Goal: Task Accomplishment & Management: Complete application form

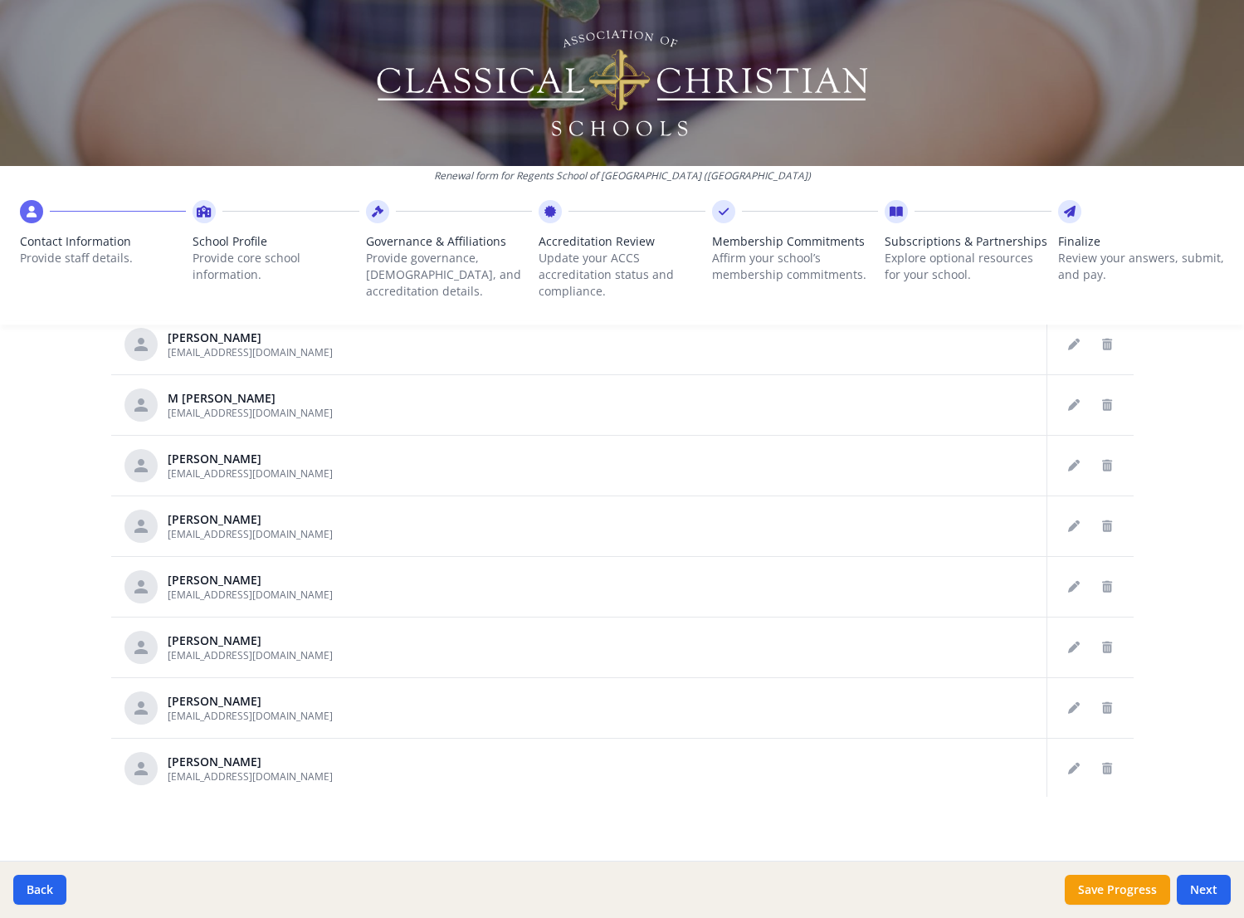
scroll to position [721, 0]
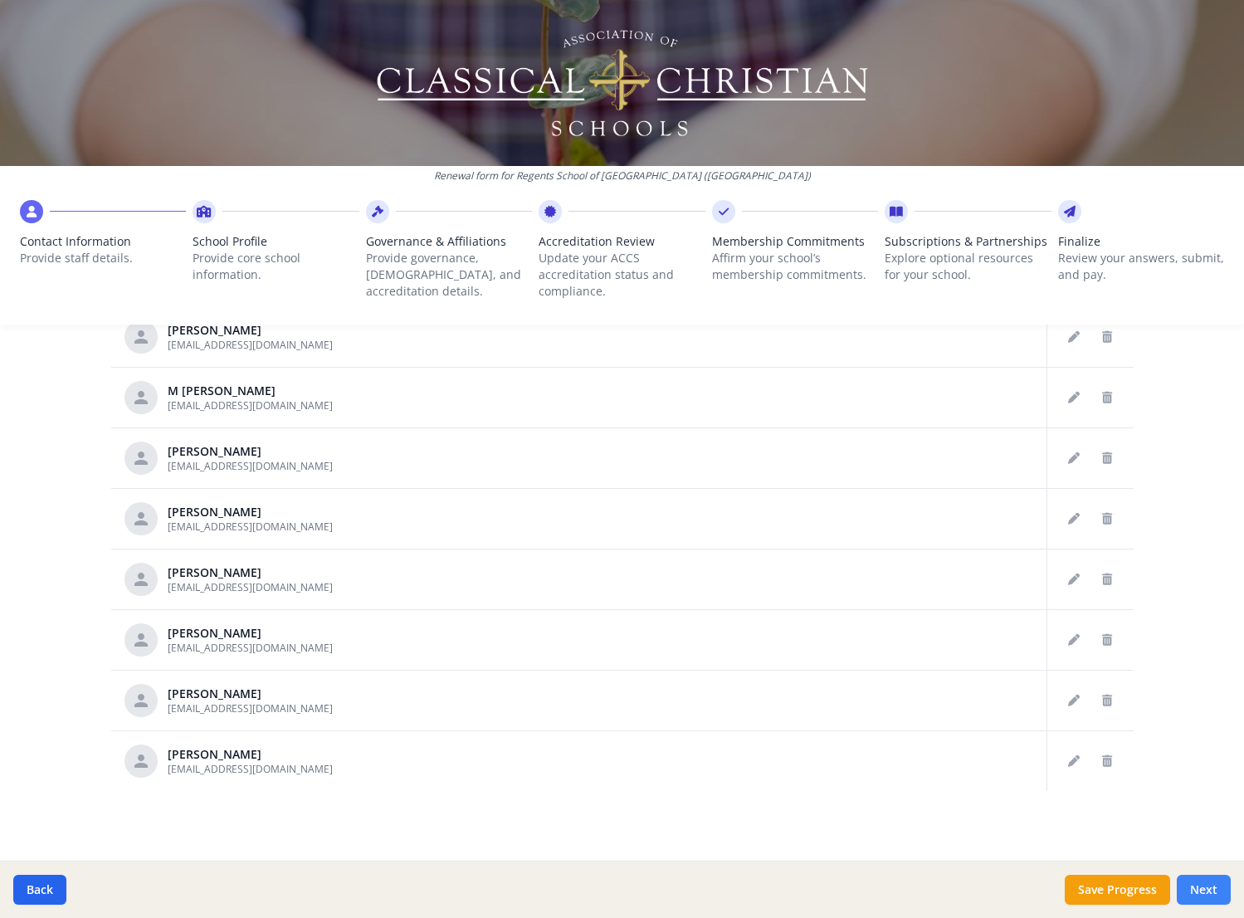
click at [1204, 887] on button "Next" at bounding box center [1204, 890] width 54 height 30
type input "(434) 293-0633"
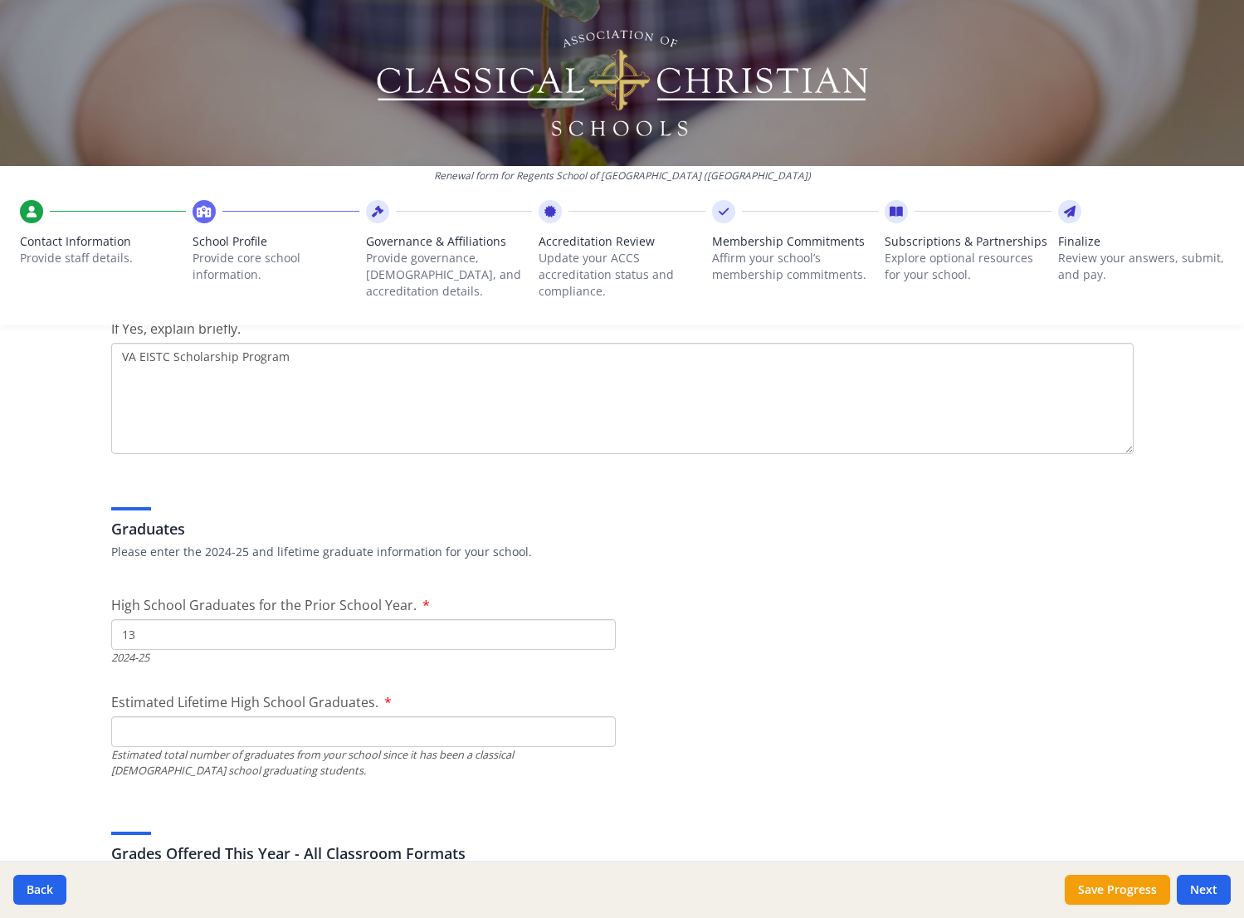
scroll to position [2396, 0]
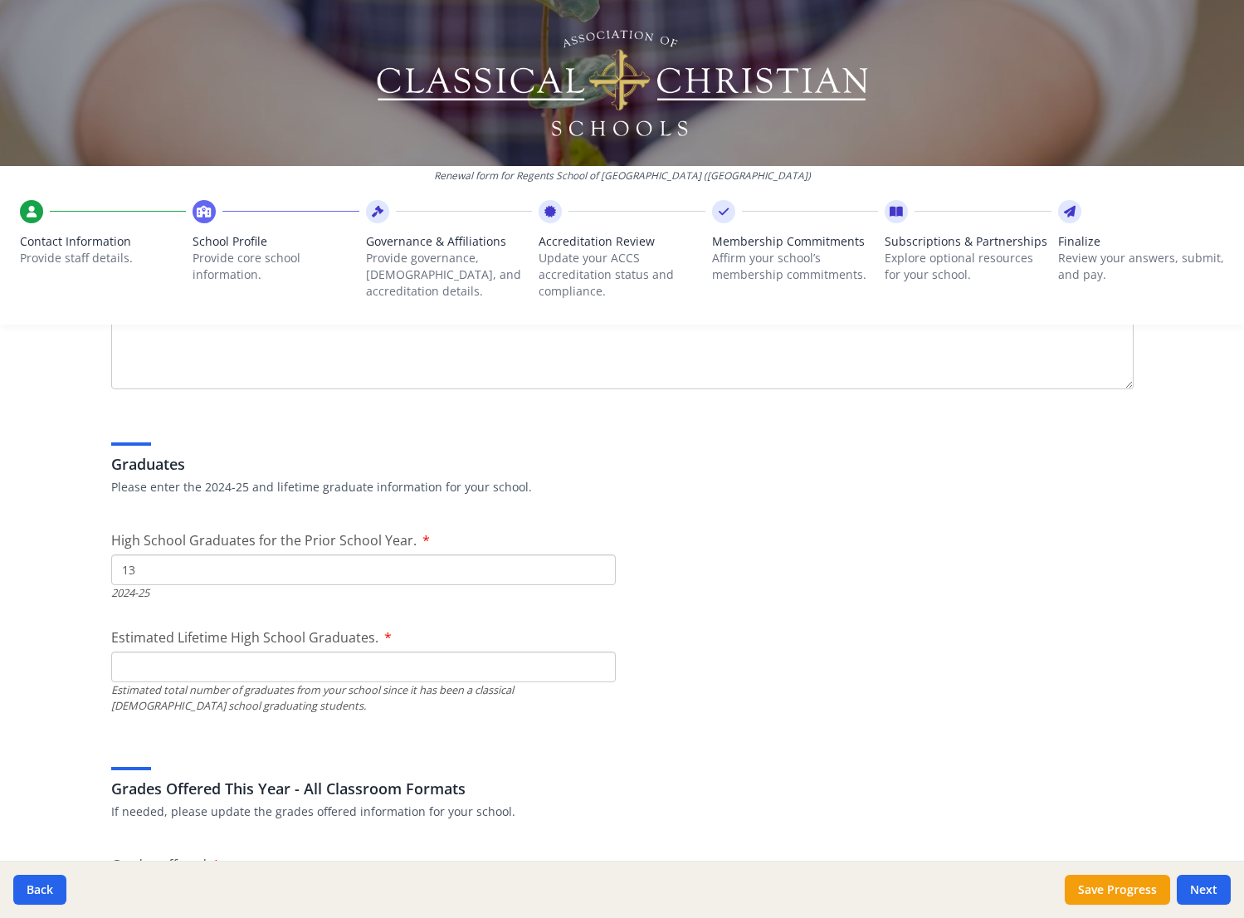
click at [394, 652] on input "Estimated Lifetime High School Graduates." at bounding box center [363, 667] width 505 height 31
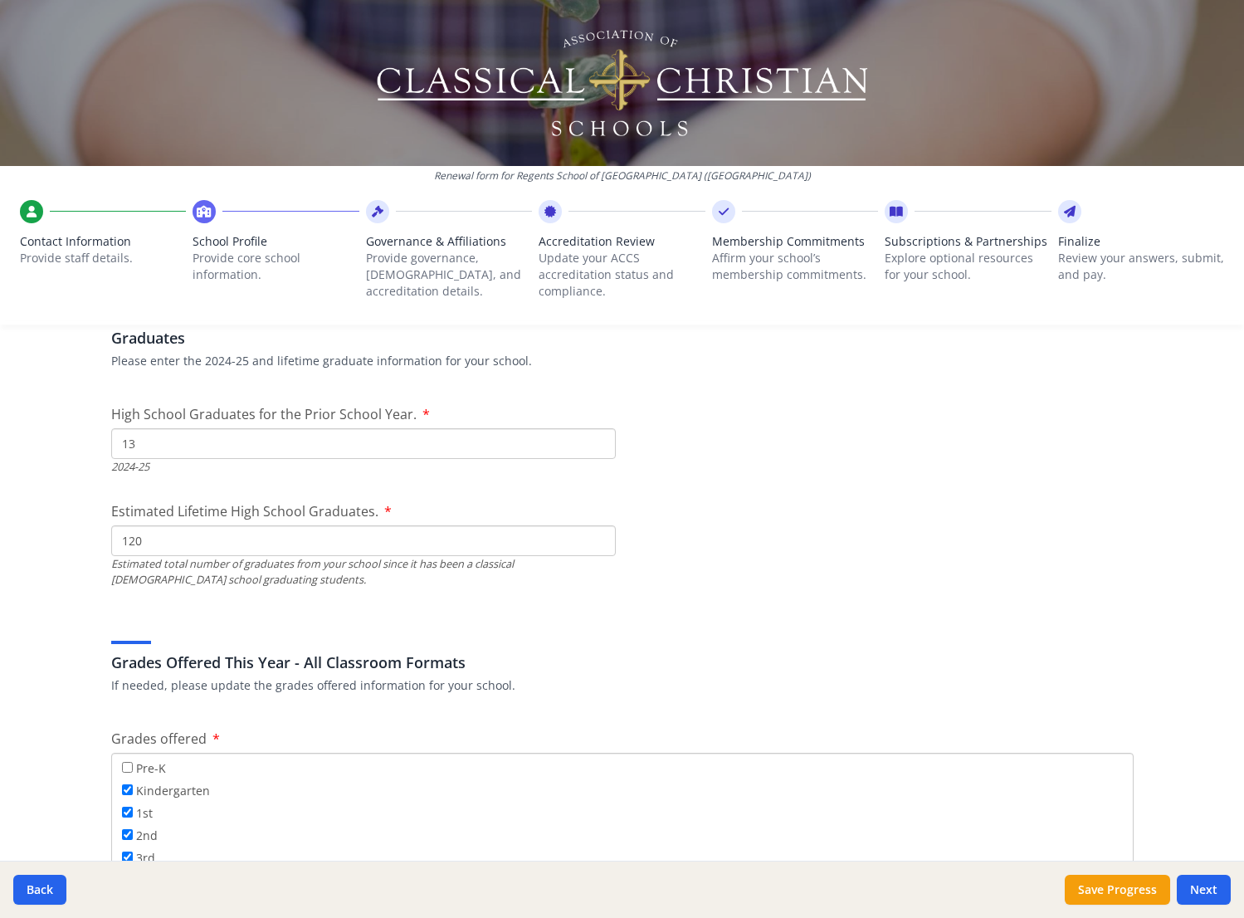
scroll to position [2662, 0]
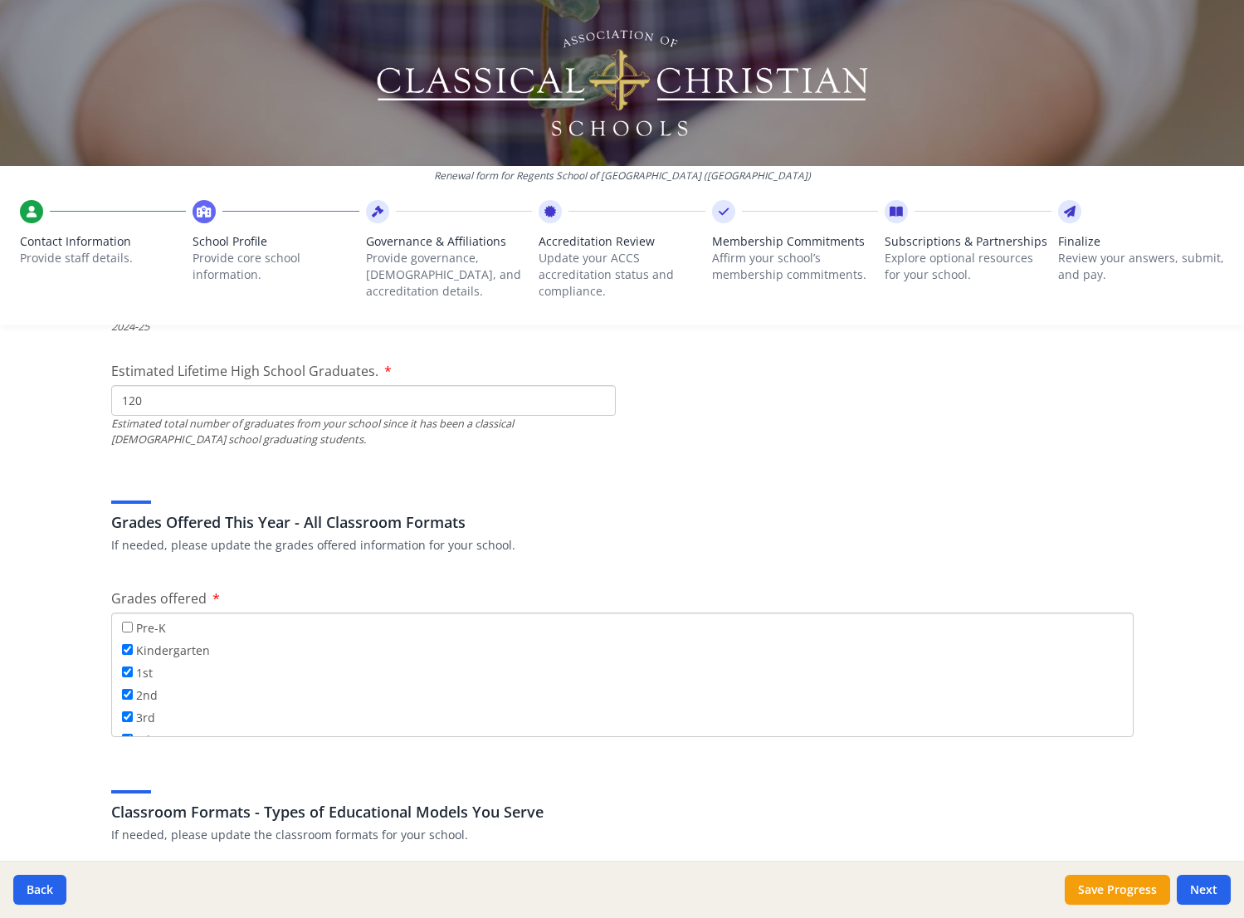
type input "120"
click at [593, 580] on div "Federal Employer Identification Number If needed, please update Federal Employe…" at bounding box center [622, 699] width 1063 height 5968
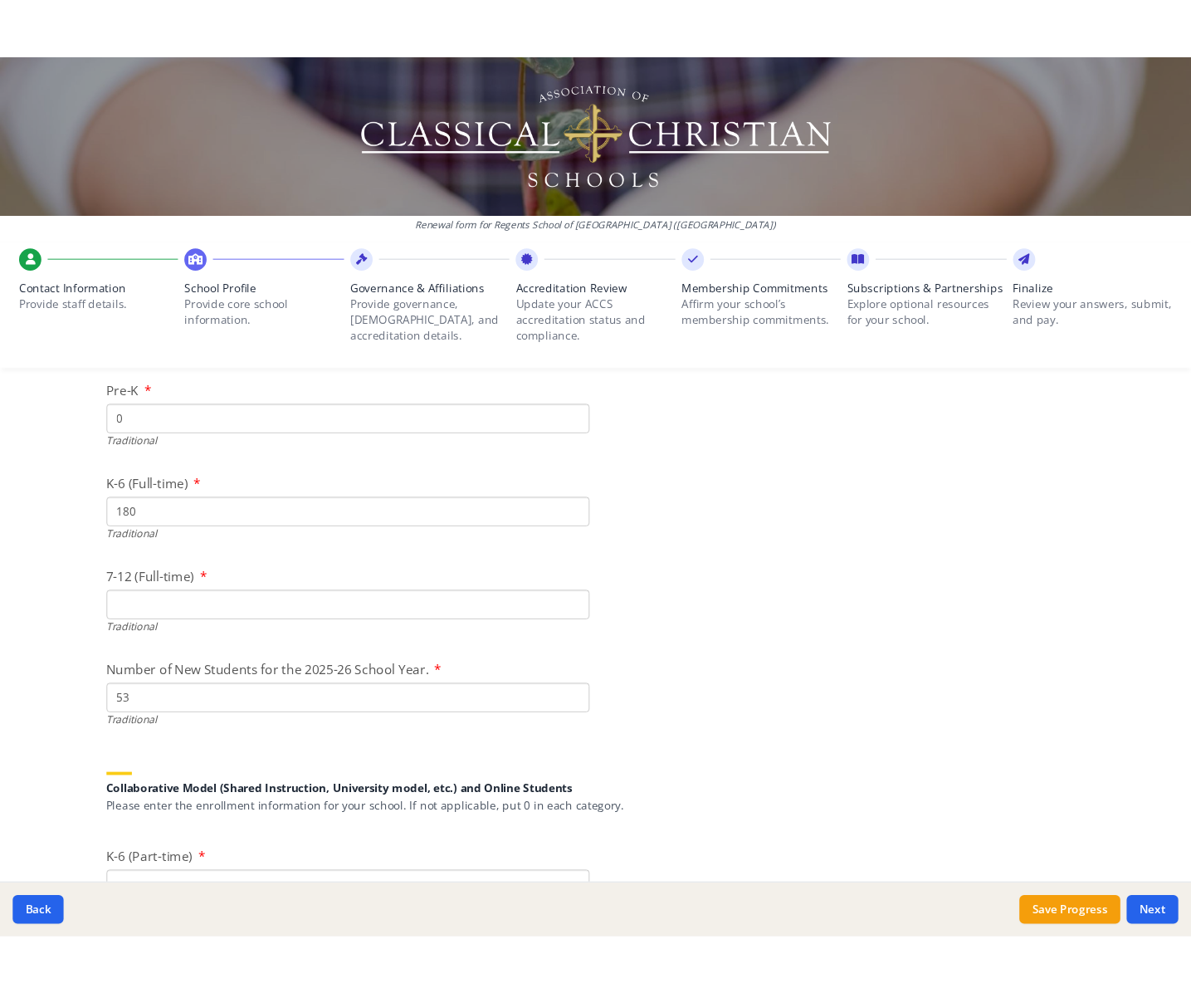
scroll to position [3628, 0]
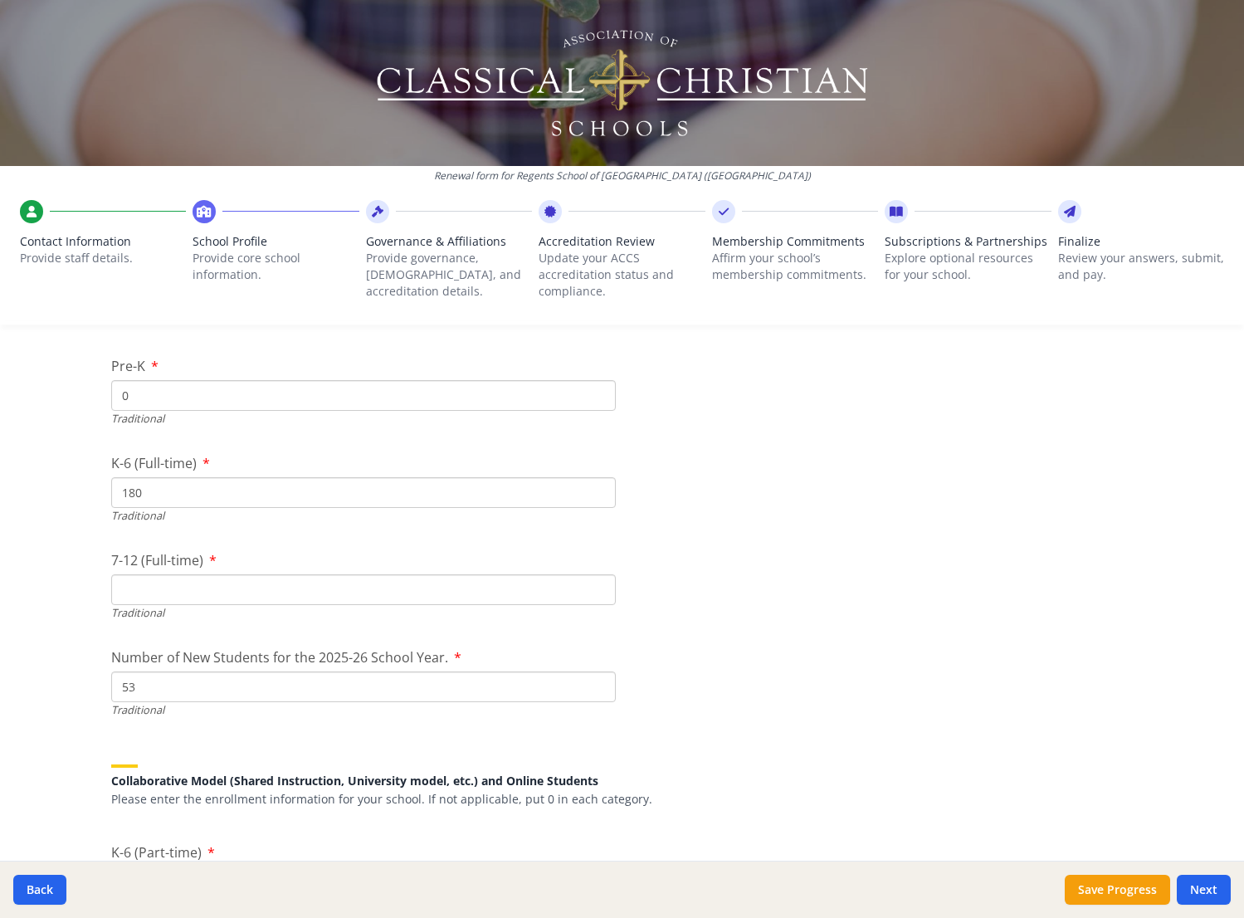
click at [389, 605] on div "Traditional" at bounding box center [363, 613] width 505 height 16
click at [404, 605] on div "Traditional" at bounding box center [363, 613] width 505 height 16
click at [423, 579] on input "7-12 (Full-time)" at bounding box center [363, 590] width 505 height 31
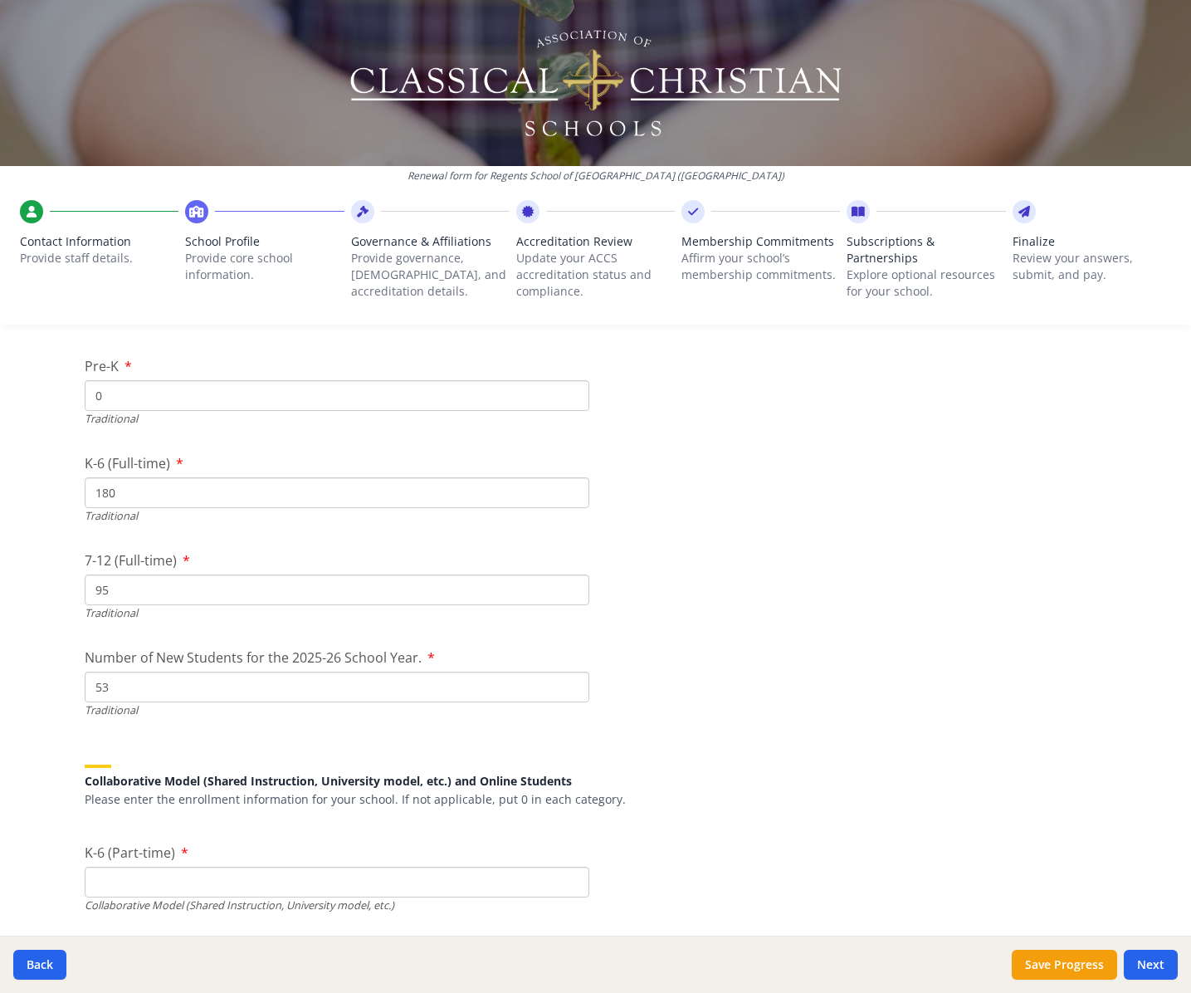
type input "95"
click at [265, 552] on div "7-12 (Full-time) 95 Traditional" at bounding box center [337, 585] width 505 height 71
click at [141, 482] on input "180" at bounding box center [337, 492] width 505 height 31
type input "182"
drag, startPoint x: 630, startPoint y: 555, endPoint x: 647, endPoint y: 555, distance: 16.6
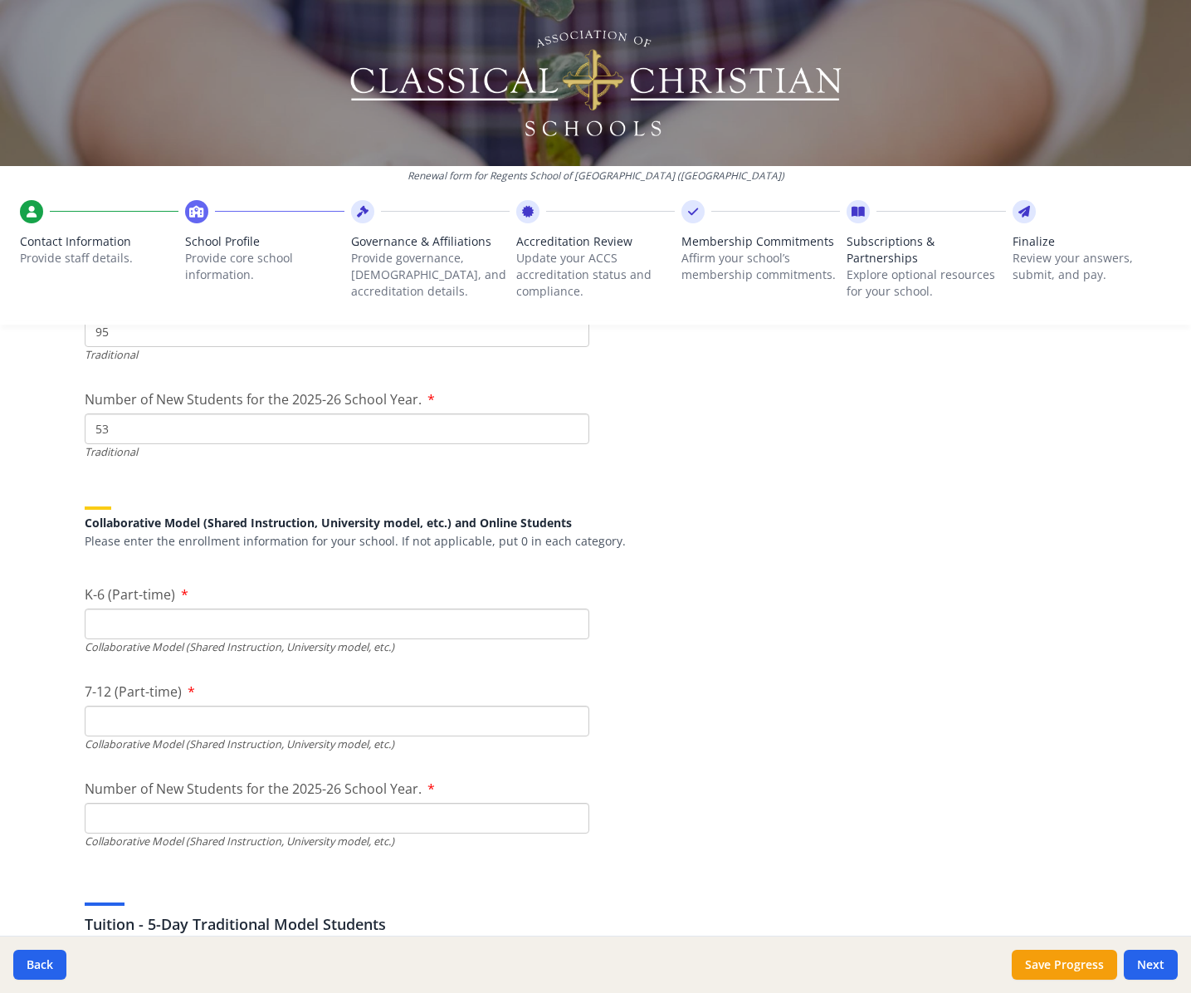
scroll to position [3929, 0]
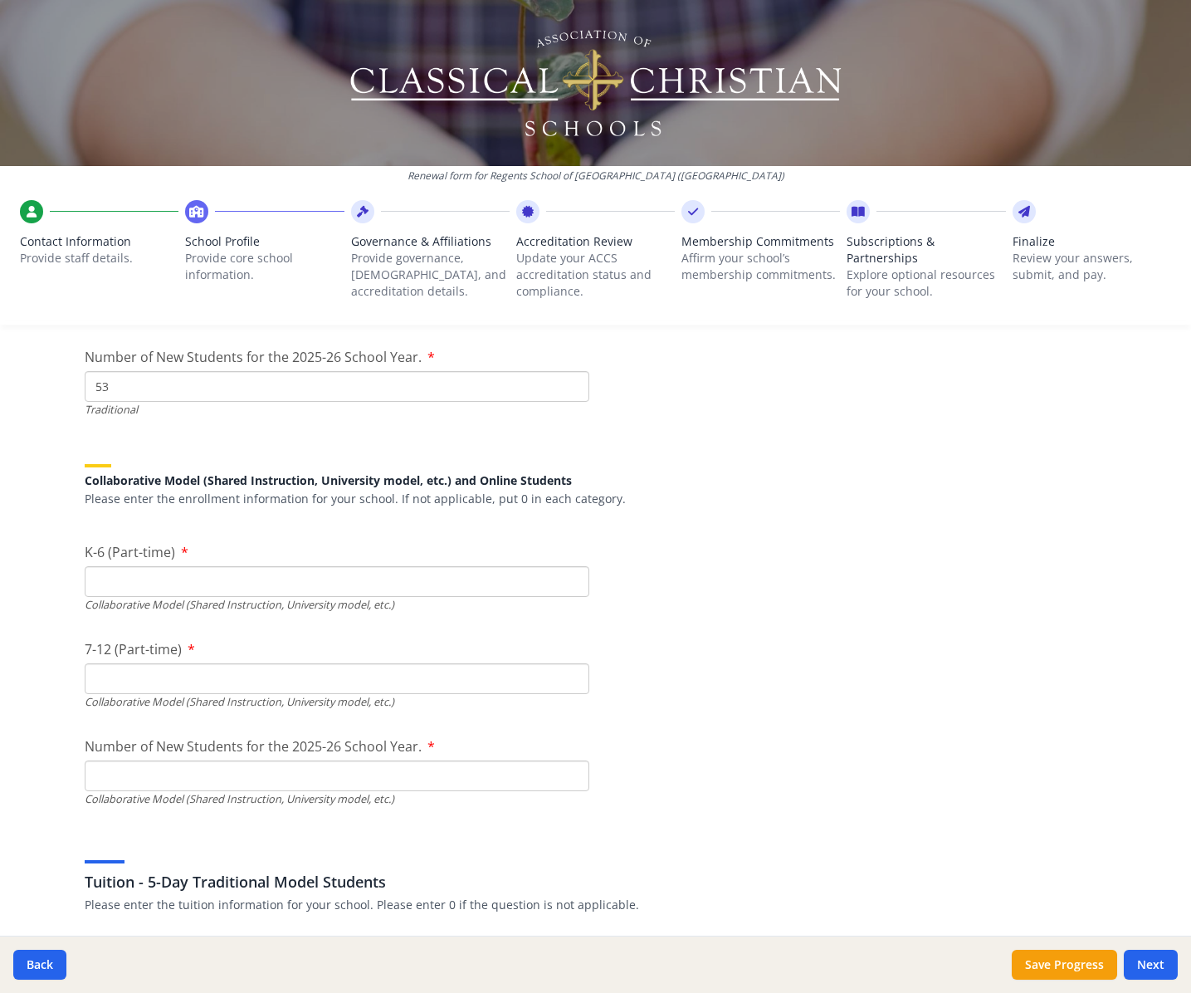
click at [452, 566] on input "K-6 (Part-time)" at bounding box center [337, 581] width 505 height 31
type input "0"
click at [423, 663] on input "7-12 (Part-time)" at bounding box center [337, 678] width 505 height 31
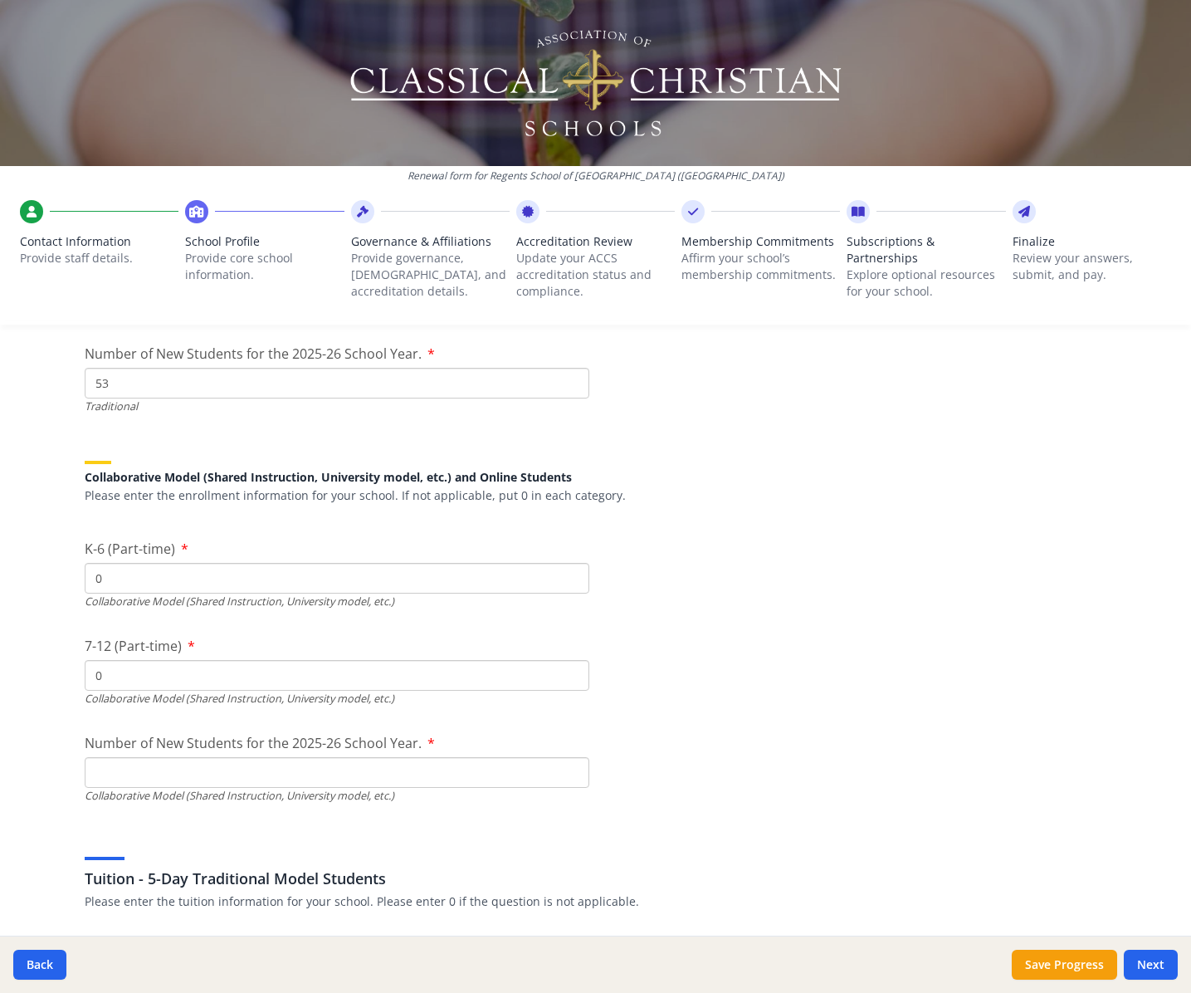
scroll to position [3982, 0]
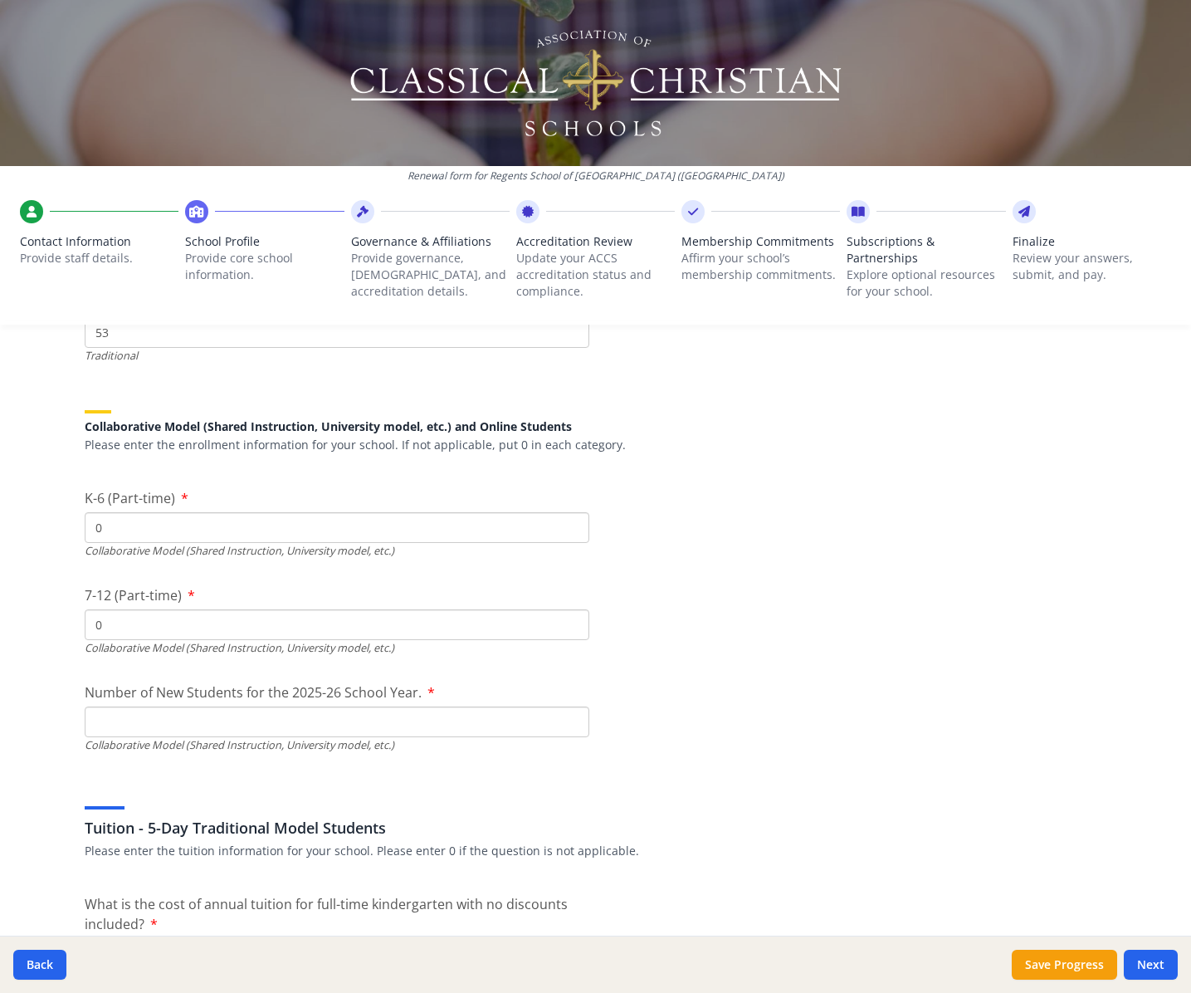
type input "0"
click at [404, 707] on input "Number of New Students for the 2025-26 School Year." at bounding box center [337, 722] width 505 height 31
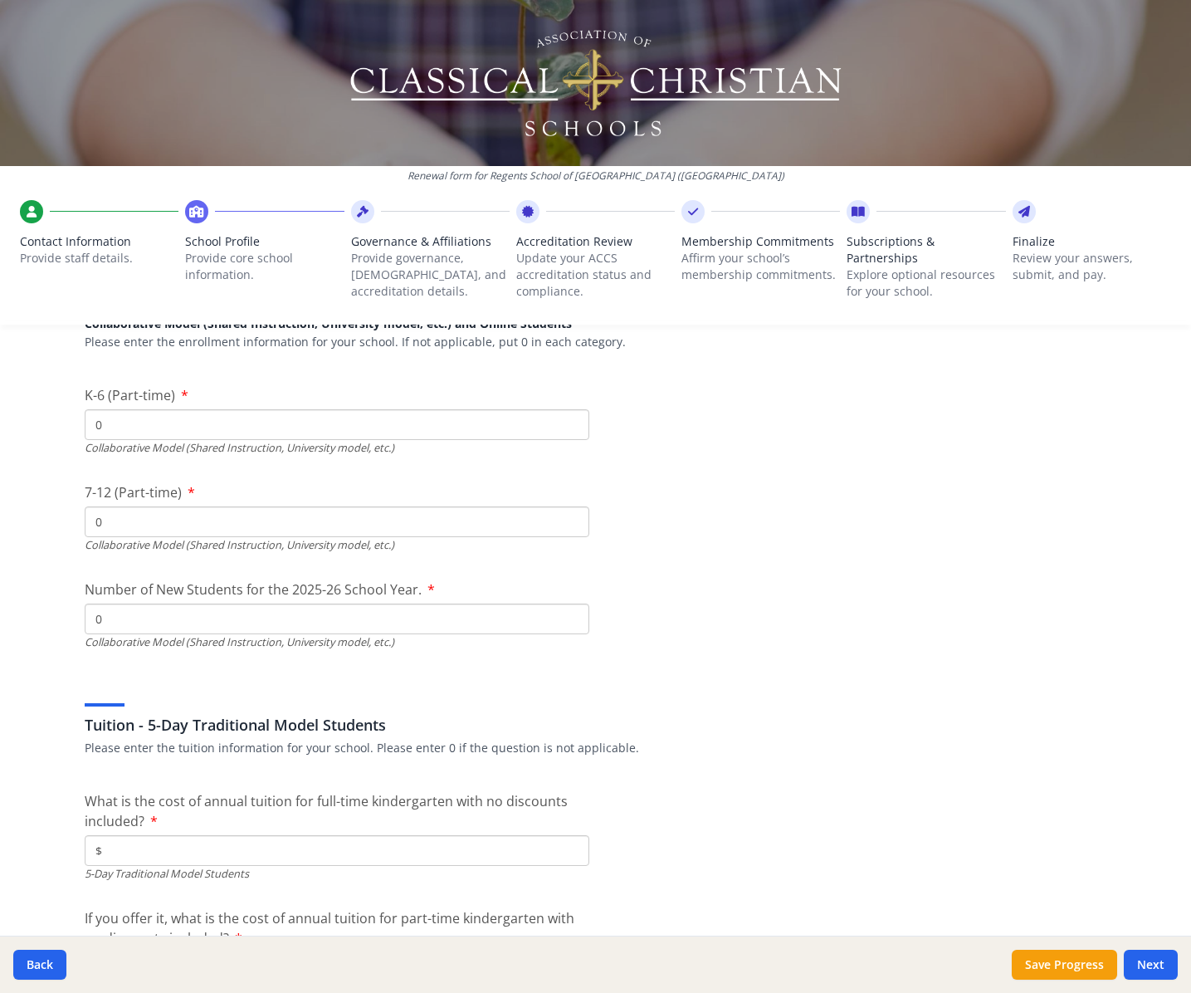
type input "0"
click at [441, 702] on div "Tuition - 5-Day Traditional Model Students Please enter the tuition information…" at bounding box center [596, 717] width 1023 height 80
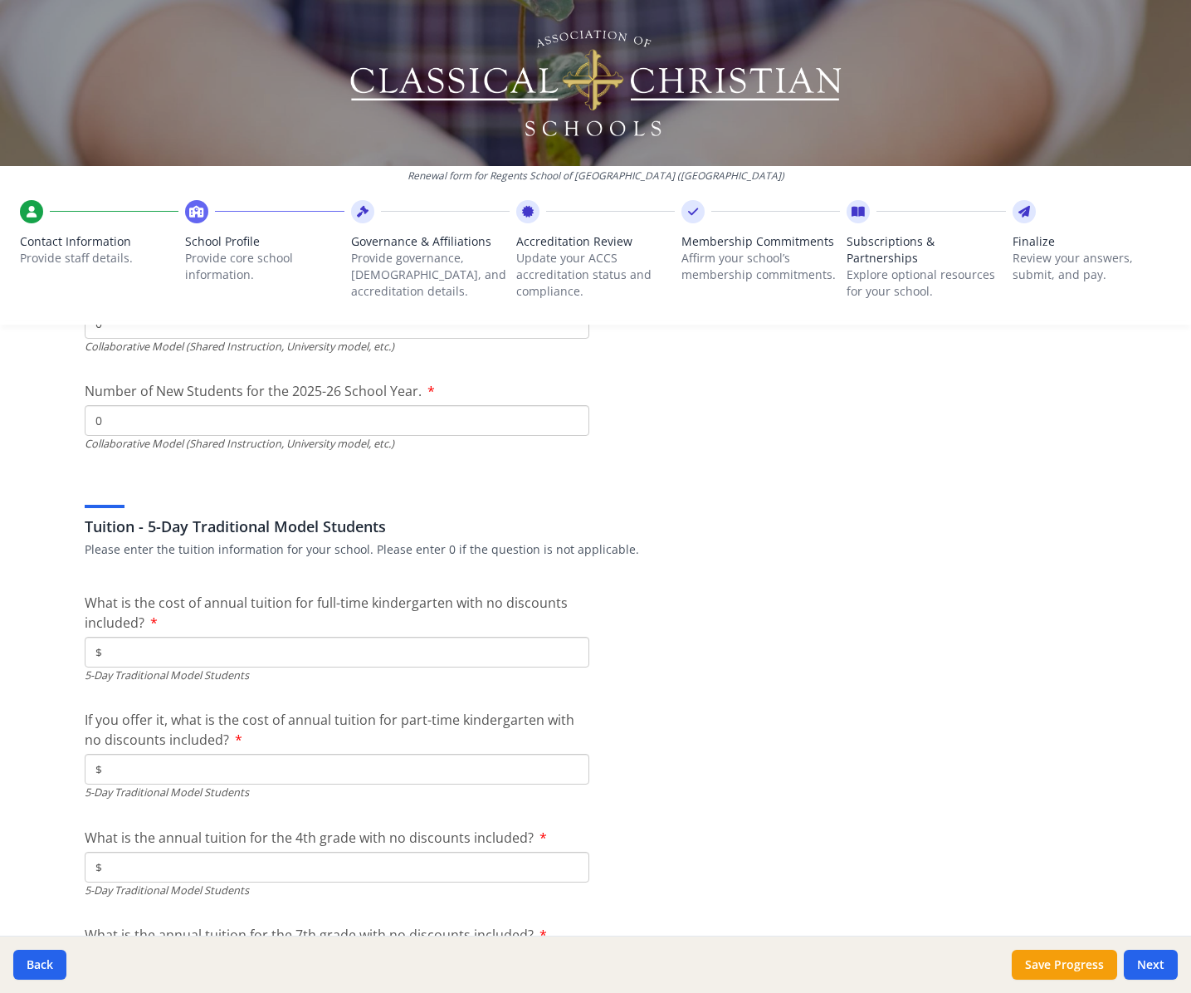
scroll to position [4309, 0]
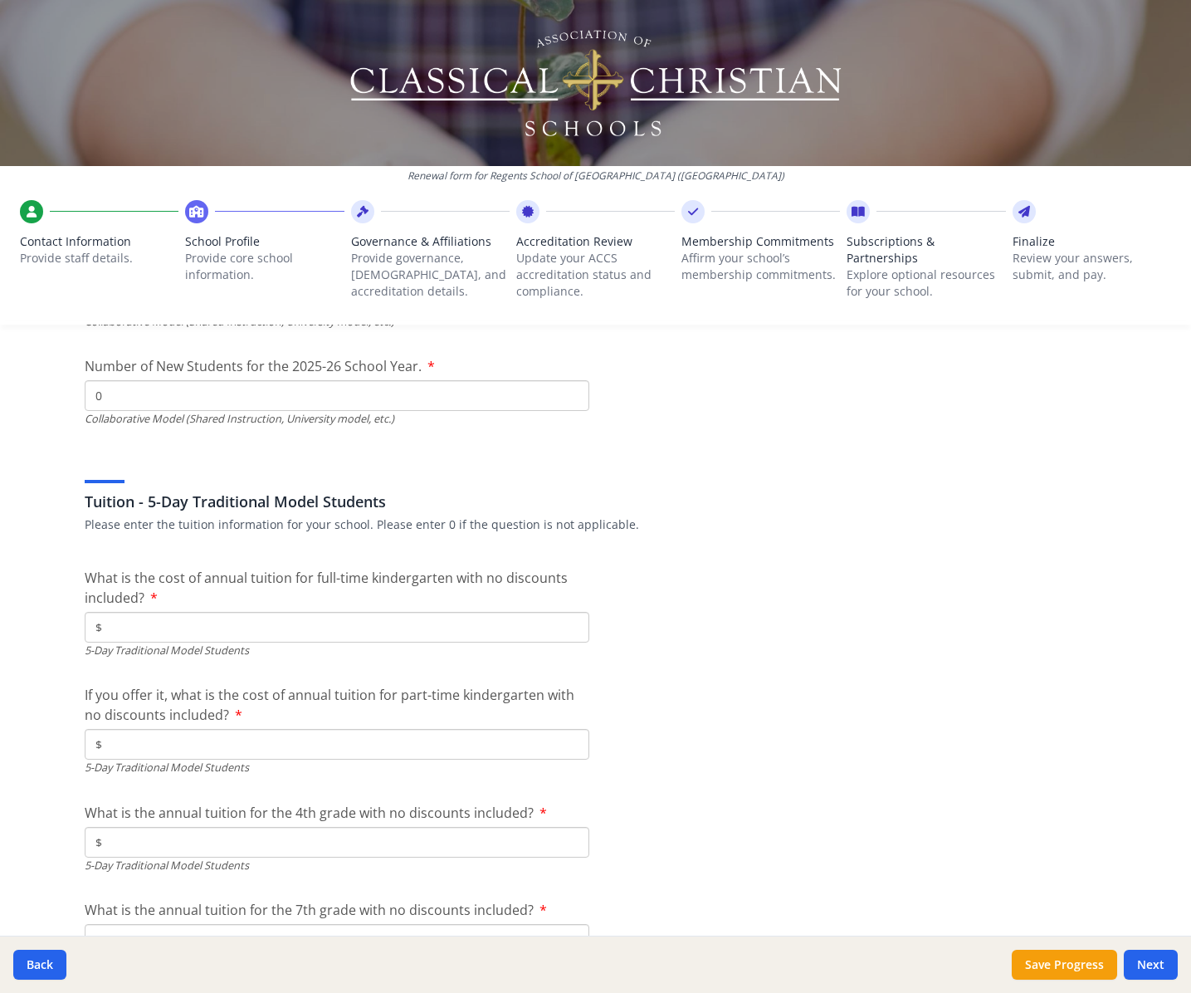
click at [169, 612] on input "$" at bounding box center [337, 627] width 505 height 31
type input "$11 700"
click at [316, 718] on div "If you offer it, what is the cost of annual tuition for part-time kindergarten …" at bounding box center [337, 730] width 505 height 90
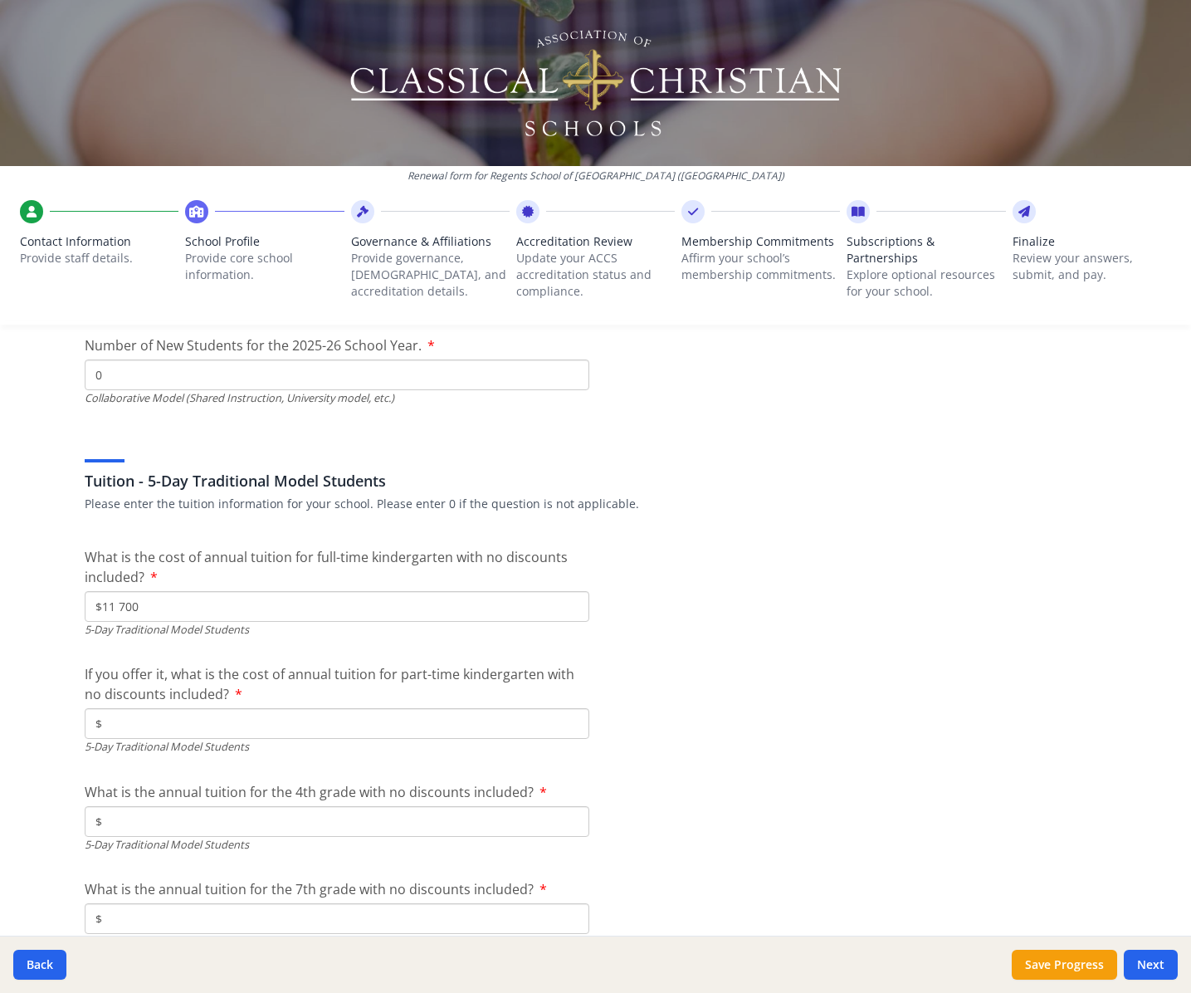
click at [317, 708] on input "$" at bounding box center [337, 723] width 505 height 31
type input "$6 950"
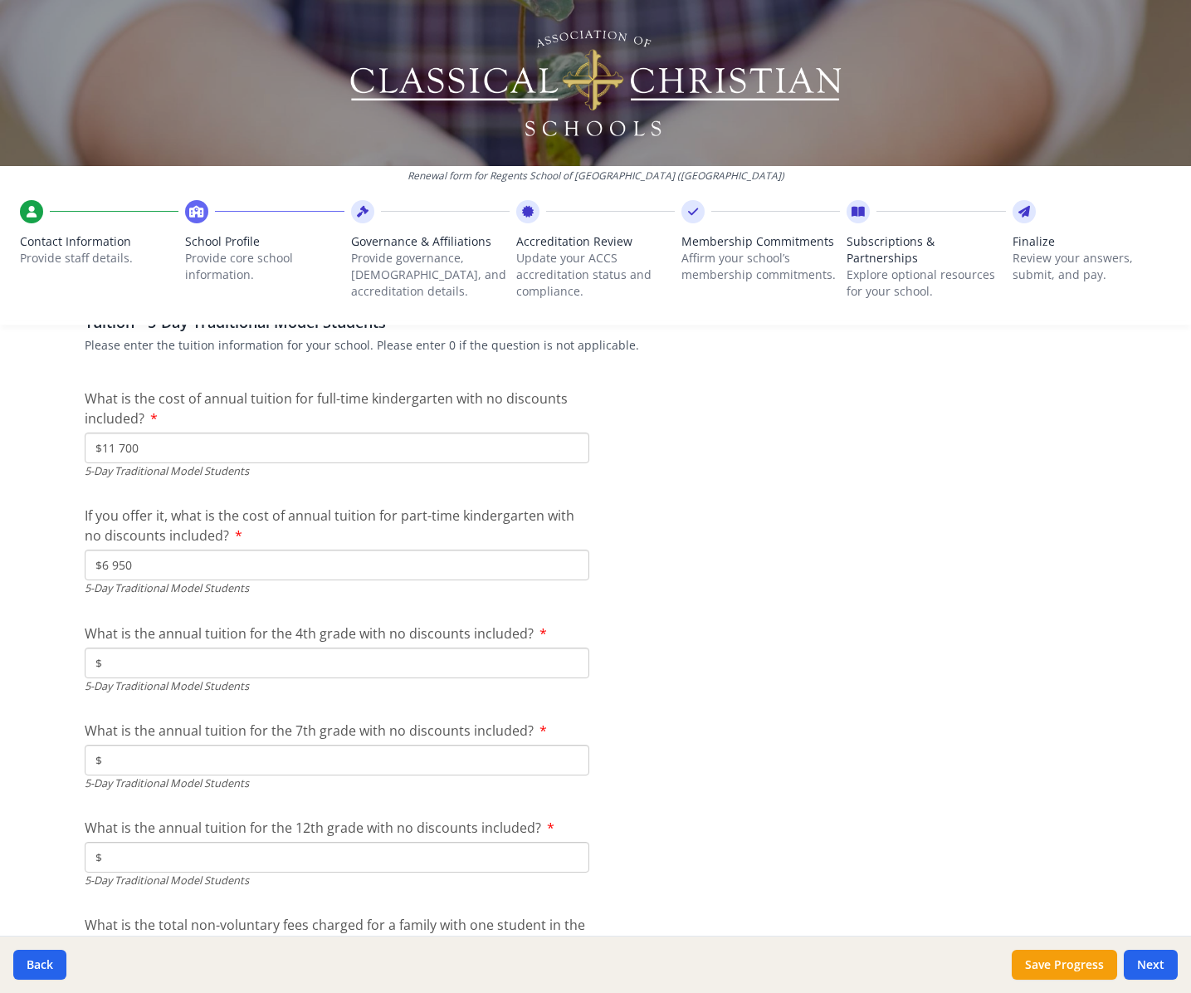
click at [250, 659] on input "$" at bounding box center [337, 663] width 505 height 31
type input "$11 700"
click at [468, 745] on input "$" at bounding box center [337, 760] width 505 height 31
type input "$12 350"
click at [538, 842] on input "$" at bounding box center [337, 857] width 505 height 31
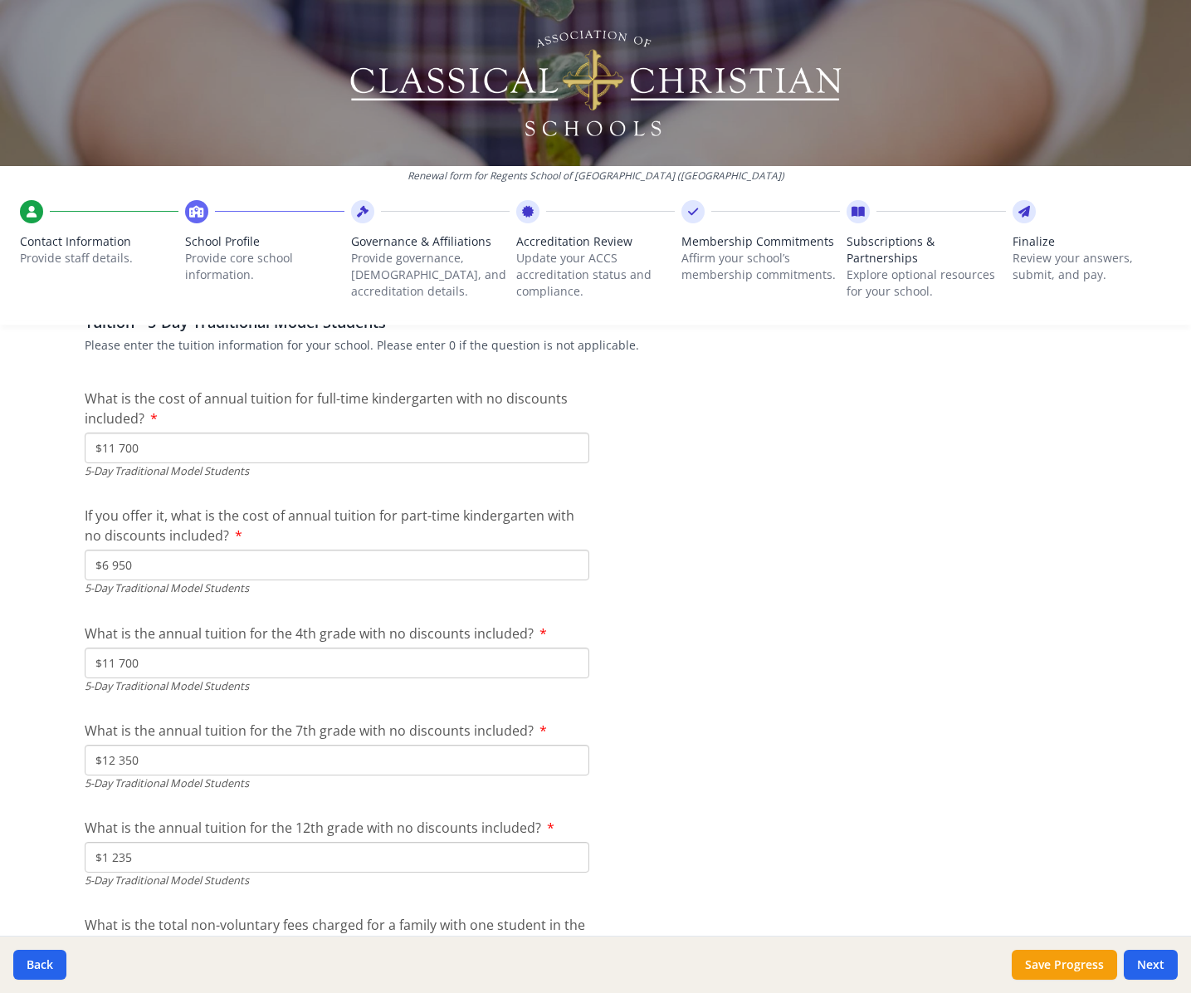
type input "$12 350"
drag, startPoint x: 1053, startPoint y: 760, endPoint x: 621, endPoint y: 687, distance: 438.0
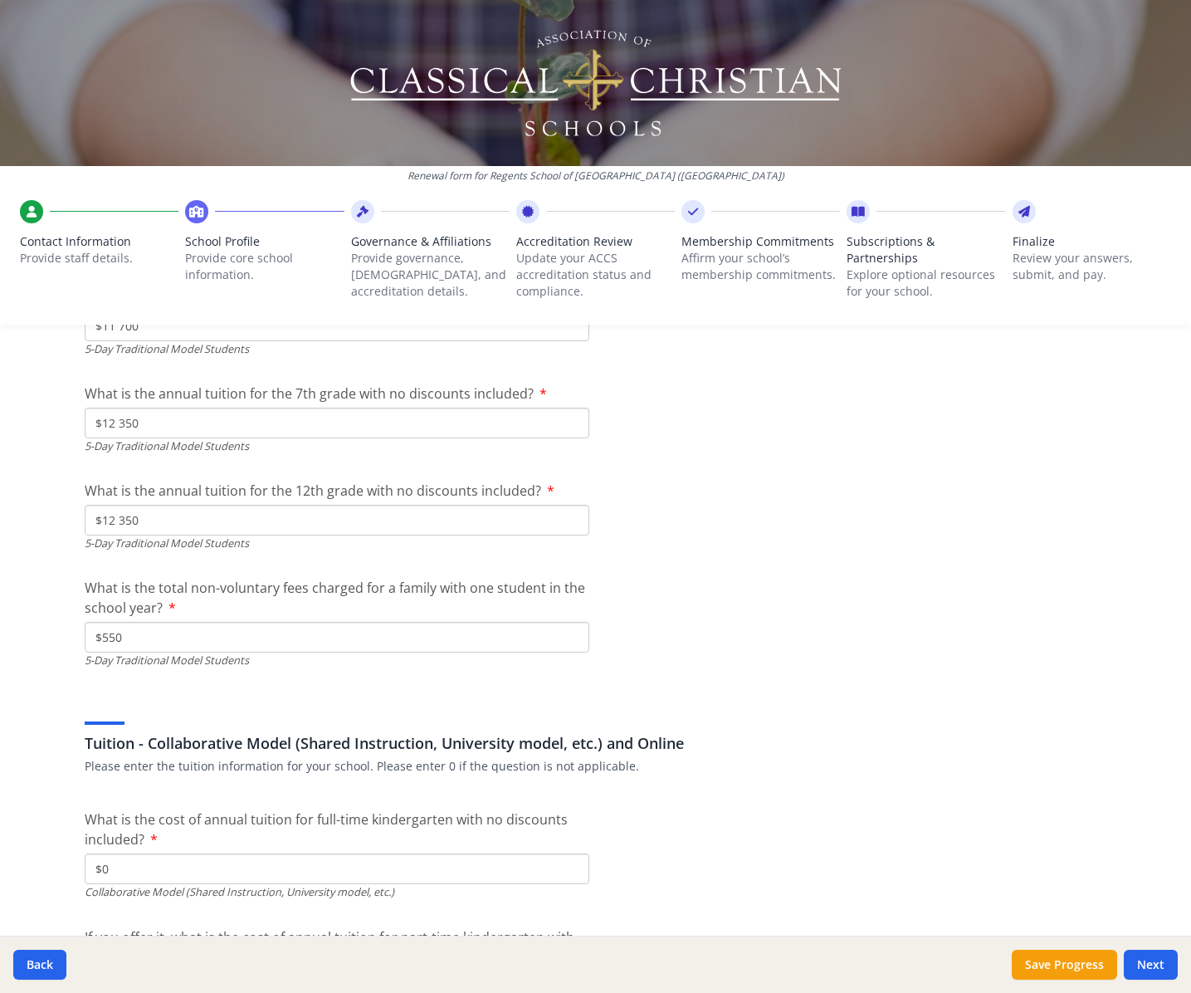
scroll to position [4996, 0]
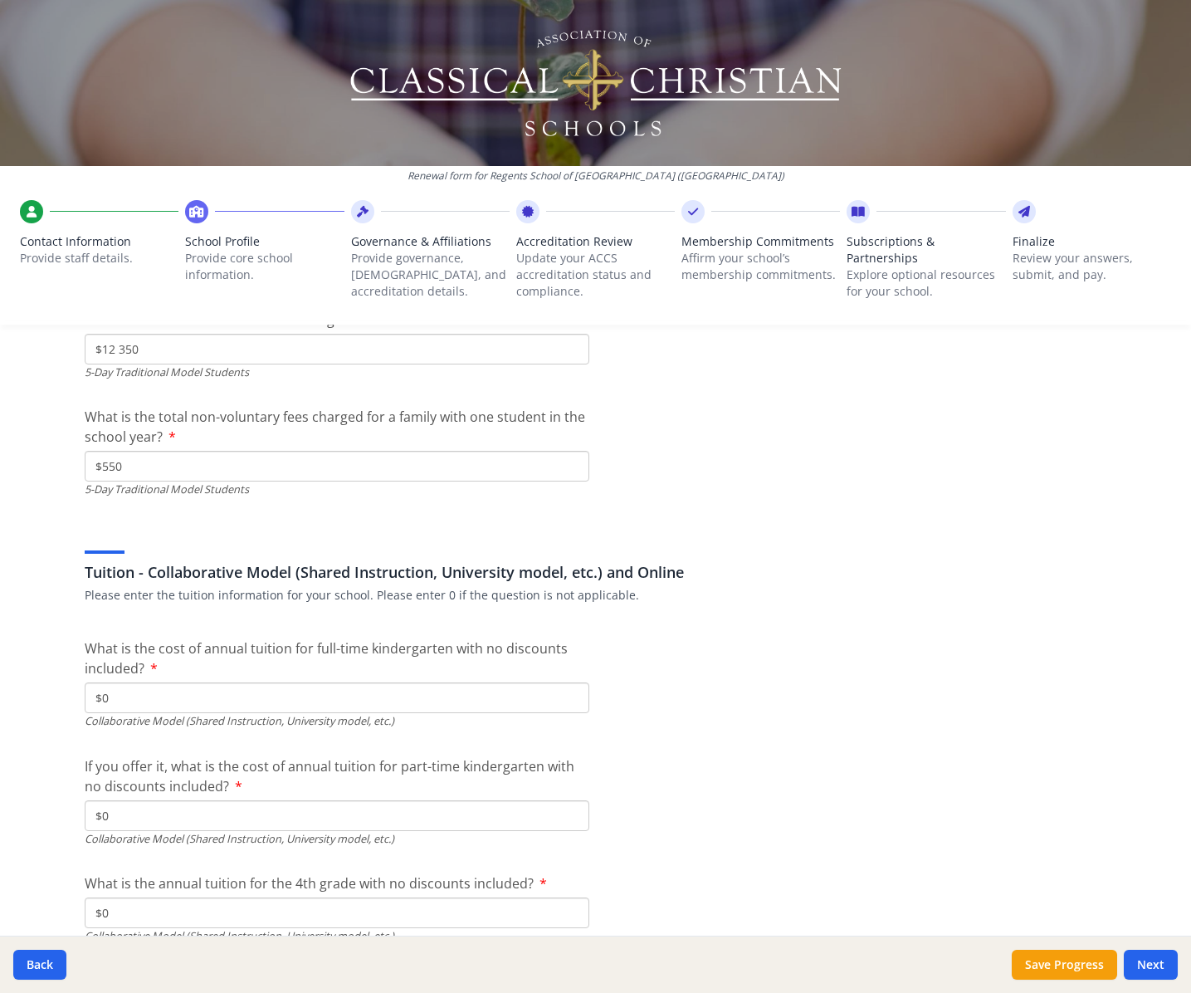
click at [297, 682] on input "$0" at bounding box center [337, 697] width 505 height 31
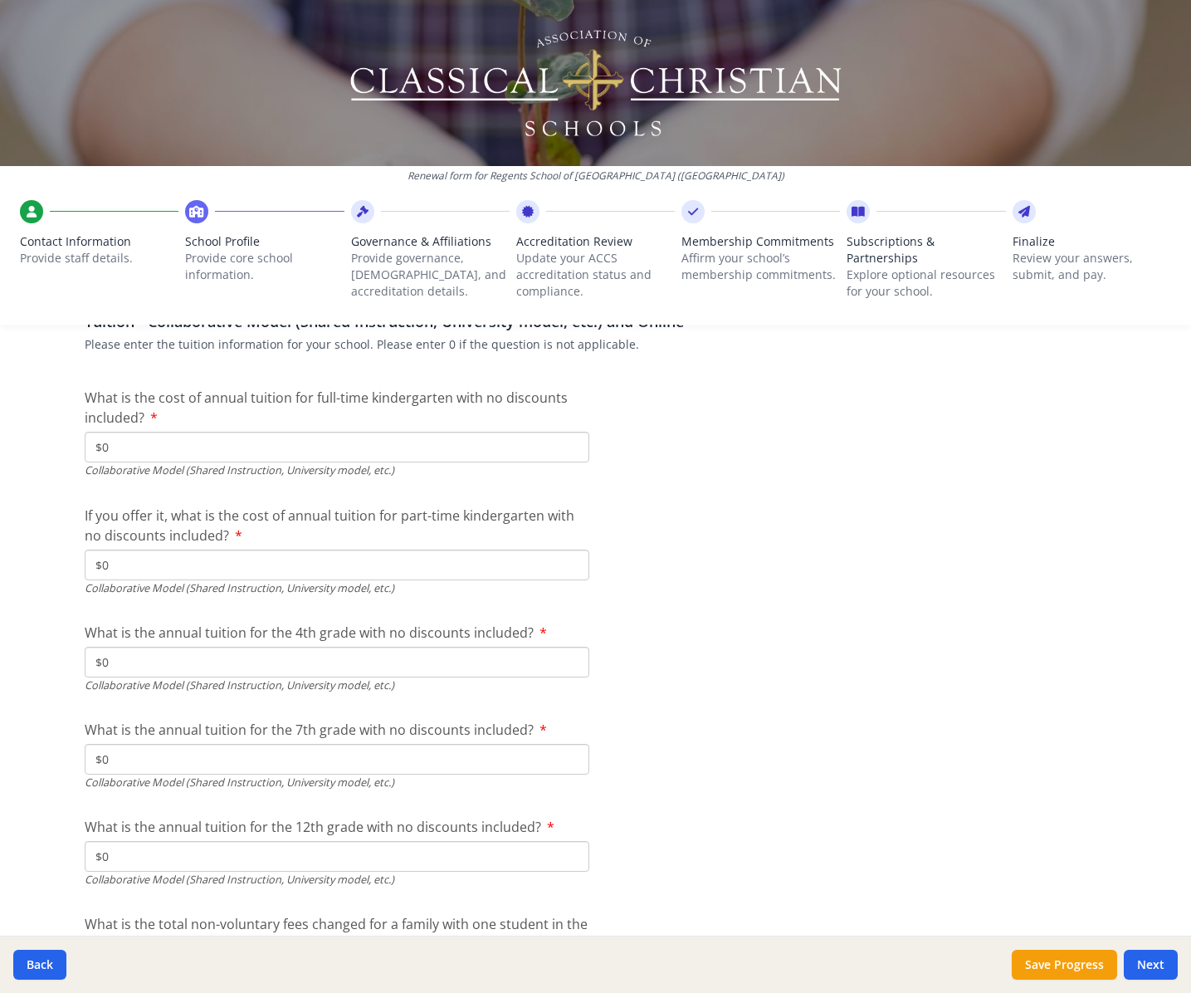
scroll to position [5374, 0]
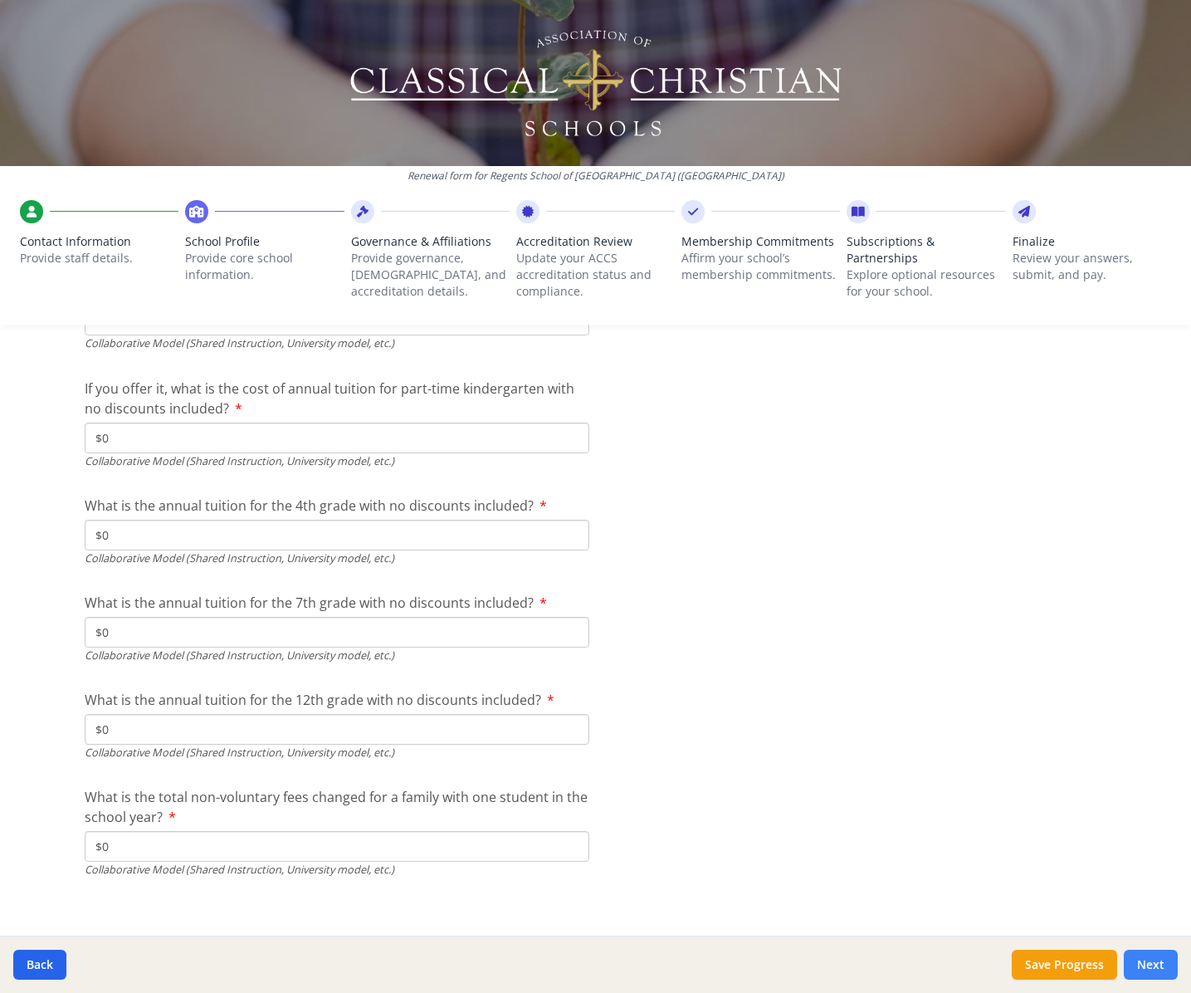
click at [1142, 920] on button "Next" at bounding box center [1151, 965] width 54 height 30
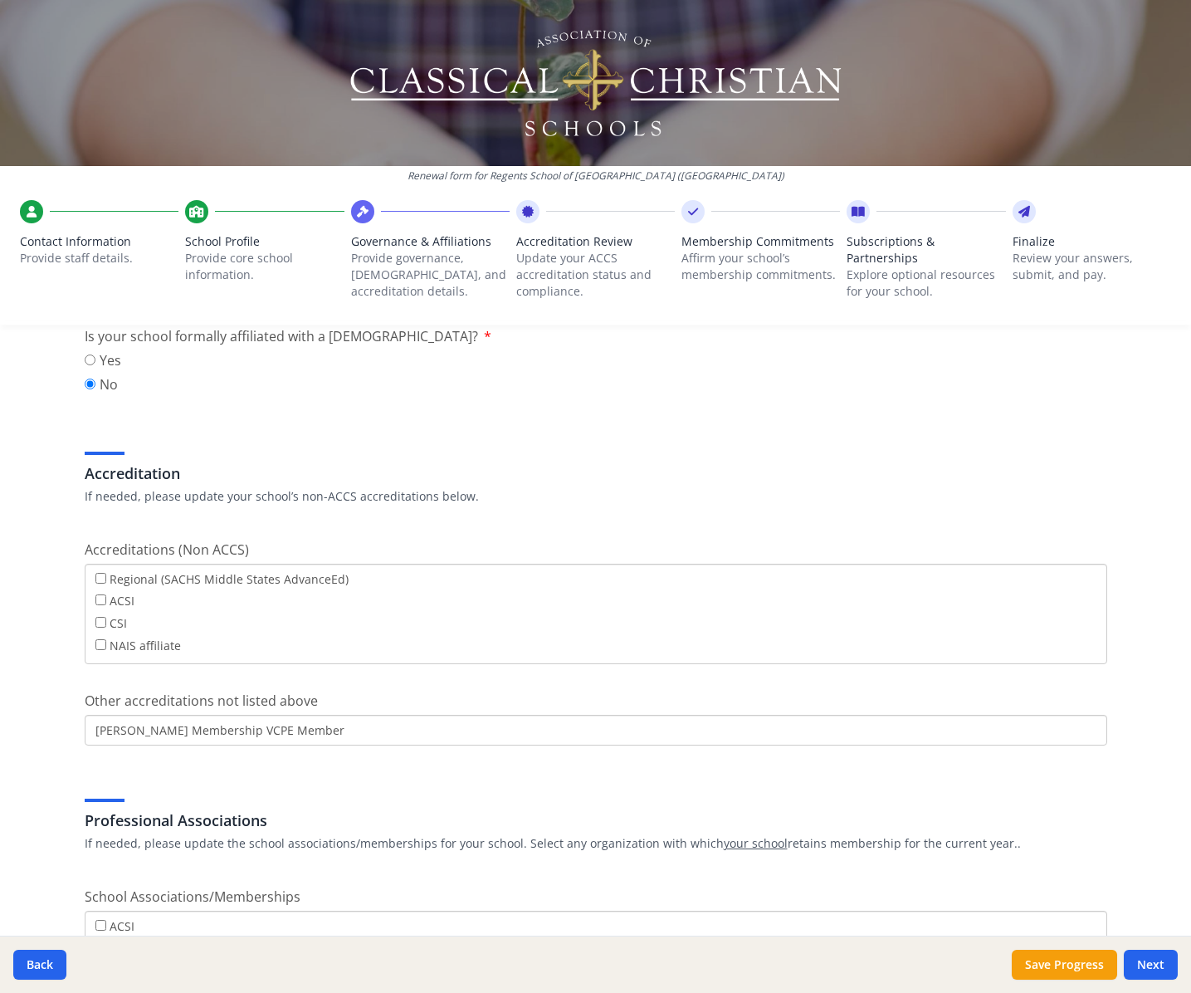
scroll to position [519, 0]
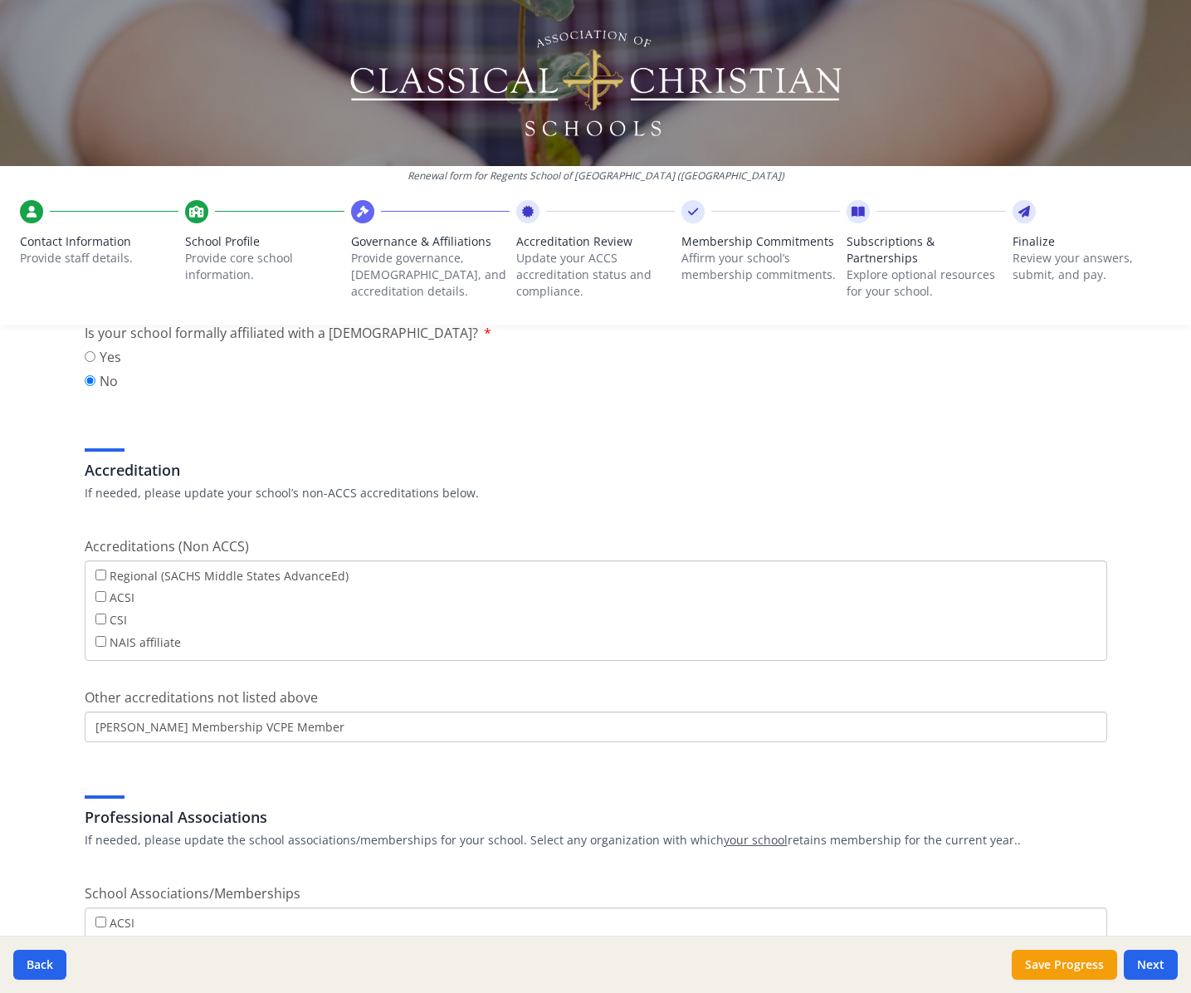
click at [178, 723] on input "ERB Membership VCPE Member" at bounding box center [596, 726] width 1023 height 31
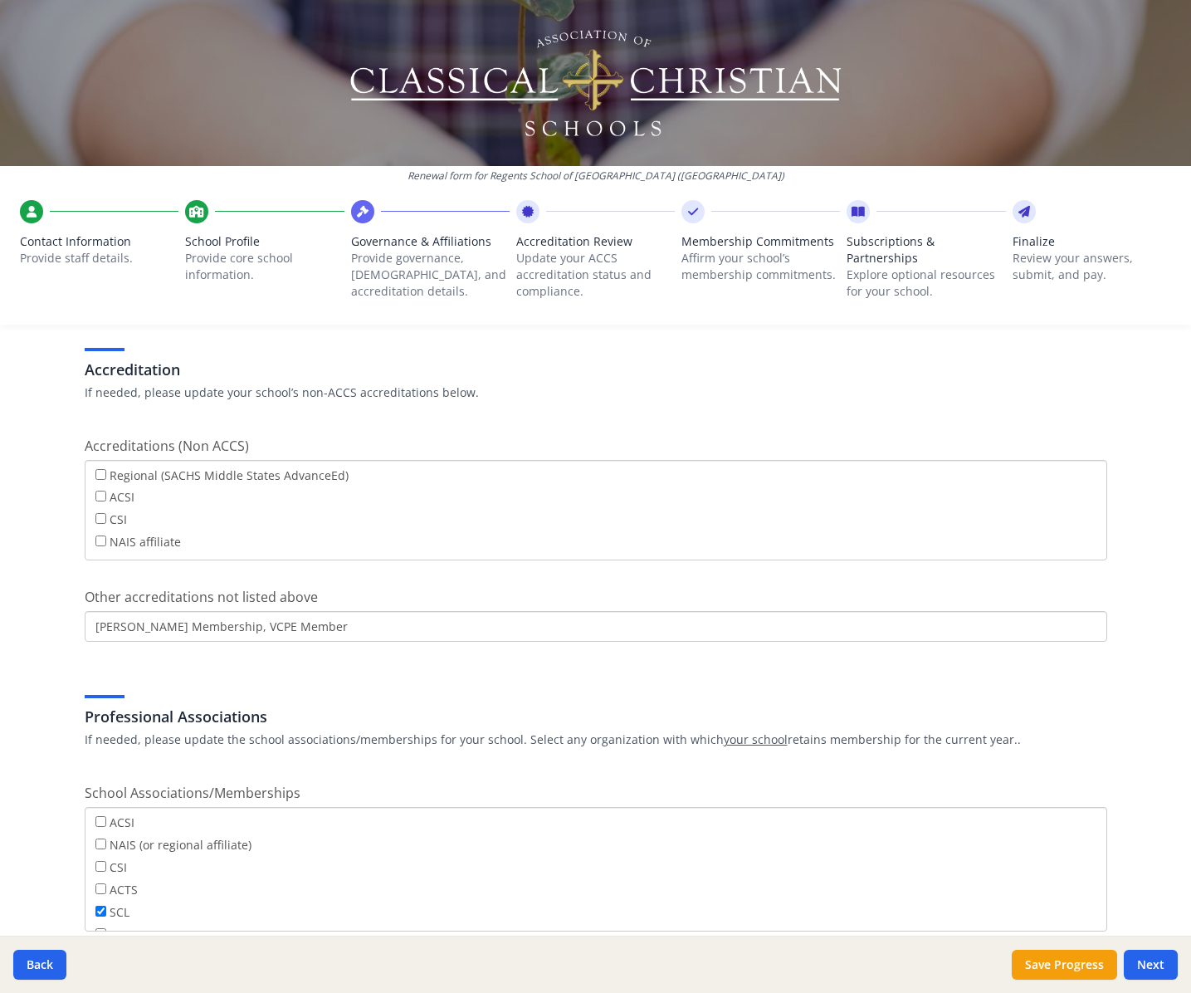
type input "ERB Membership, VCPE Member"
click at [251, 658] on div "Governance Structure If needed, please update the governance structure for your…" at bounding box center [596, 432] width 1063 height 1348
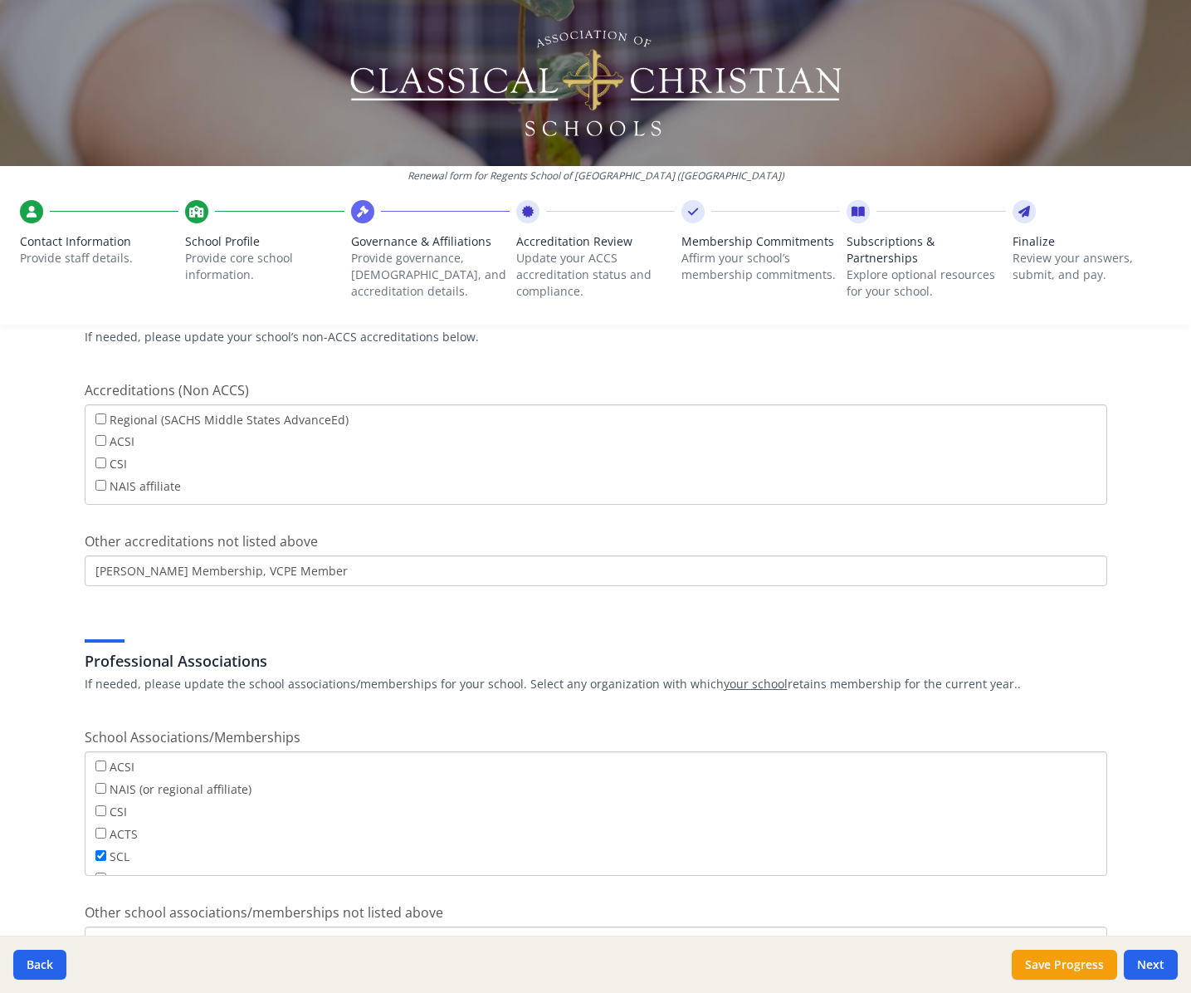
scroll to position [760, 0]
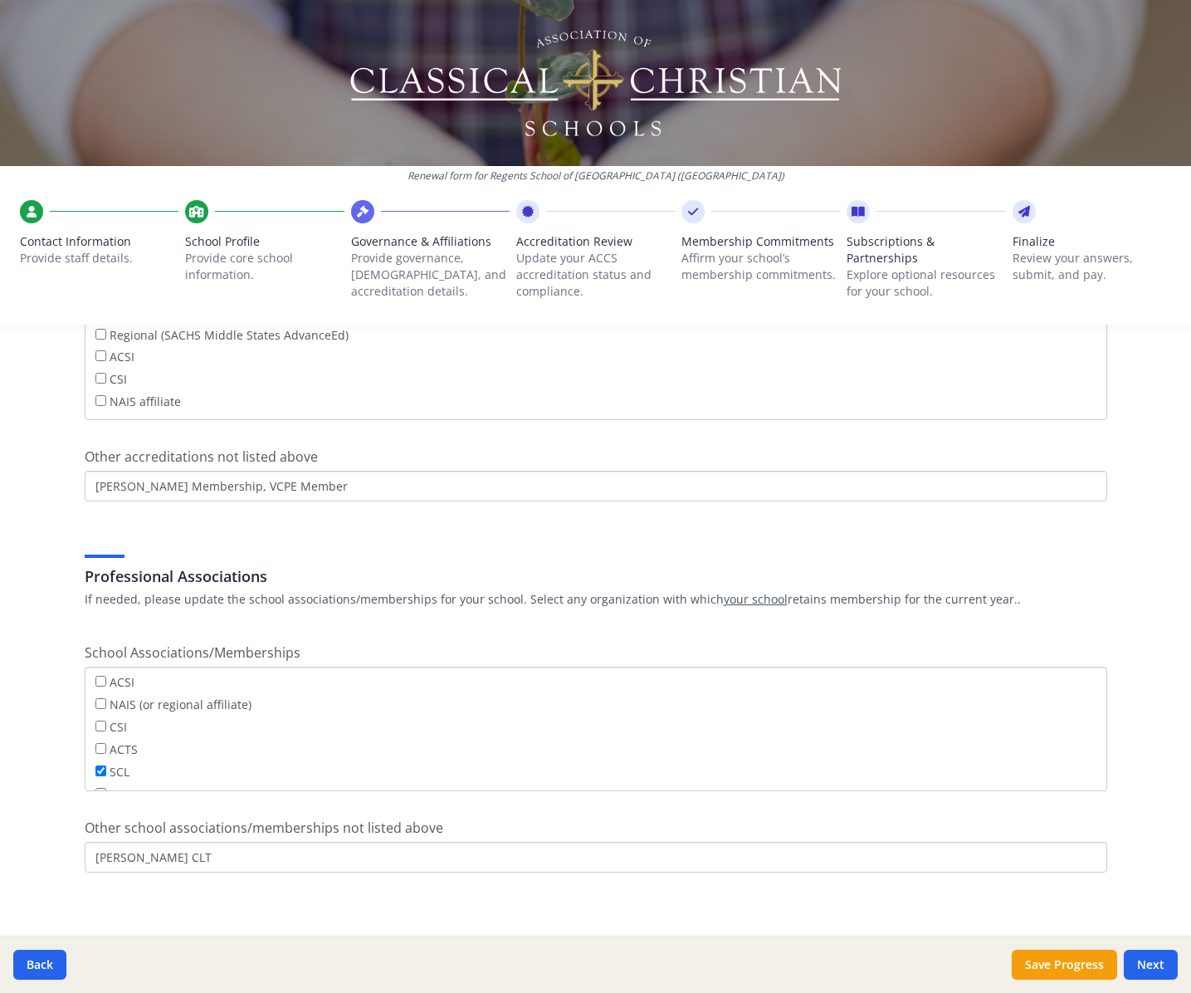
drag, startPoint x: 288, startPoint y: 479, endPoint x: 57, endPoint y: 459, distance: 231.7
click at [57, 459] on div "Renewal form for Regents School of Charlottesville (VA) Contact Information Pro…" at bounding box center [595, 496] width 1191 height 993
drag, startPoint x: 164, startPoint y: 856, endPoint x: 139, endPoint y: 852, distance: 24.4
click at [139, 852] on input "ERB CLT" at bounding box center [596, 857] width 1023 height 31
drag, startPoint x: 151, startPoint y: 848, endPoint x: 105, endPoint y: 843, distance: 46.8
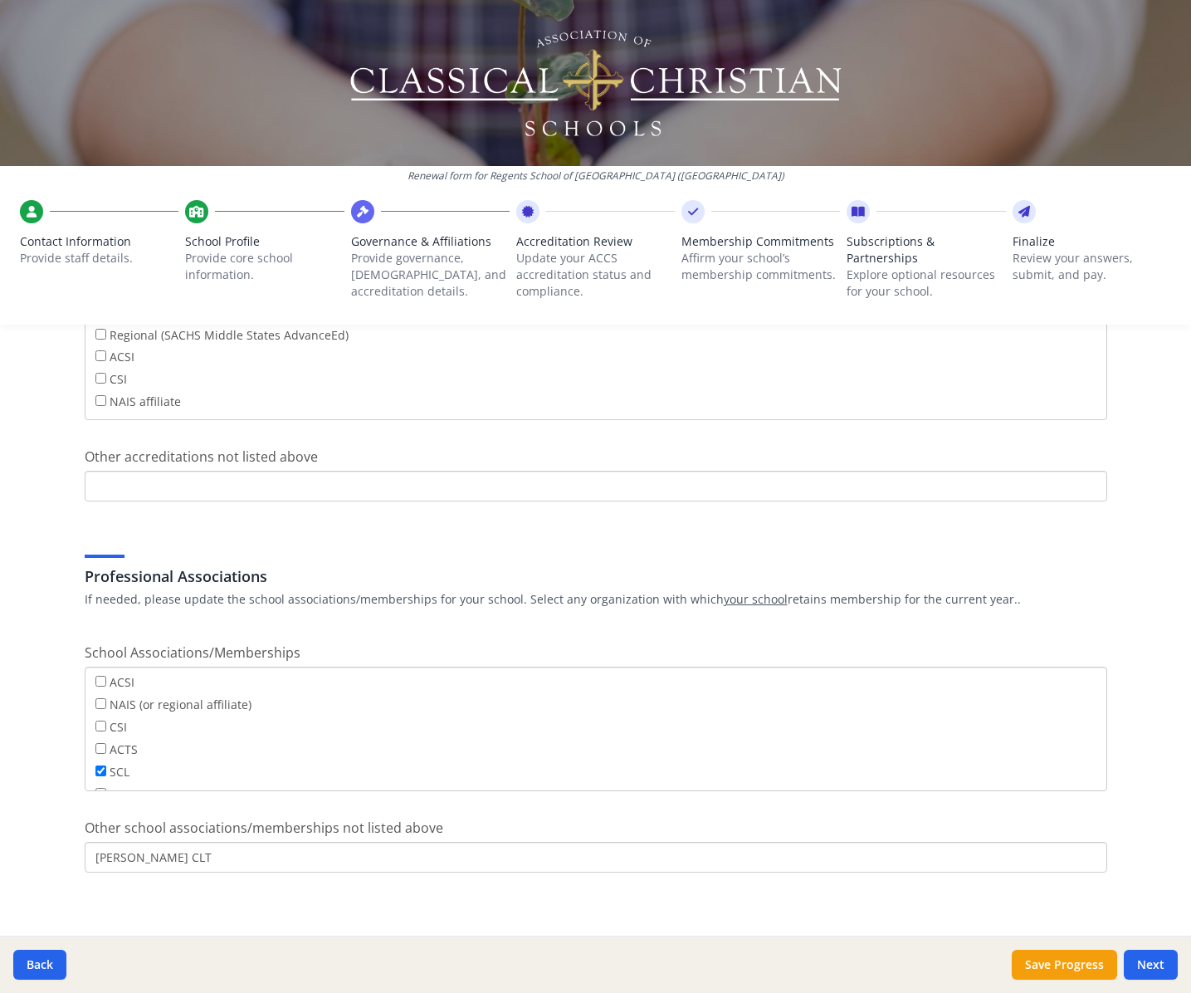
click at [104, 843] on input "ERB CLT" at bounding box center [596, 857] width 1023 height 31
click at [110, 851] on input "ERB CLT" at bounding box center [596, 857] width 1023 height 31
paste input "ERB Membership, VCPE Member"
drag, startPoint x: 209, startPoint y: 850, endPoint x: 168, endPoint y: 853, distance: 41.6
click at [168, 853] on input "ERB, CLT, ERB Membership, VCPE Member" at bounding box center [596, 857] width 1023 height 31
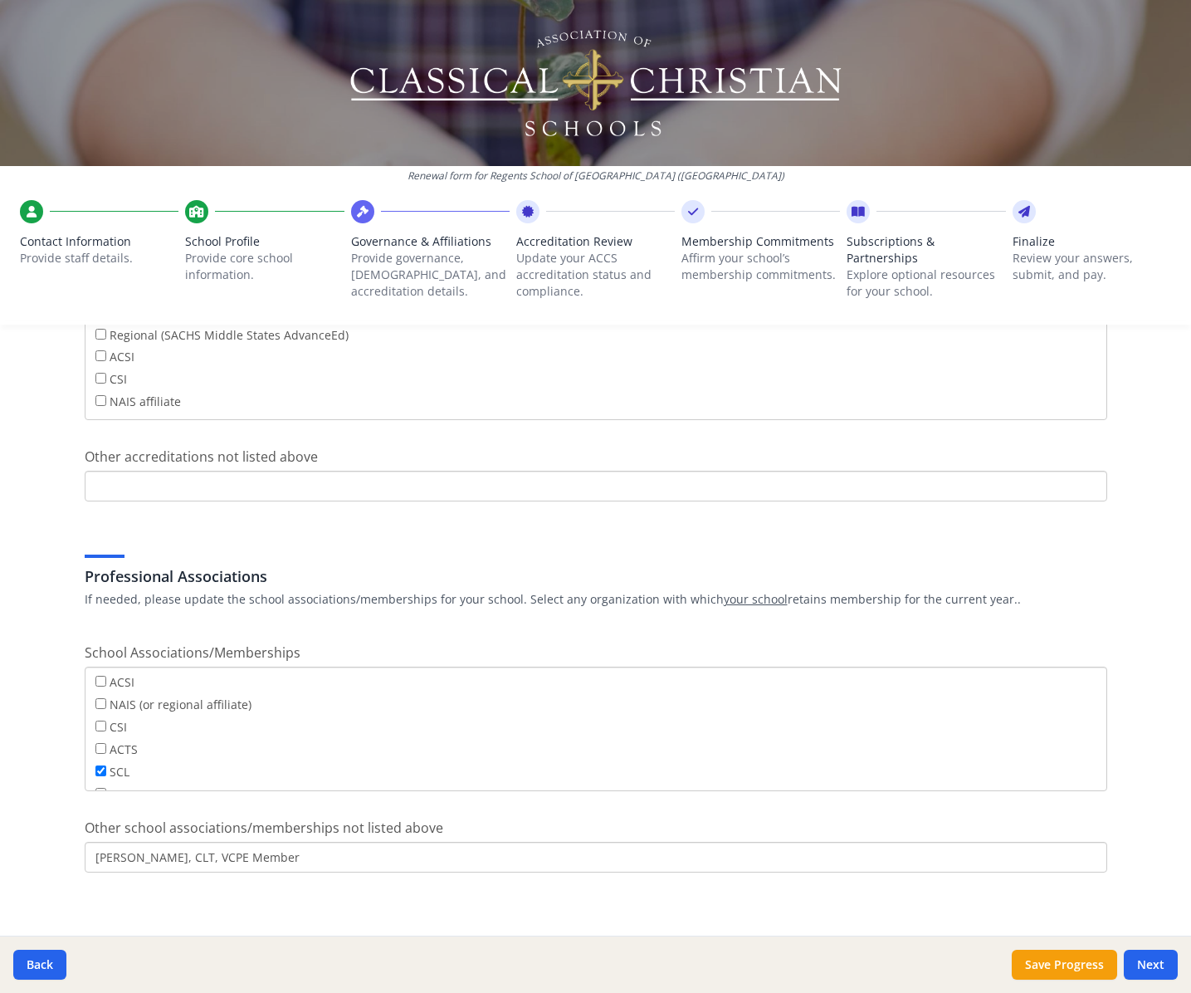
drag, startPoint x: 280, startPoint y: 850, endPoint x: 174, endPoint y: 850, distance: 106.3
click at [174, 850] on input "ERB, CLT, VCPE Member" at bounding box center [596, 857] width 1023 height 31
type input "ERB, CLT, VCPE"
click at [521, 821] on div "Other school associations/memberships not listed above ERB, CLT, VCPE" at bounding box center [596, 845] width 1023 height 55
click at [1158, 920] on button "Next" at bounding box center [1151, 965] width 54 height 30
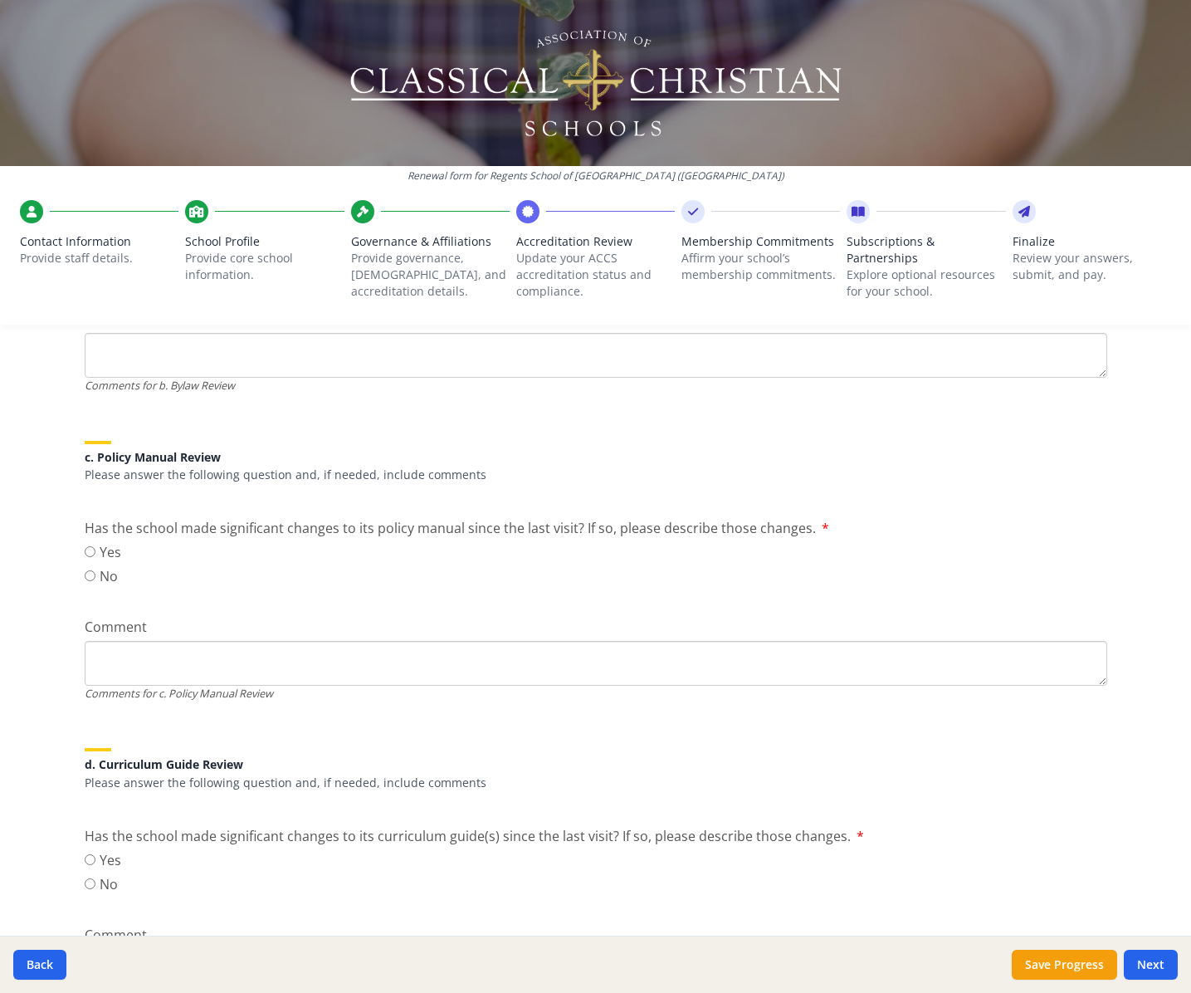
click at [101, 570] on label "No" at bounding box center [103, 576] width 37 height 20
click at [95, 570] on input "No" at bounding box center [90, 575] width 11 height 11
radio input "true"
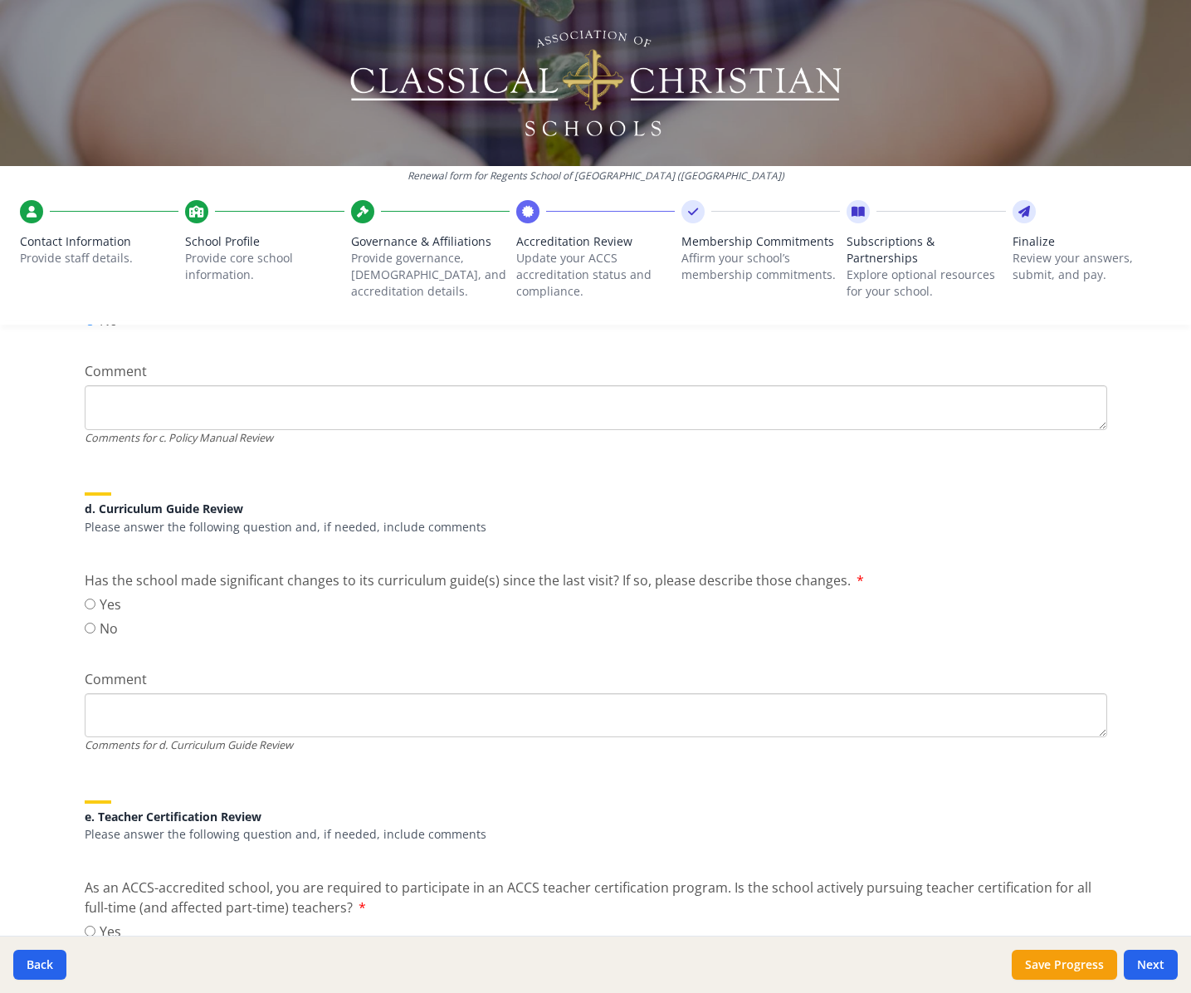
click at [97, 625] on label "No" at bounding box center [103, 629] width 37 height 20
click at [95, 625] on input "No" at bounding box center [90, 628] width 11 height 11
radio input "true"
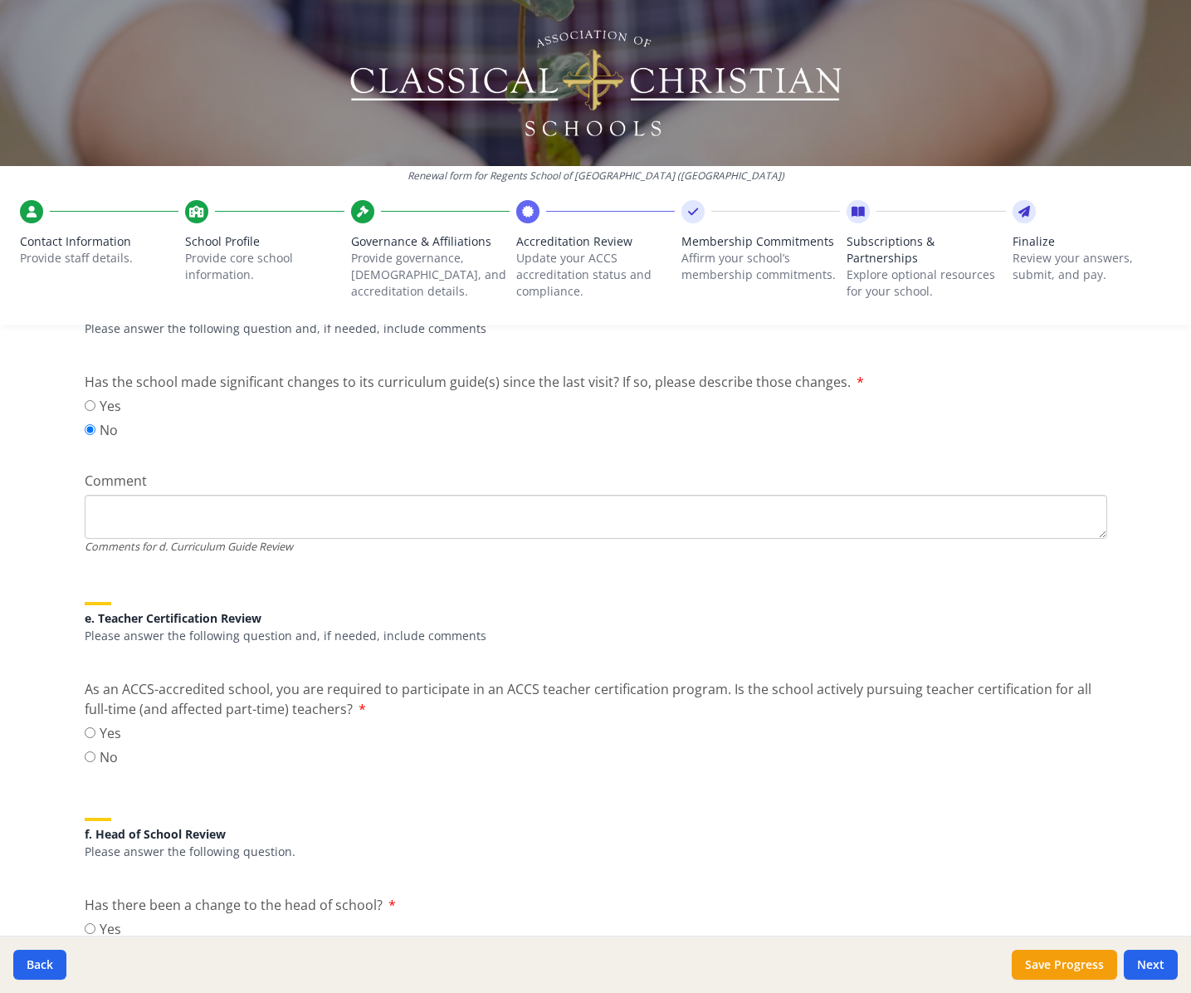
scroll to position [1315, 0]
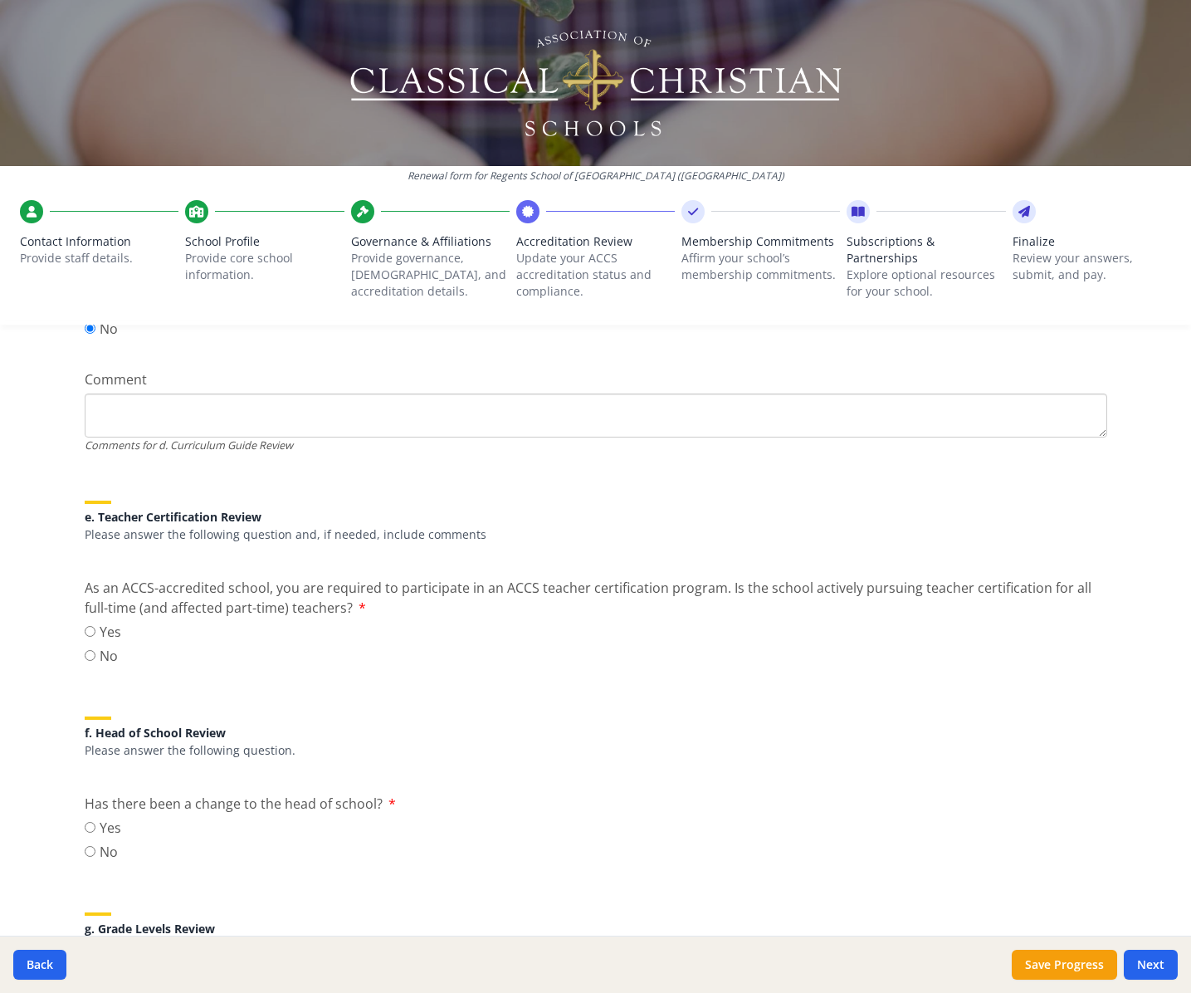
click at [95, 629] on label "Yes" at bounding box center [103, 632] width 37 height 20
click at [95, 629] on input "Yes" at bounding box center [90, 631] width 11 height 11
radio input "true"
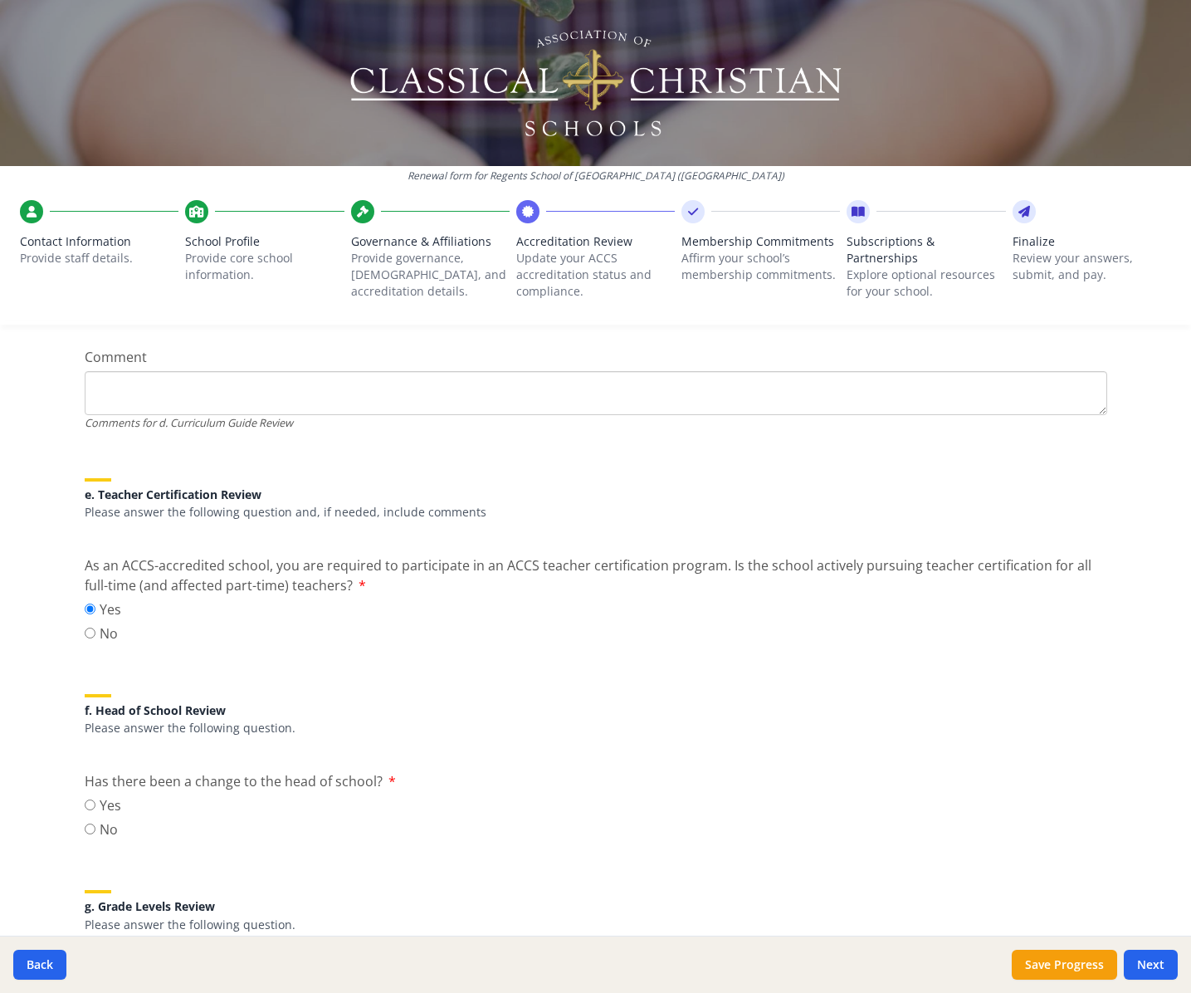
scroll to position [1472, 0]
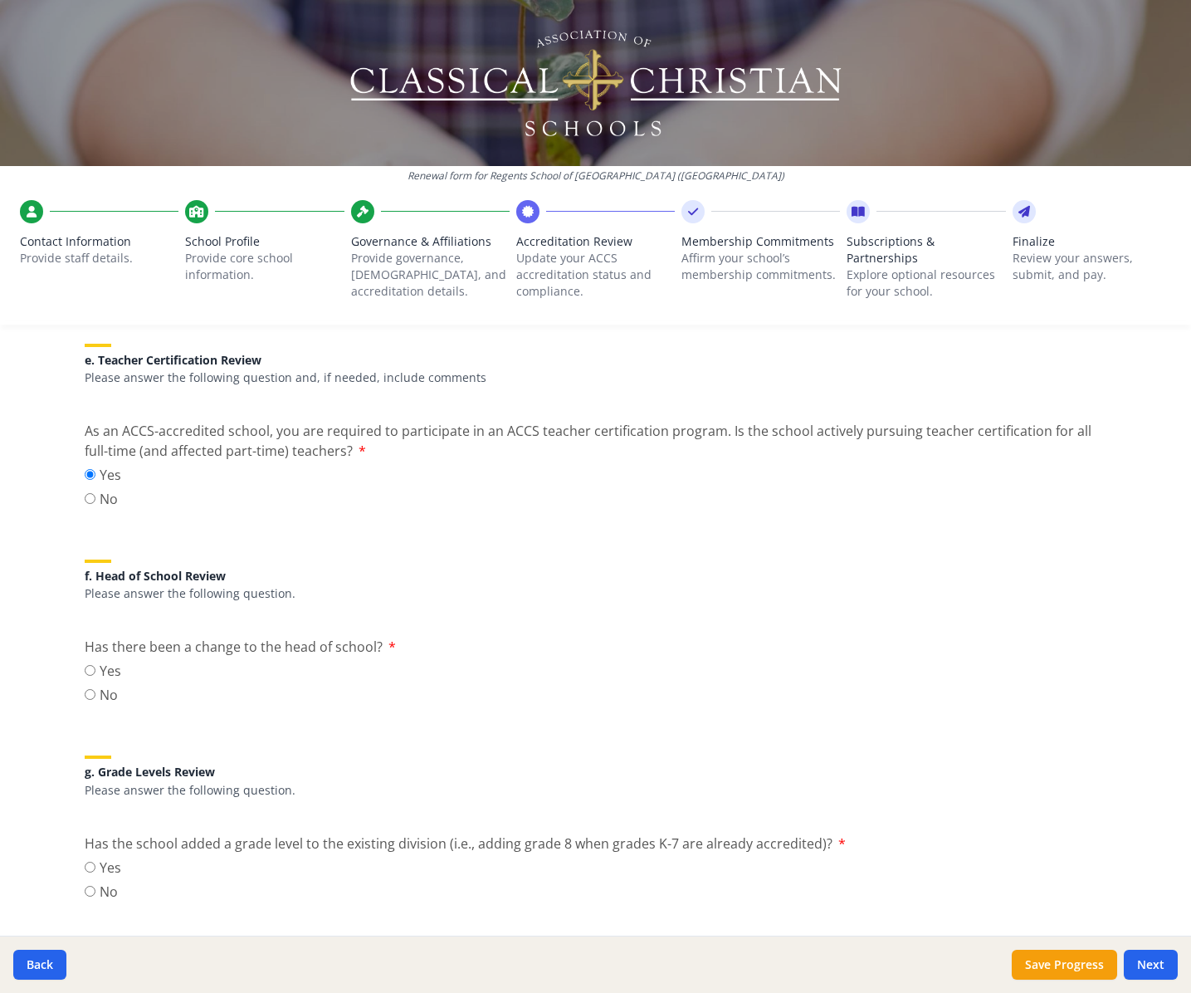
click at [95, 693] on label "No" at bounding box center [103, 695] width 37 height 20
click at [95, 693] on input "No" at bounding box center [90, 694] width 11 height 11
radio input "true"
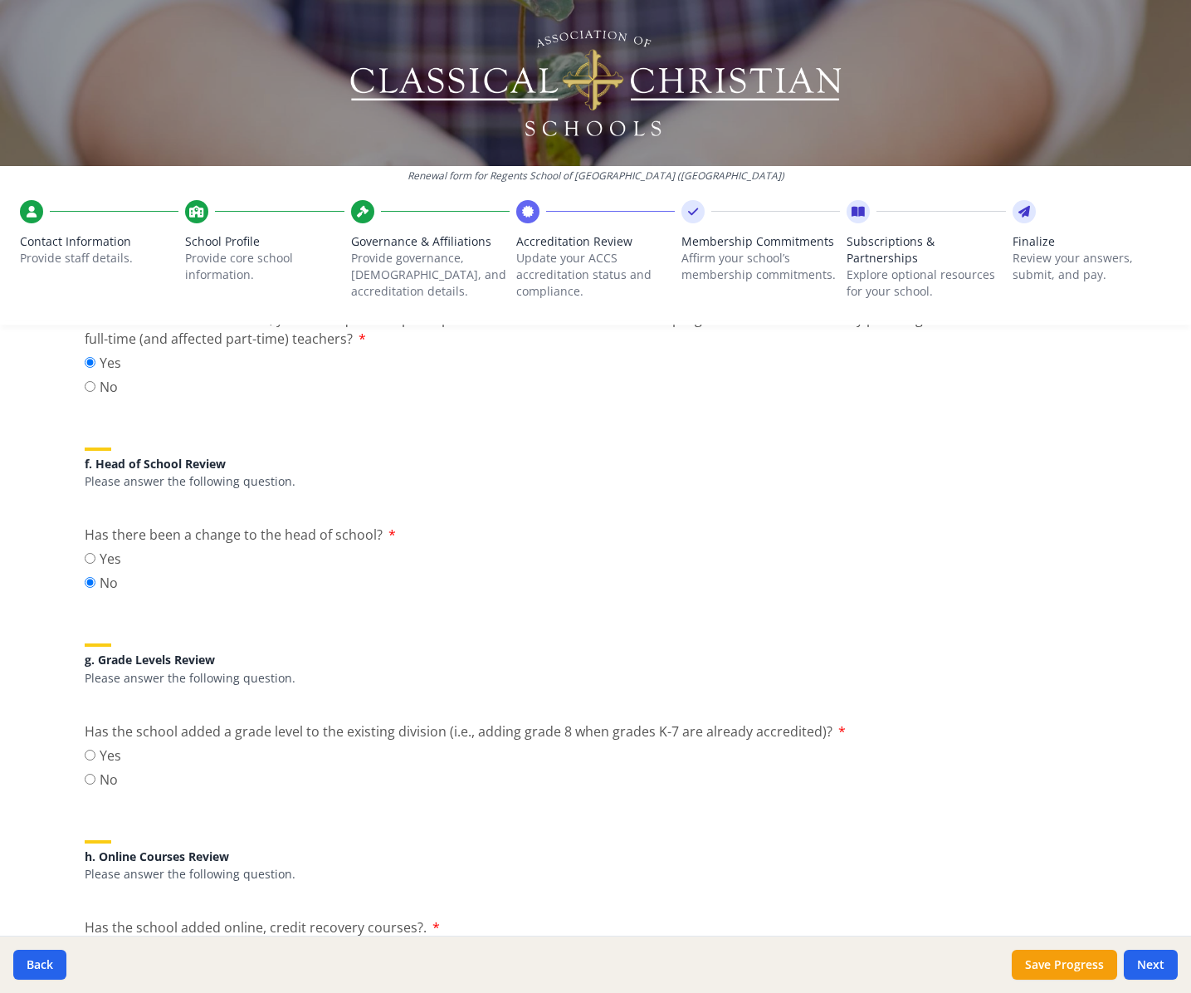
scroll to position [1672, 0]
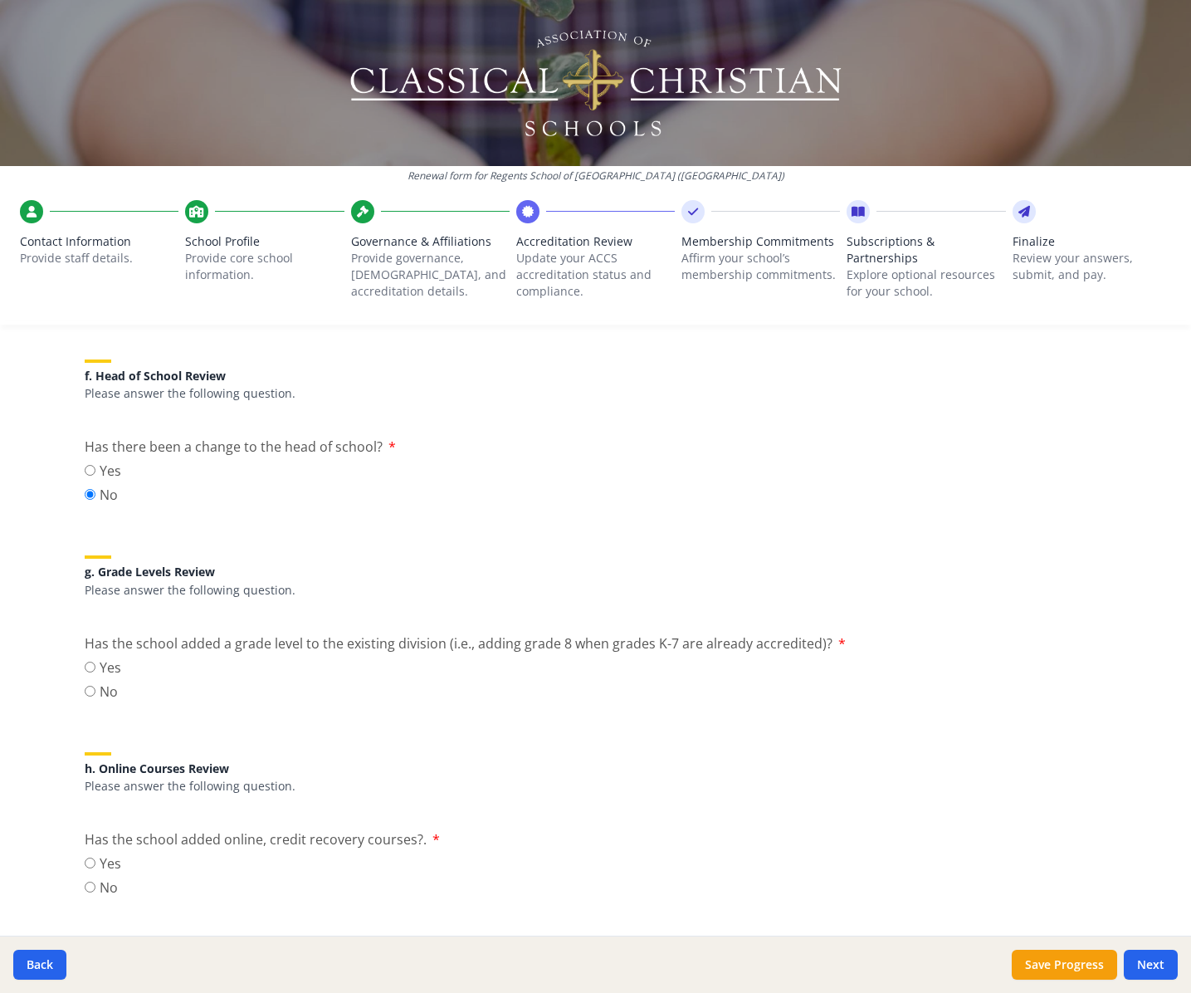
click at [100, 684] on label "No" at bounding box center [103, 692] width 37 height 20
click at [95, 686] on input "No" at bounding box center [90, 691] width 11 height 11
radio input "true"
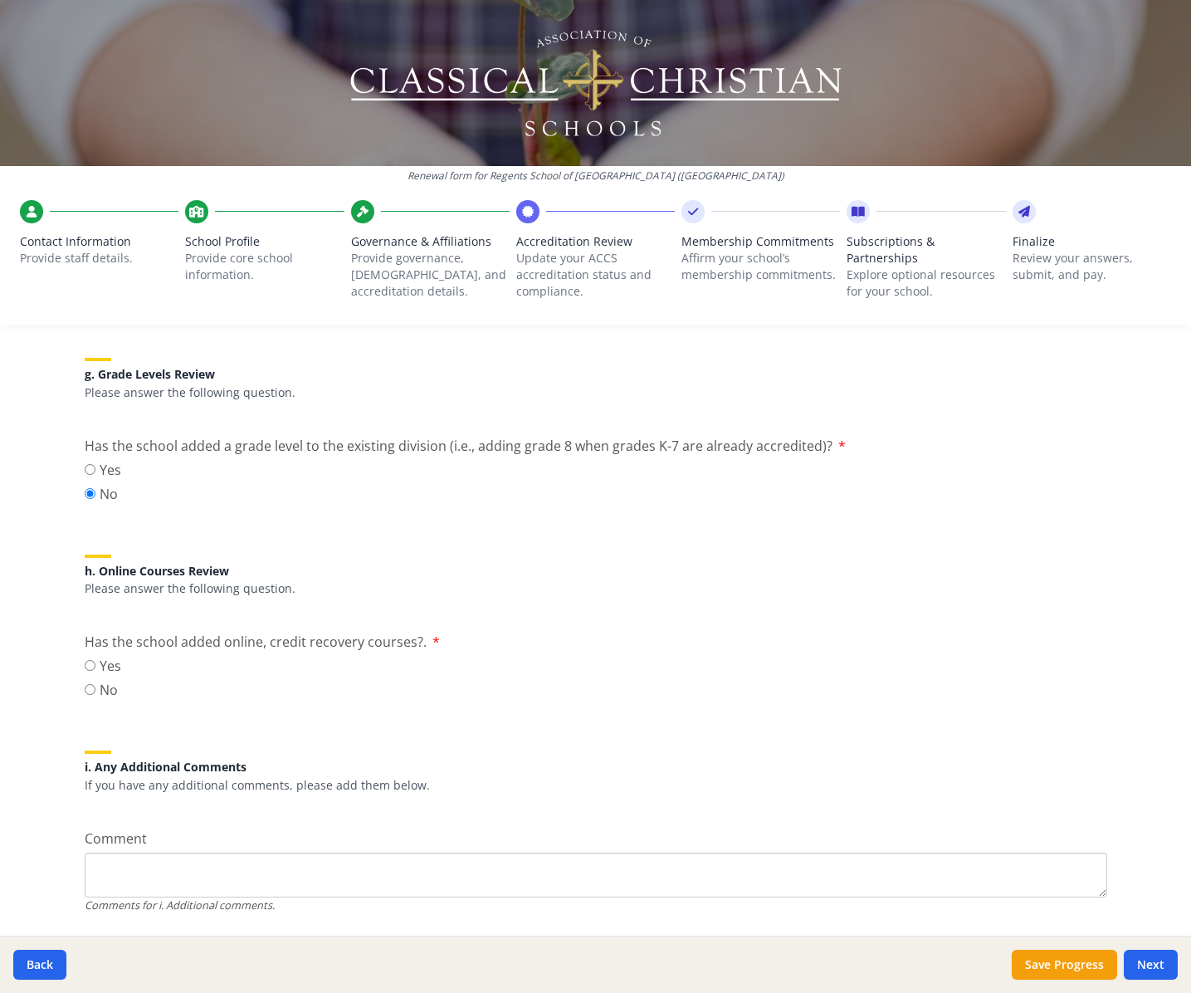
click at [93, 688] on label "No" at bounding box center [103, 690] width 37 height 20
click at [93, 688] on input "No" at bounding box center [90, 689] width 11 height 11
radio input "true"
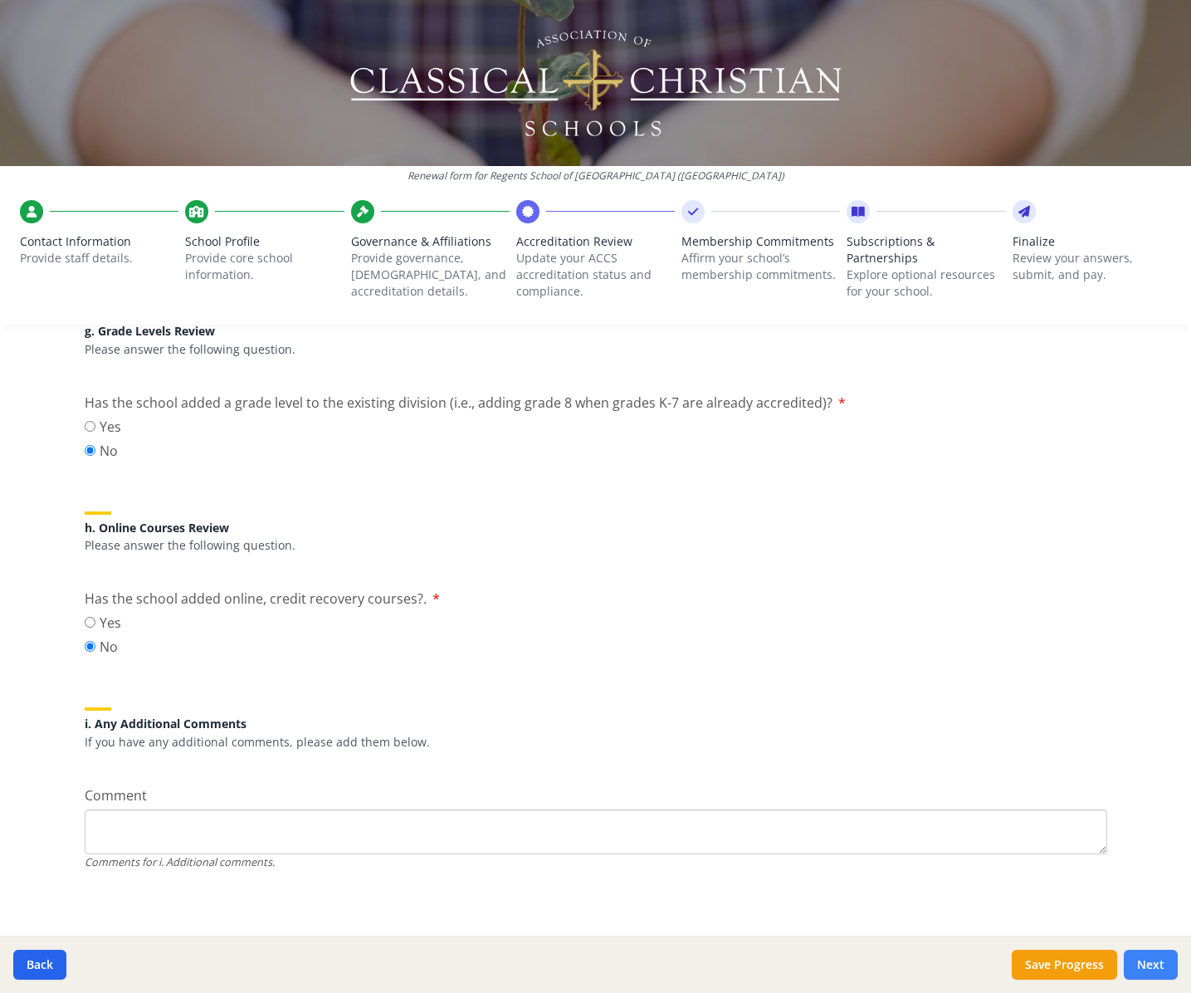
click at [1163, 920] on button "Next" at bounding box center [1151, 965] width 54 height 30
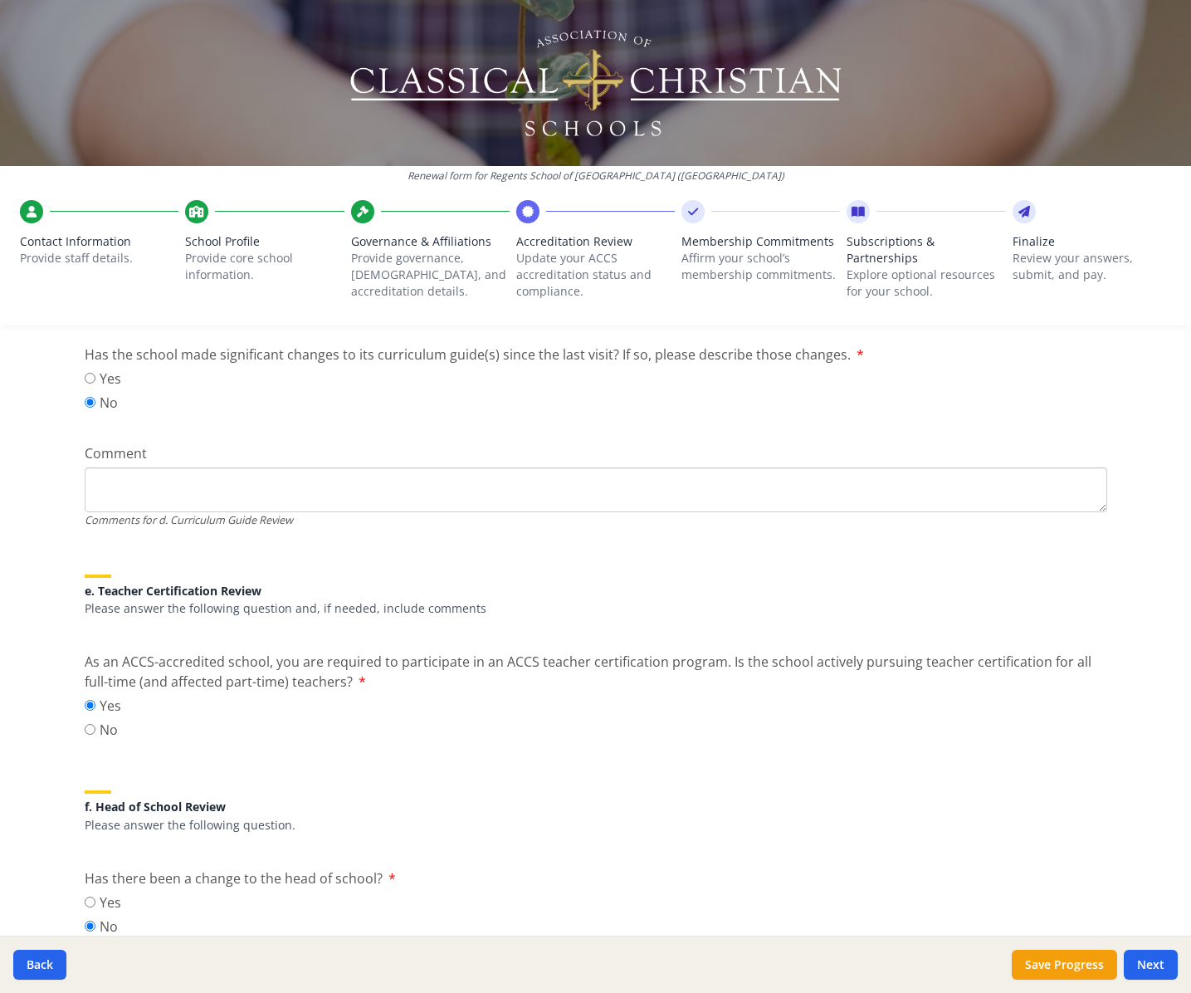
scroll to position [1969, 0]
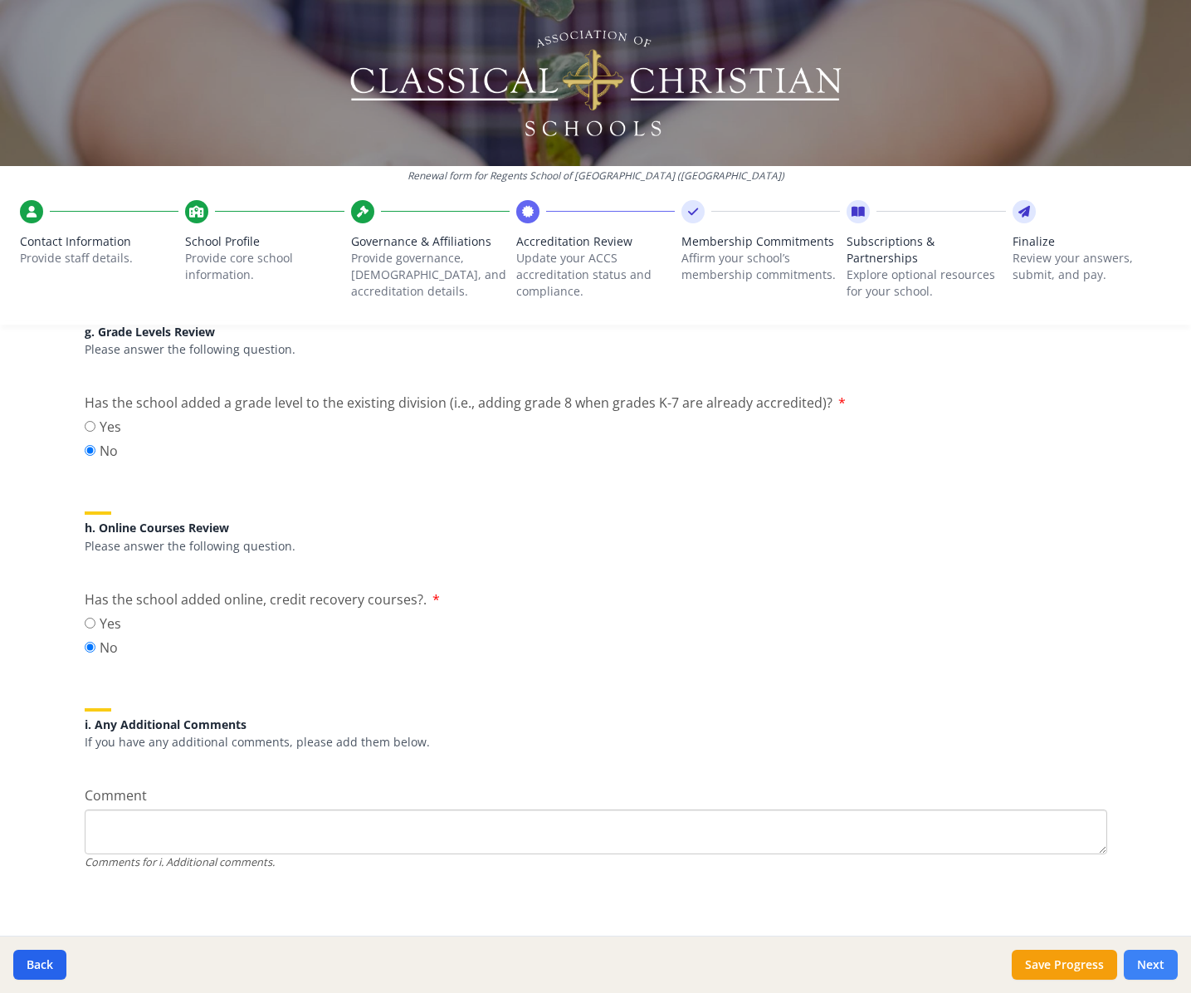
click at [1145, 920] on button "Next" at bounding box center [1151, 965] width 54 height 30
click at [1056, 920] on button "Save Progress" at bounding box center [1064, 965] width 105 height 30
click at [1145, 920] on button "Next" at bounding box center [1151, 965] width 54 height 30
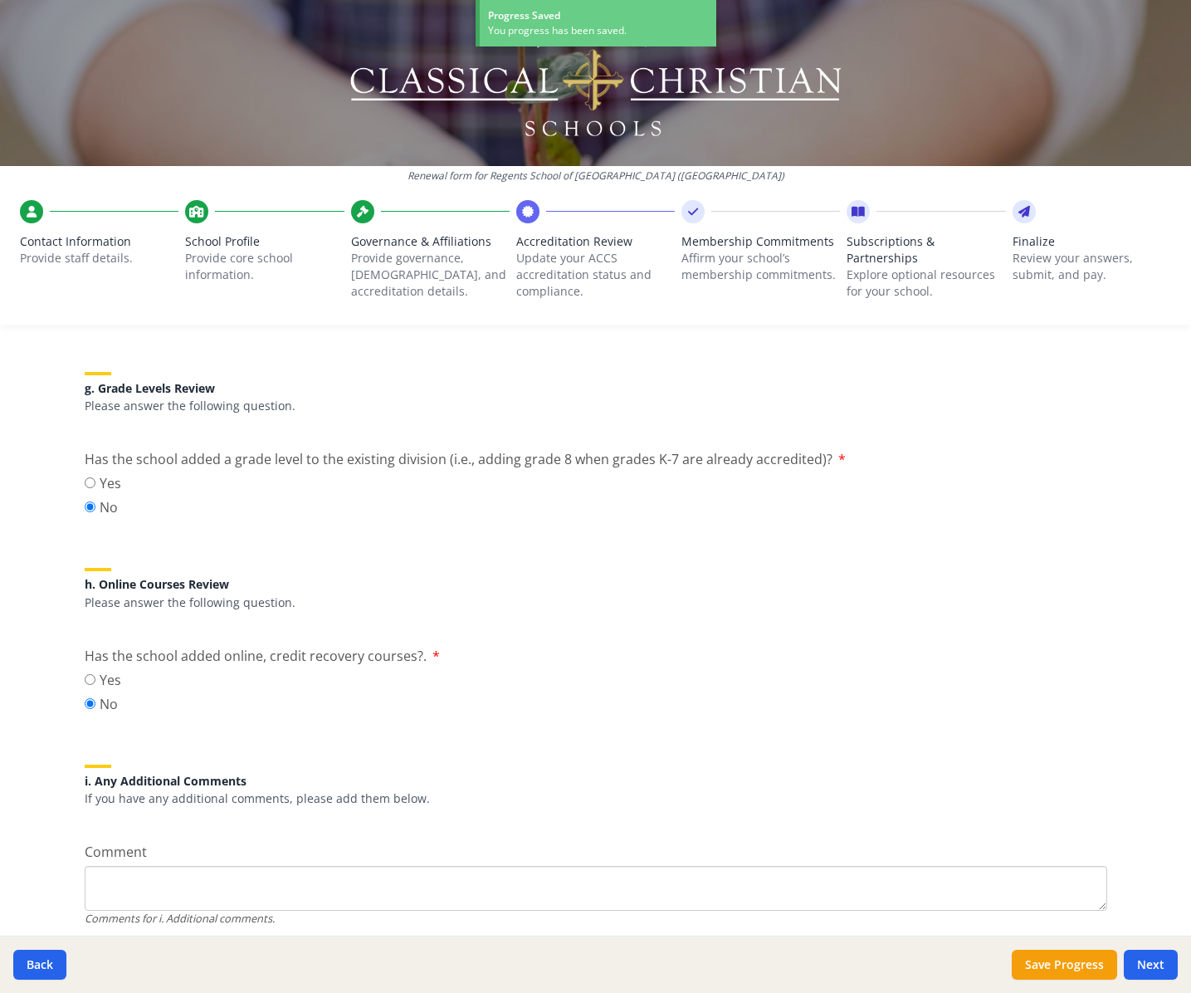
scroll to position [1969, 0]
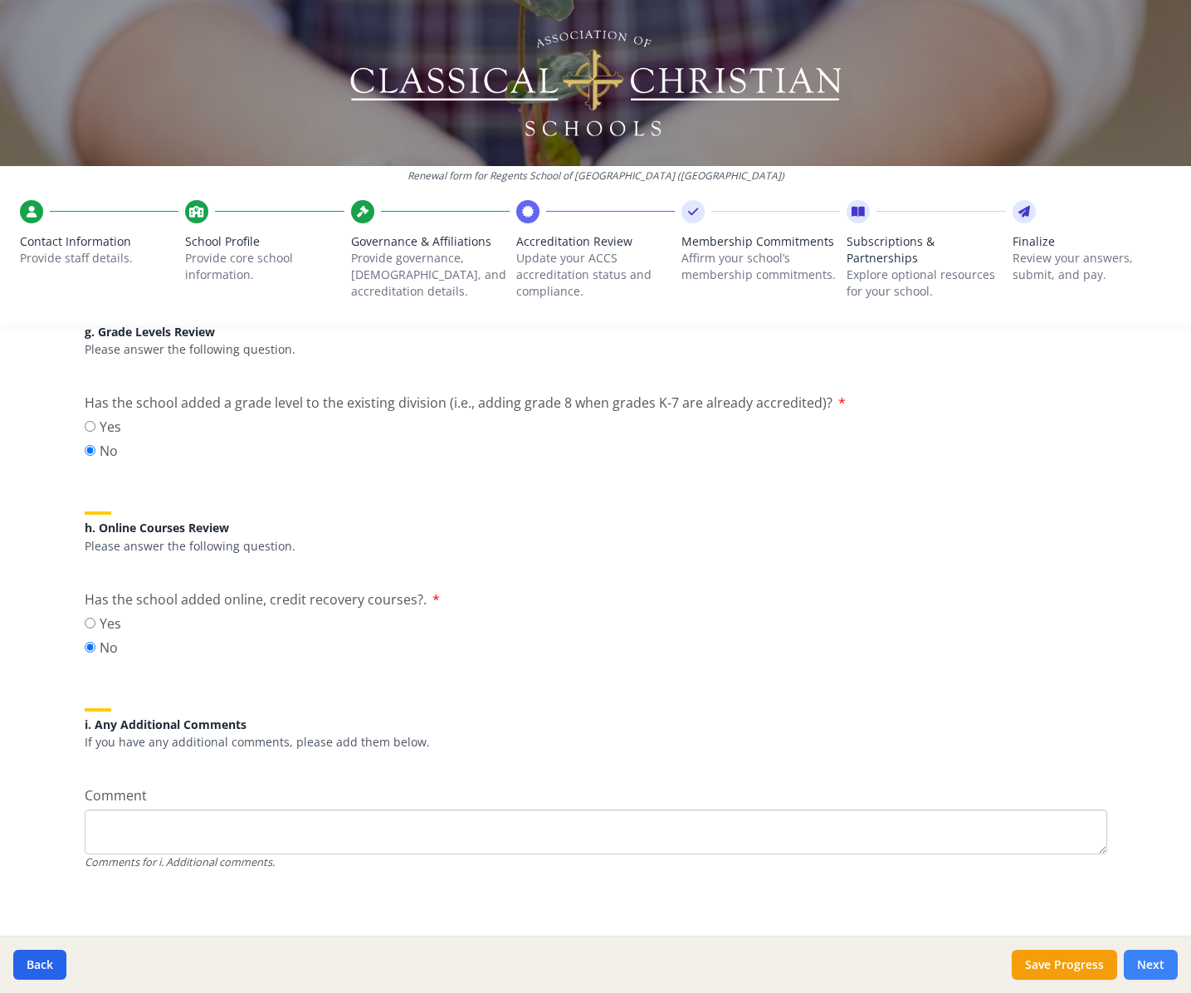
click at [1151, 920] on button "Next" at bounding box center [1151, 965] width 54 height 30
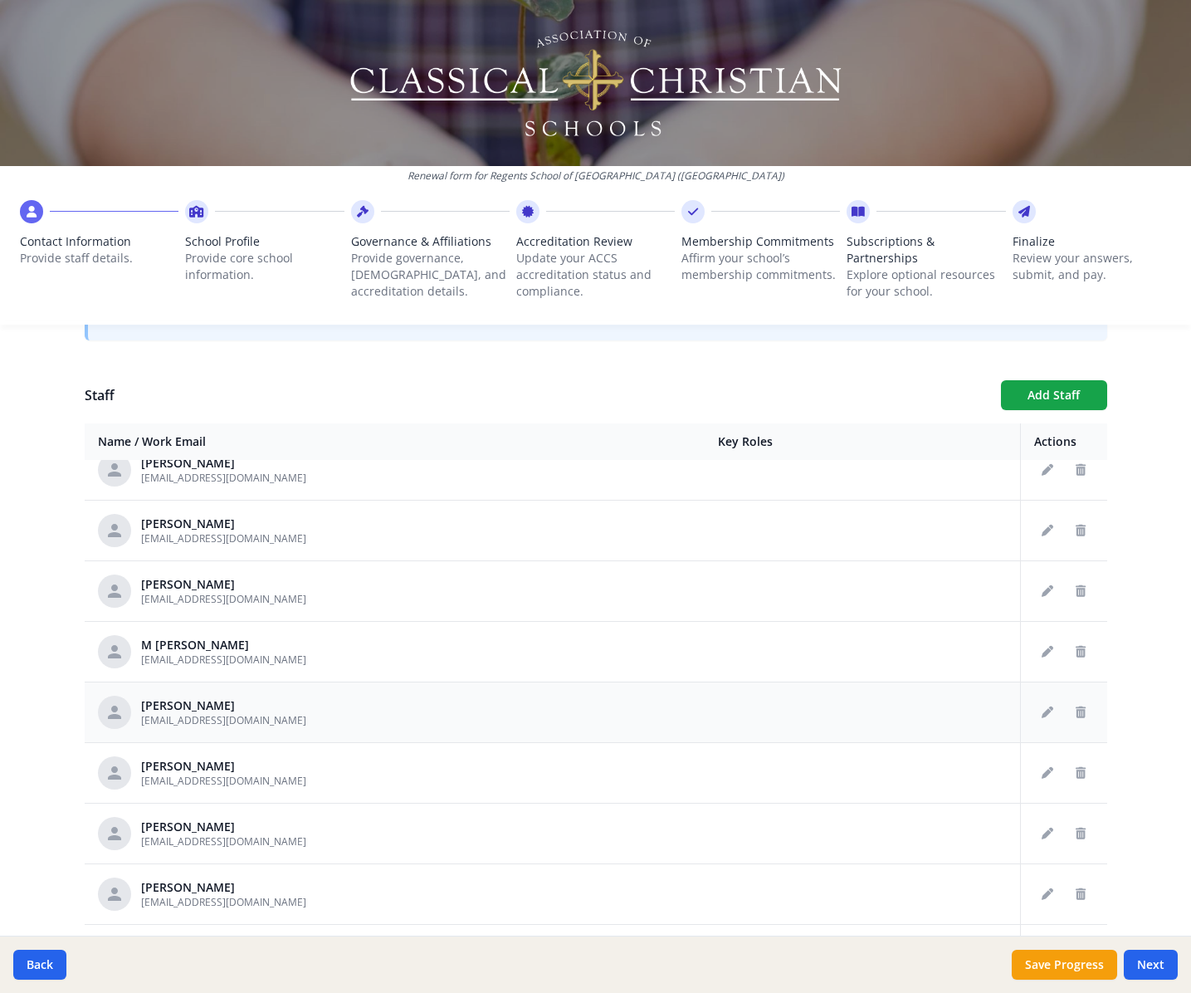
scroll to position [646, 0]
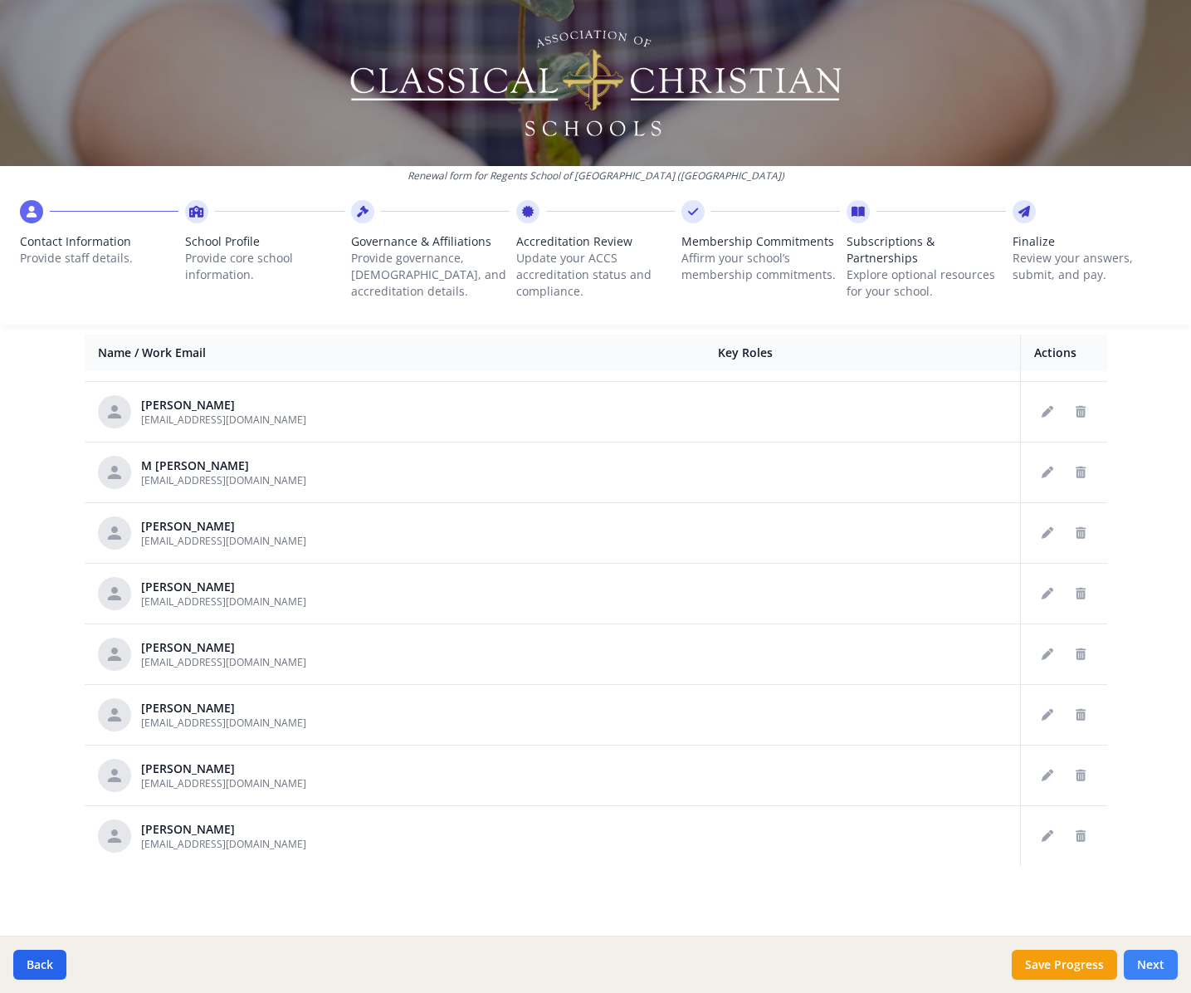
click at [1150, 957] on button "Next" at bounding box center [1151, 965] width 54 height 30
type input "[PHONE_NUMBER]"
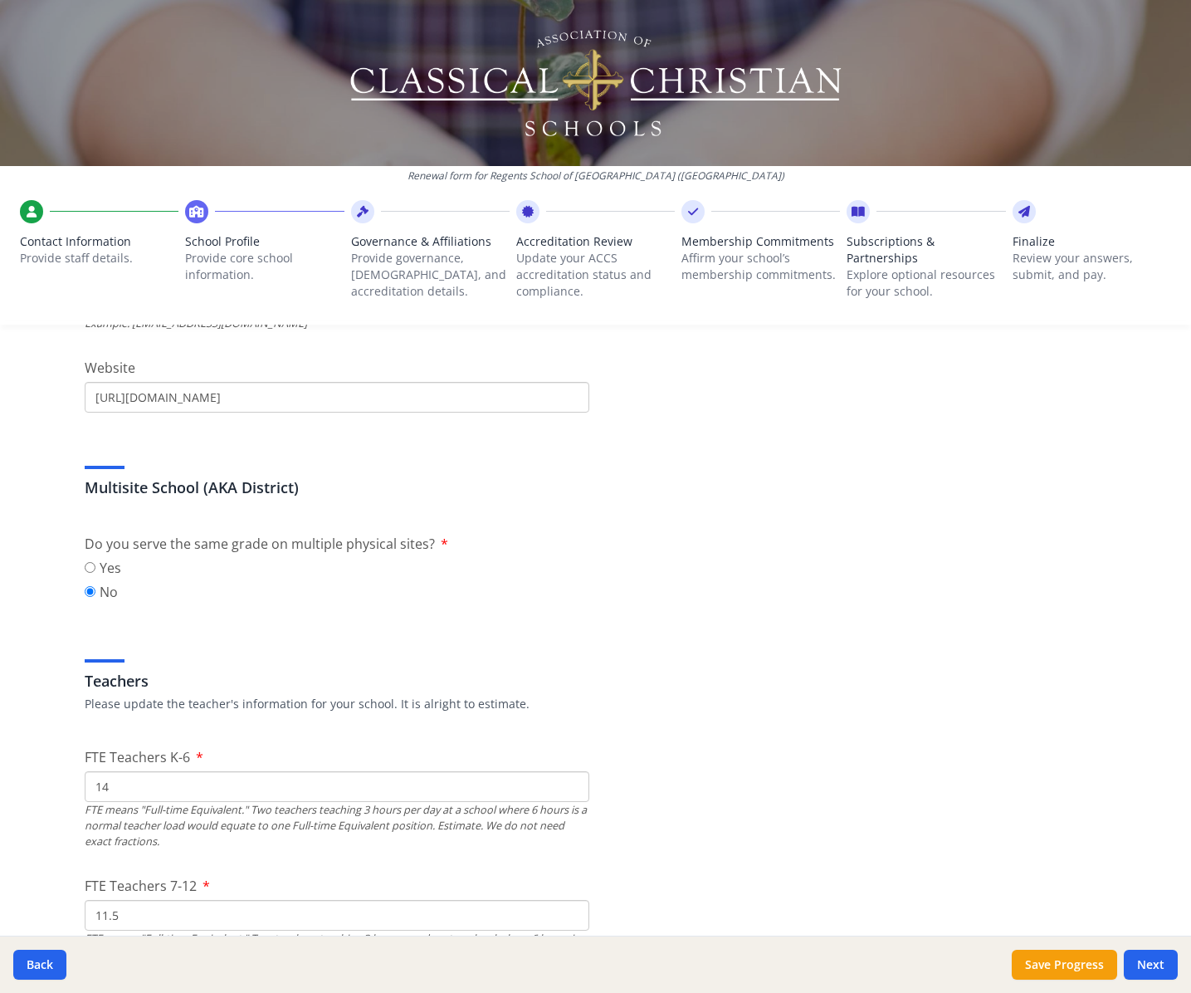
scroll to position [5374, 0]
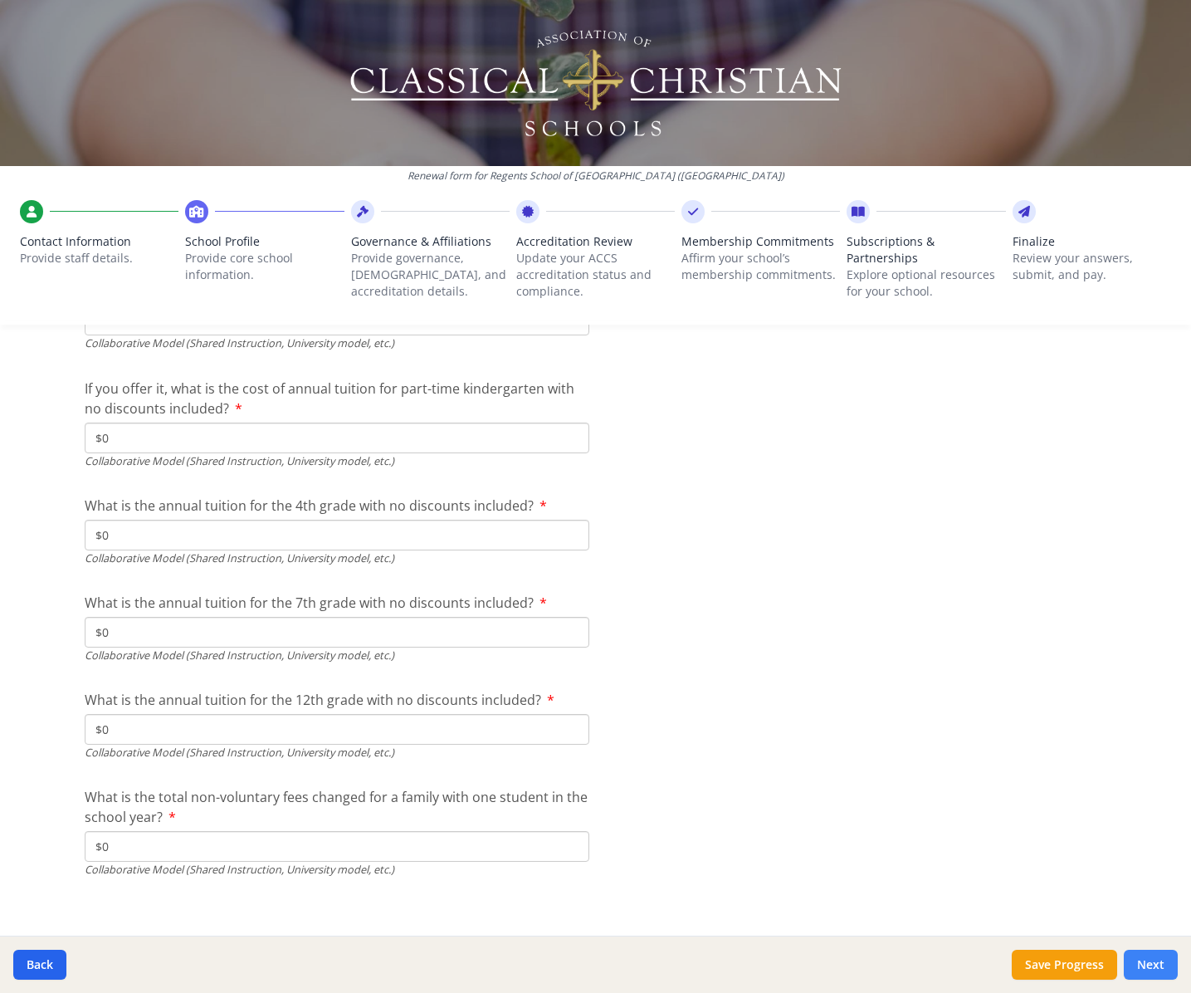
click at [1146, 965] on button "Next" at bounding box center [1151, 965] width 54 height 30
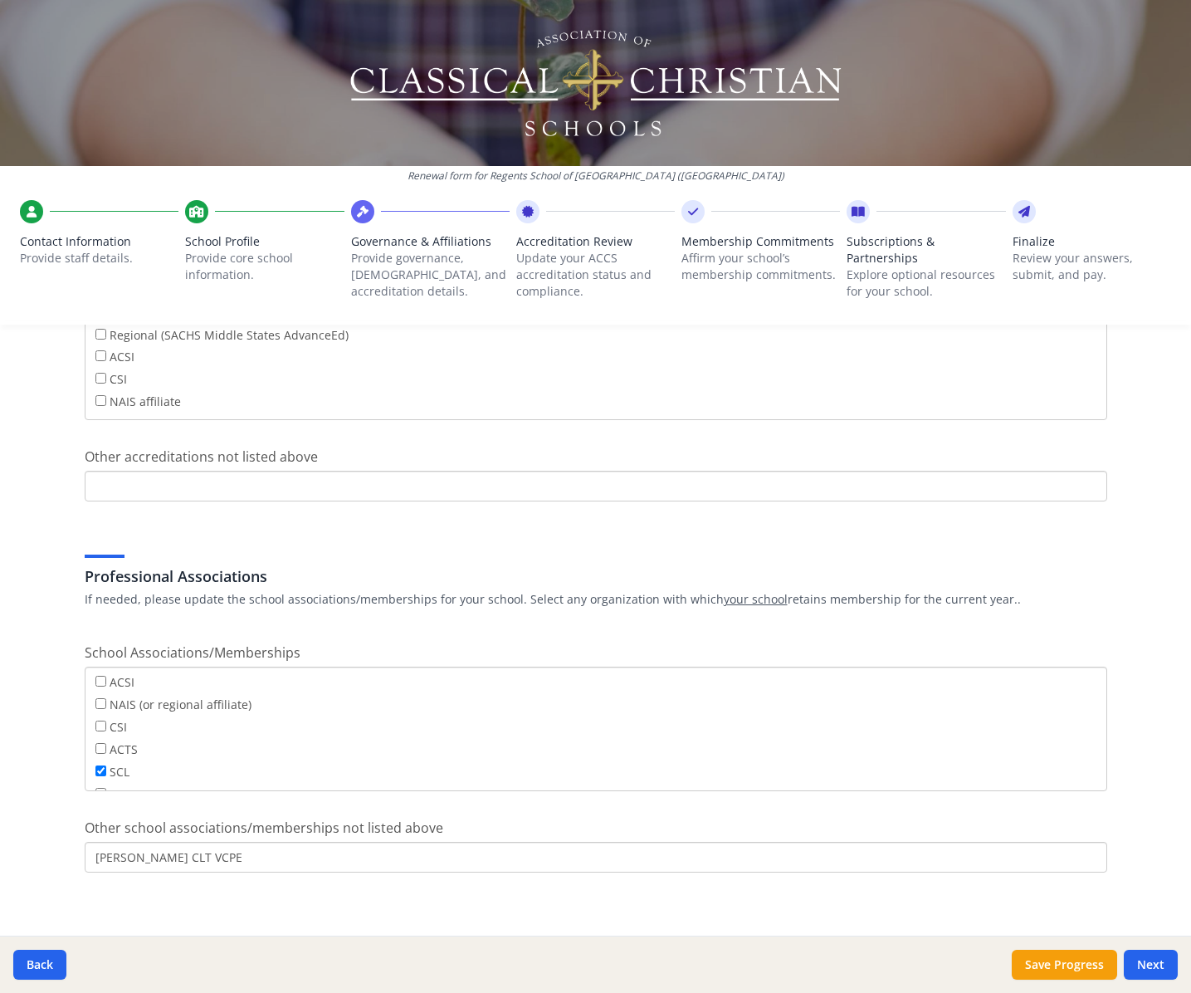
scroll to position [115, 0]
click at [1142, 965] on button "Next" at bounding box center [1151, 965] width 54 height 30
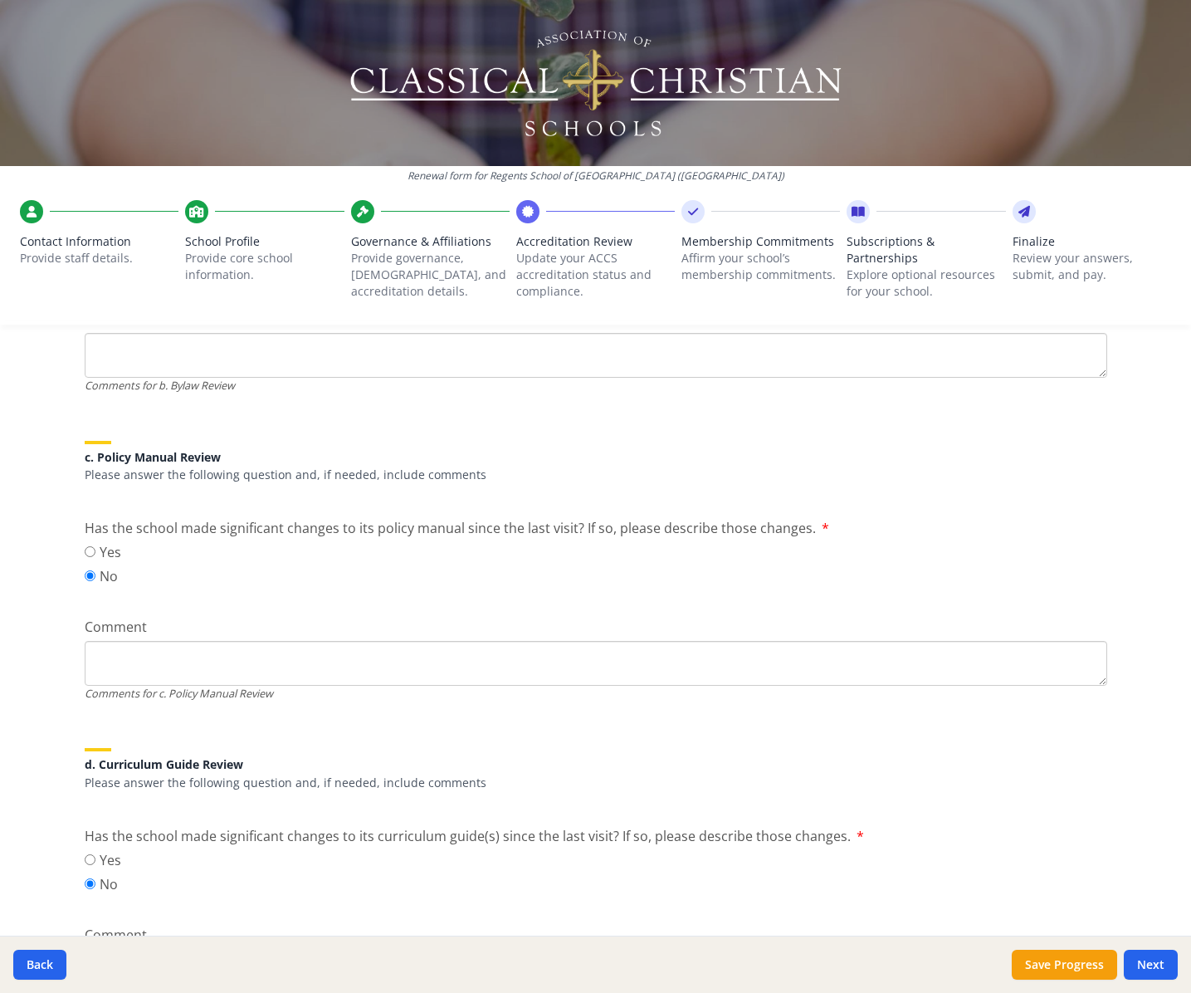
scroll to position [1913, 0]
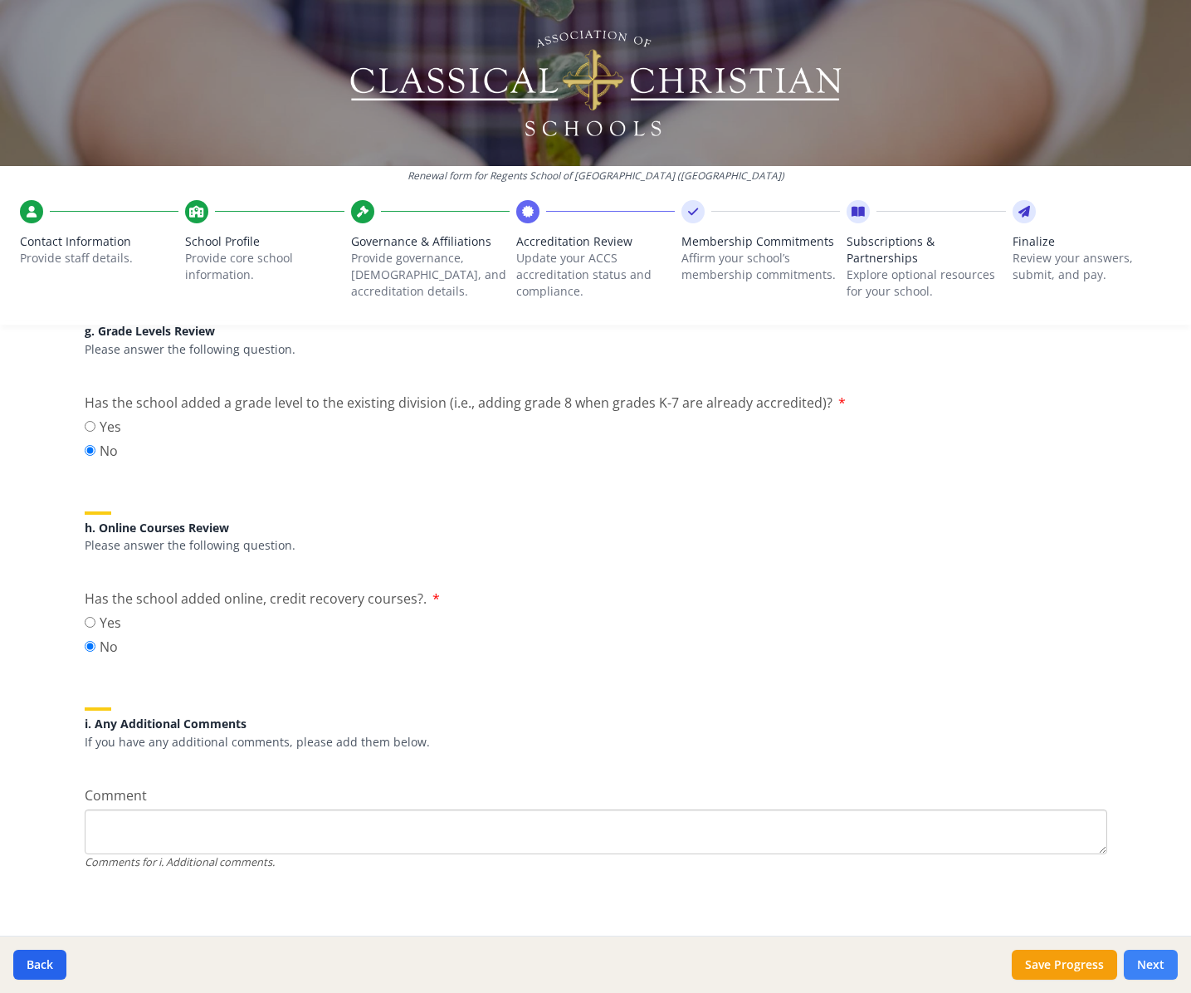
click at [1151, 969] on button "Next" at bounding box center [1151, 965] width 54 height 30
drag, startPoint x: 1147, startPoint y: 963, endPoint x: 1141, endPoint y: 955, distance: 10.6
click at [1147, 963] on button "Next" at bounding box center [1151, 965] width 54 height 30
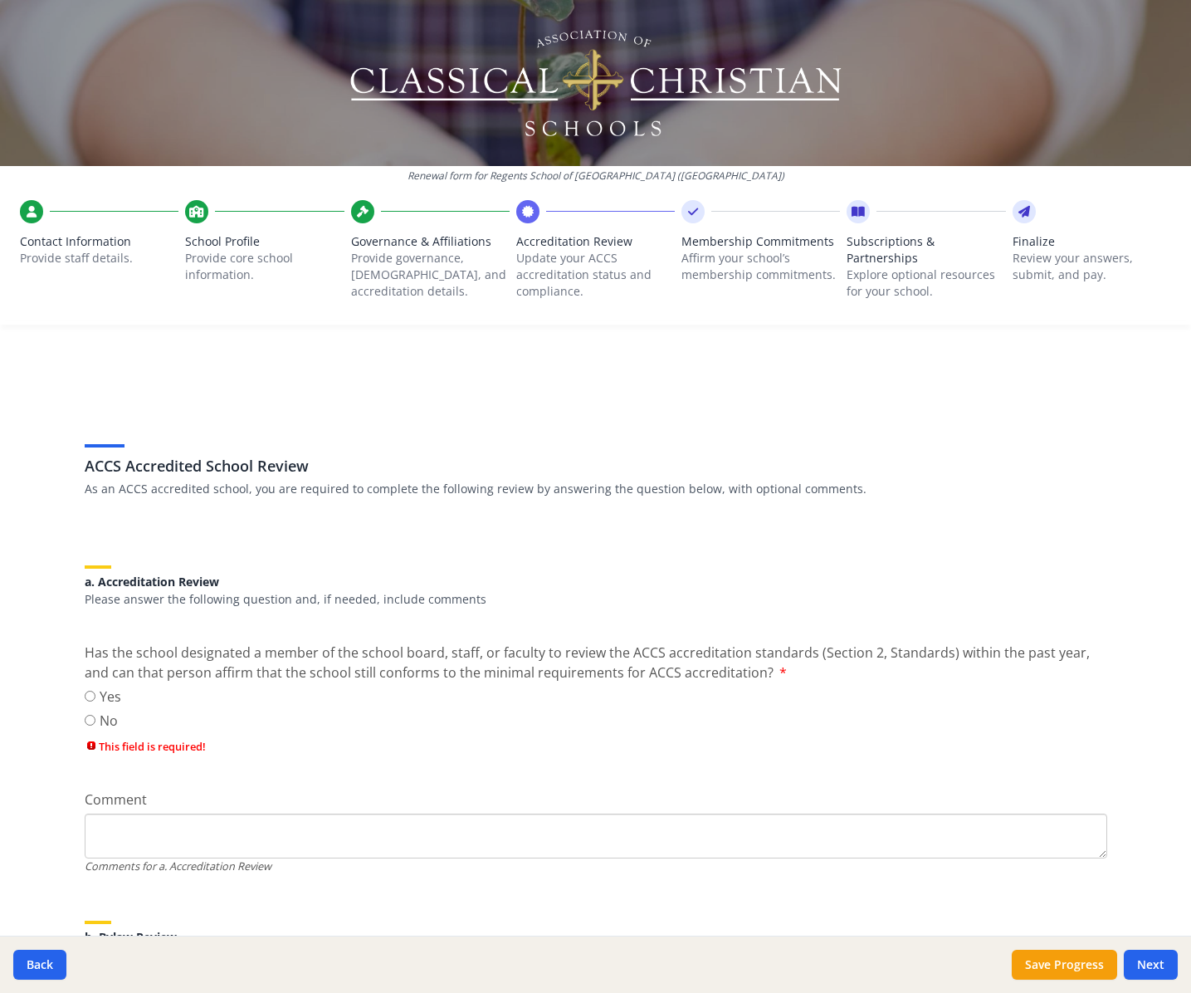
click at [91, 697] on label "Yes" at bounding box center [103, 697] width 37 height 20
click at [91, 697] on input "Yes" at bounding box center [90, 696] width 11 height 11
radio input "true"
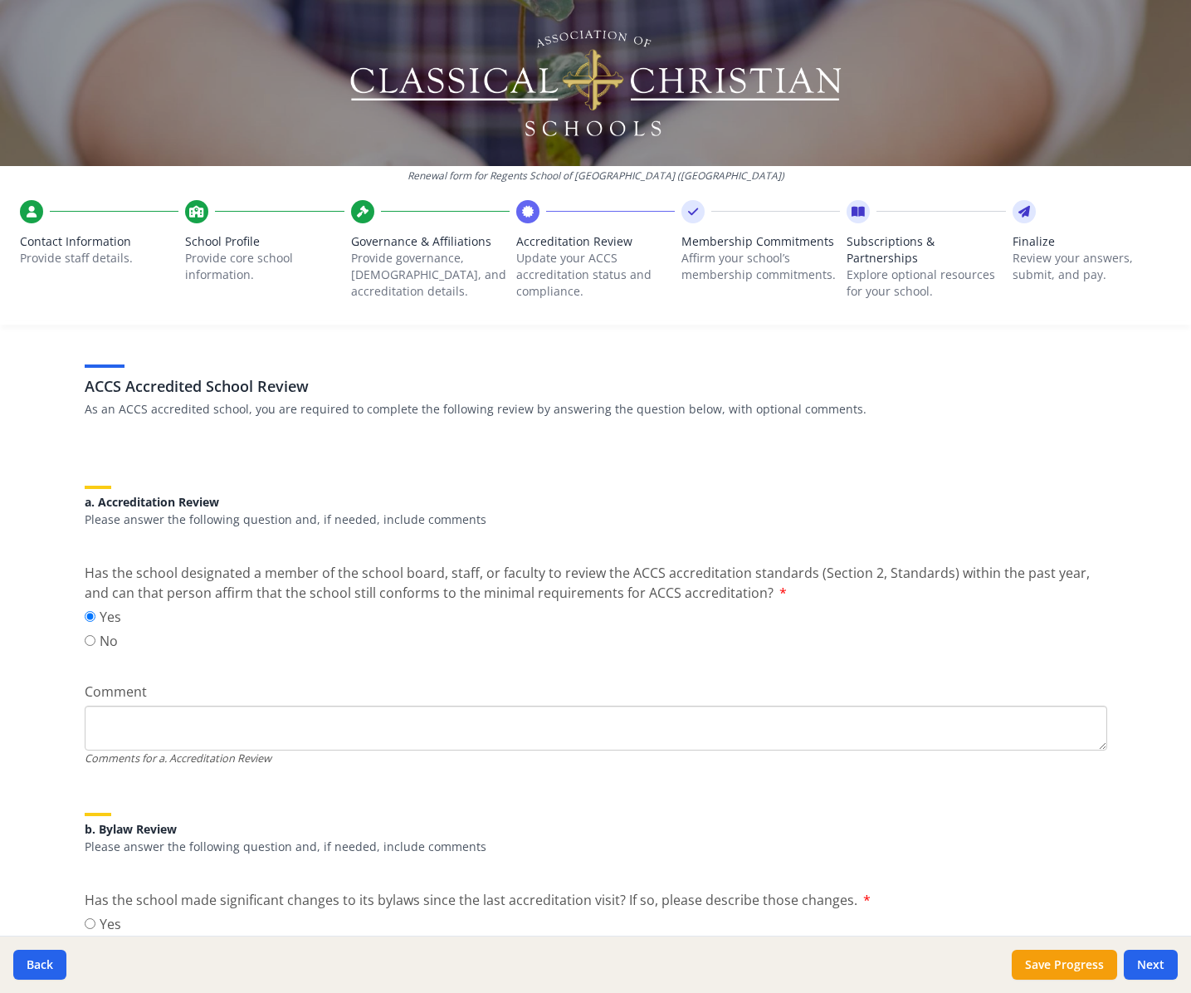
scroll to position [304, 0]
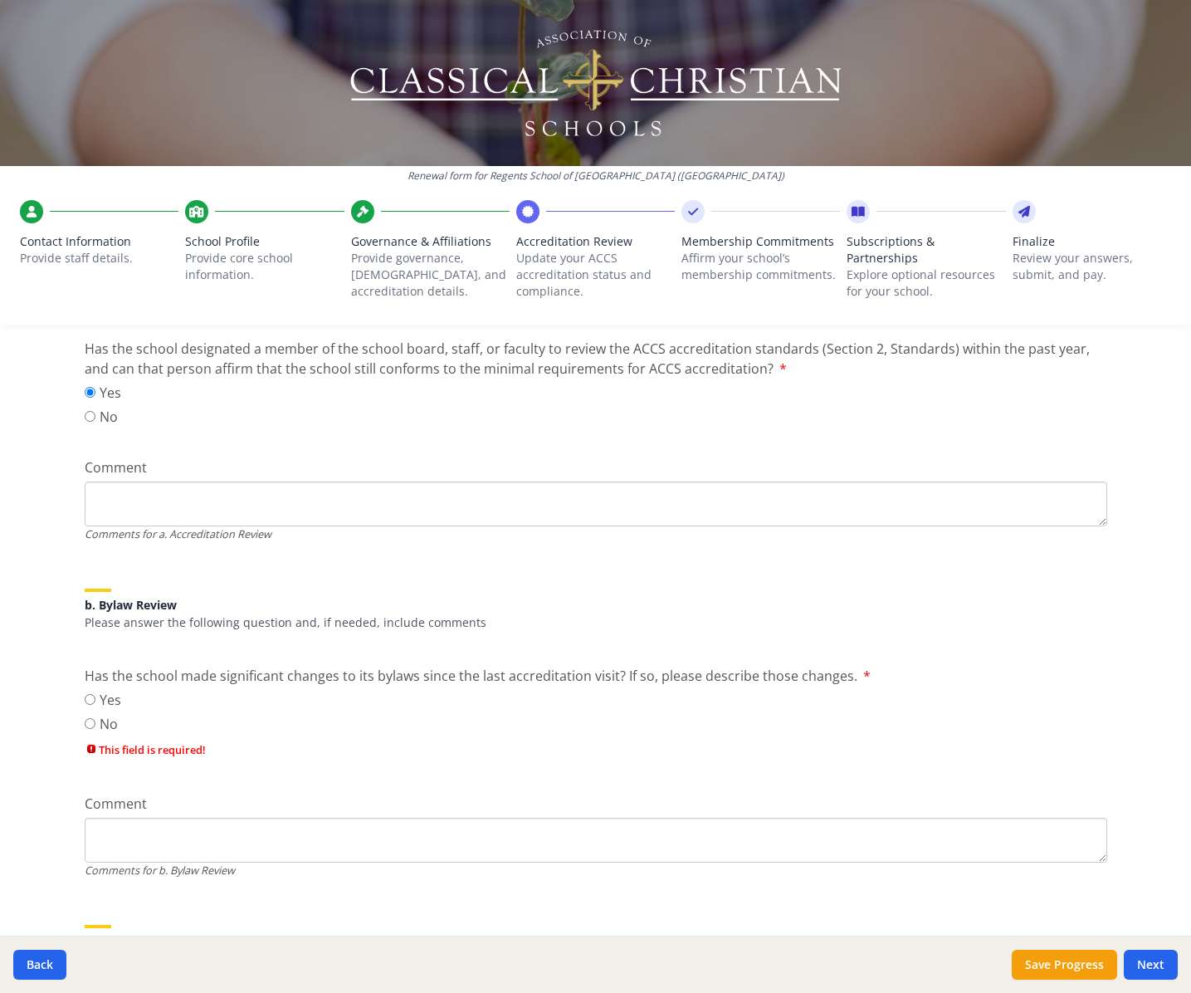
click at [101, 721] on label "No" at bounding box center [103, 724] width 37 height 20
click at [95, 721] on input "No" at bounding box center [90, 723] width 11 height 11
radio input "true"
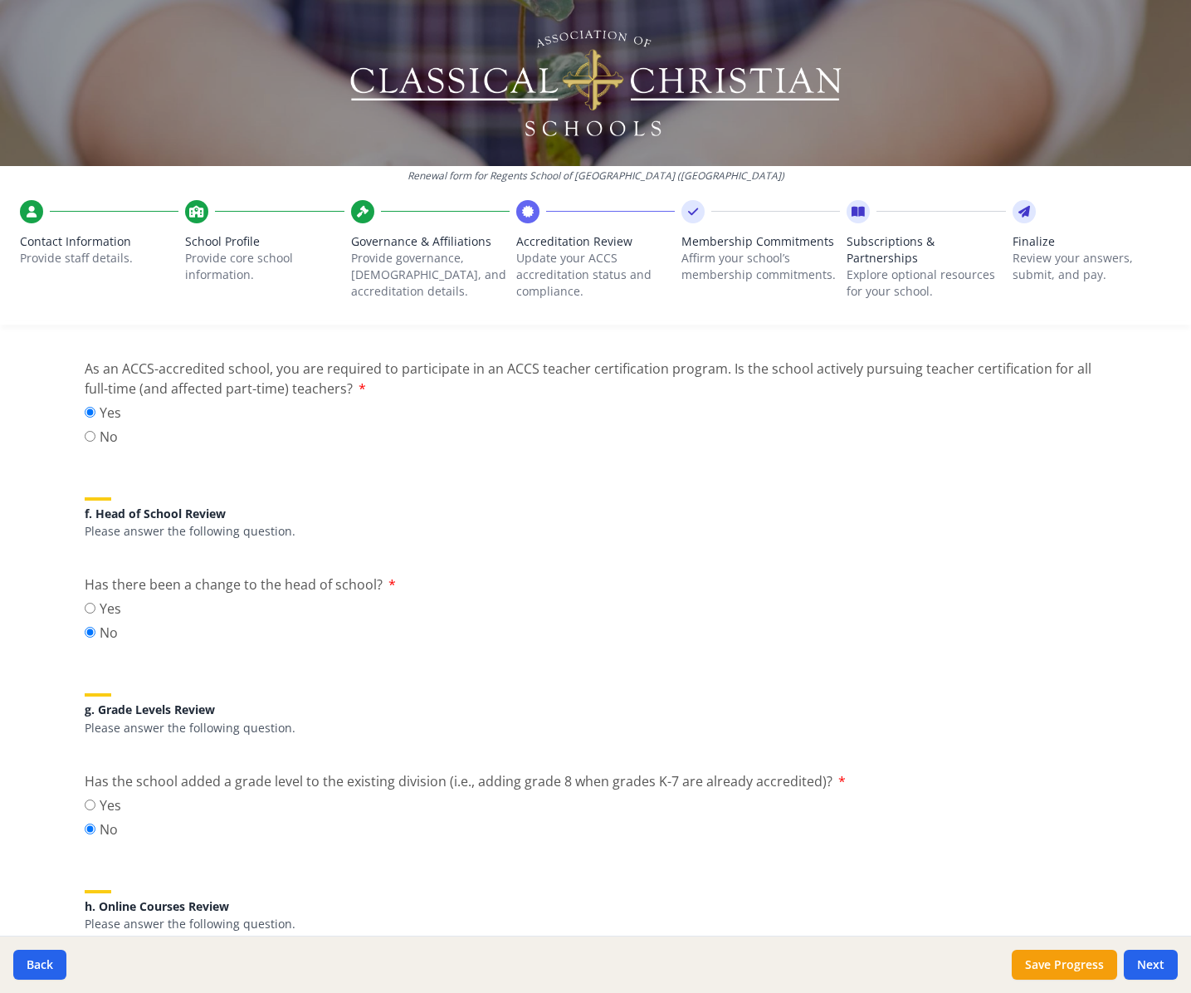
scroll to position [1913, 0]
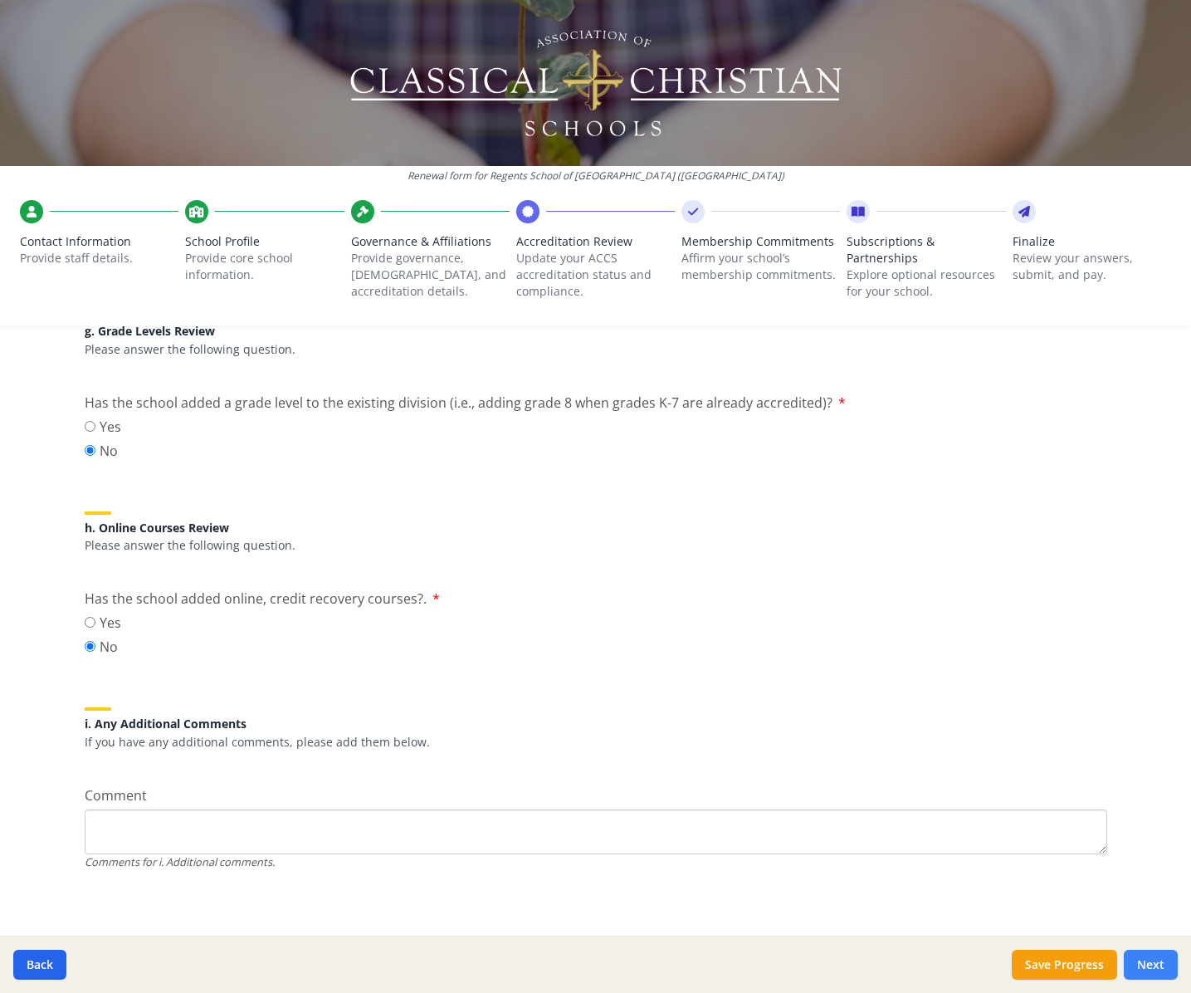
drag, startPoint x: 1154, startPoint y: 965, endPoint x: 1139, endPoint y: 951, distance: 20.0
click at [1154, 964] on button "Next" at bounding box center [1151, 965] width 54 height 30
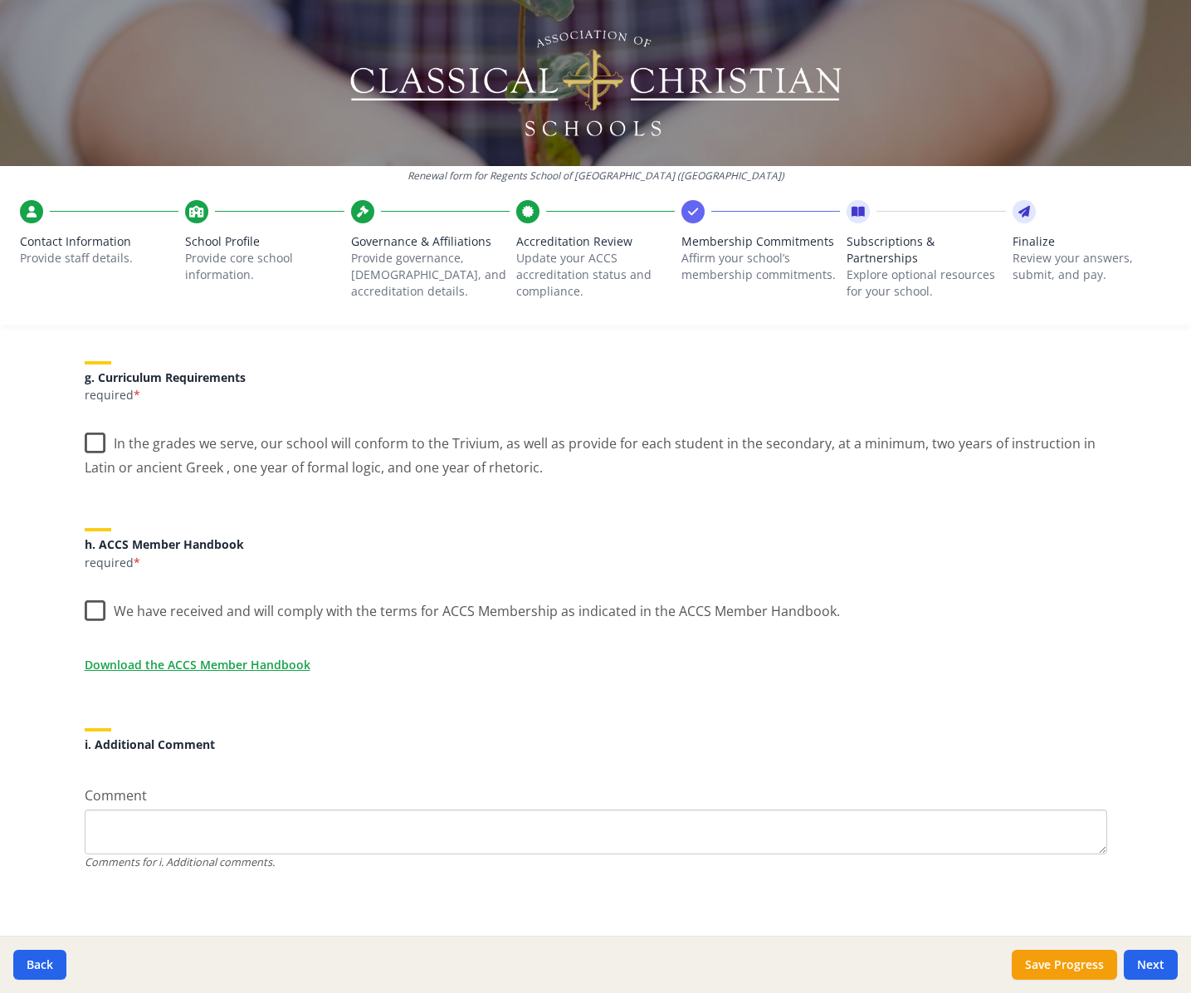
click at [92, 438] on label "In the grades we serve, our school will conform to the Trivium, as well as prov…" at bounding box center [596, 450] width 1023 height 56
click at [0, 0] on input "In the grades we serve, our school will conform to the Trivium, as well as prov…" at bounding box center [0, 0] width 0 height 0
click at [86, 604] on label "We have received and will comply with the terms for ACCS Membership as indicate…" at bounding box center [462, 607] width 755 height 36
click at [0, 0] on input "We have received and will comply with the terms for ACCS Membership as indicate…" at bounding box center [0, 0] width 0 height 0
click at [1147, 958] on button "Next" at bounding box center [1151, 965] width 54 height 30
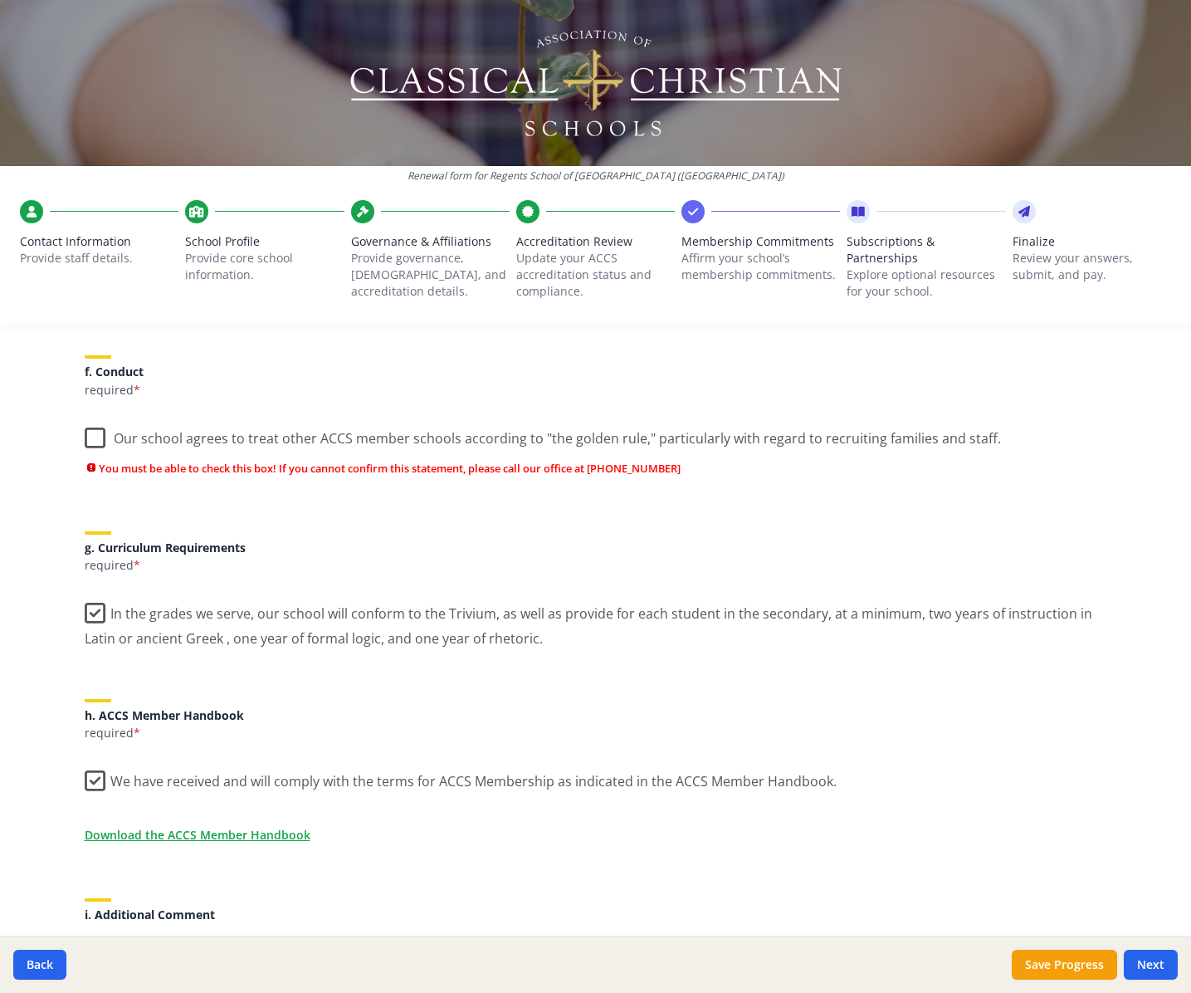
click at [88, 420] on label "Our school agrees to treat other ACCS member schools according to "the golden r…" at bounding box center [543, 435] width 917 height 36
click at [0, 0] on input "Our school agrees to treat other ACCS member schools according to "the golden r…" at bounding box center [0, 0] width 0 height 0
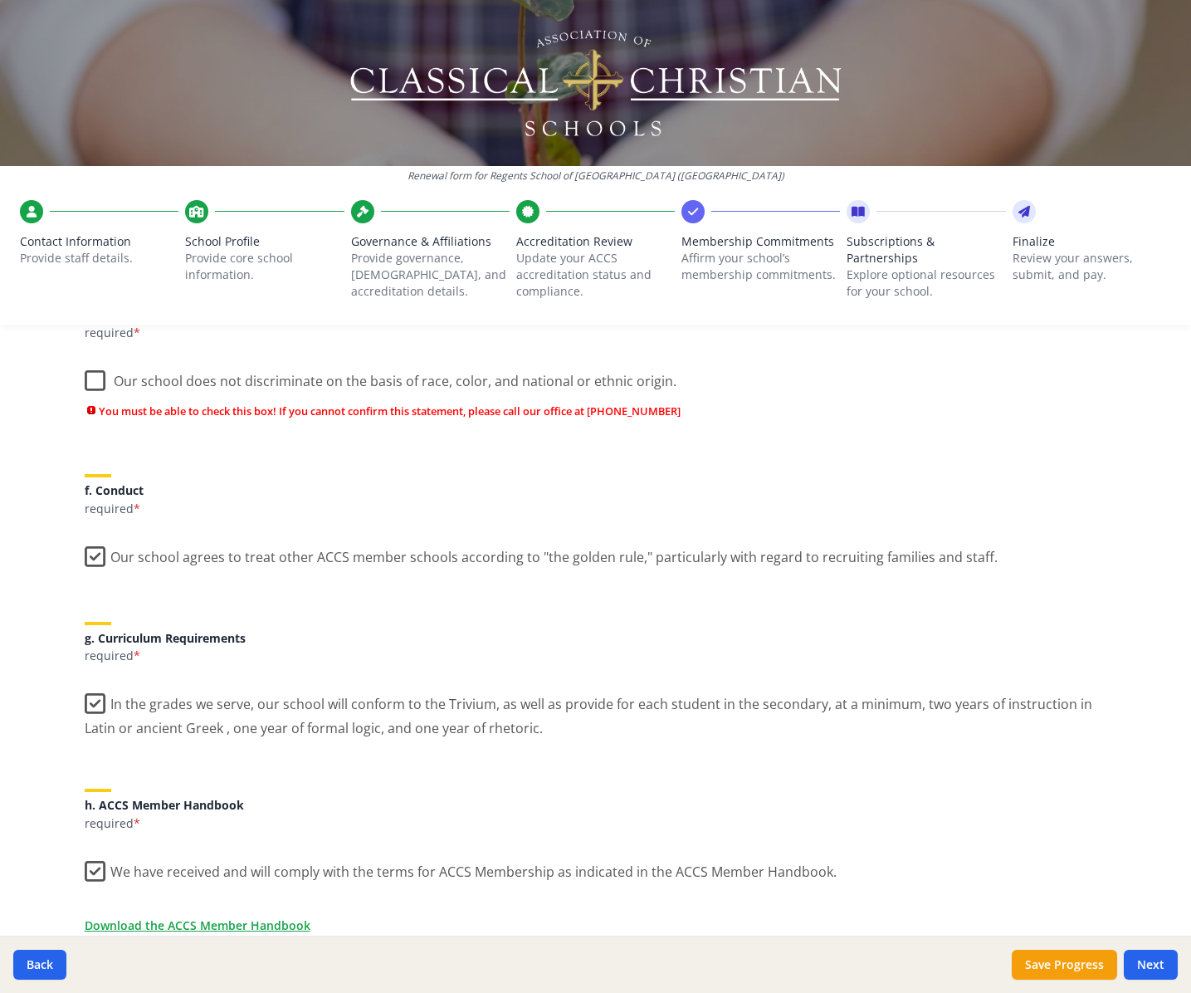
scroll to position [805, 0]
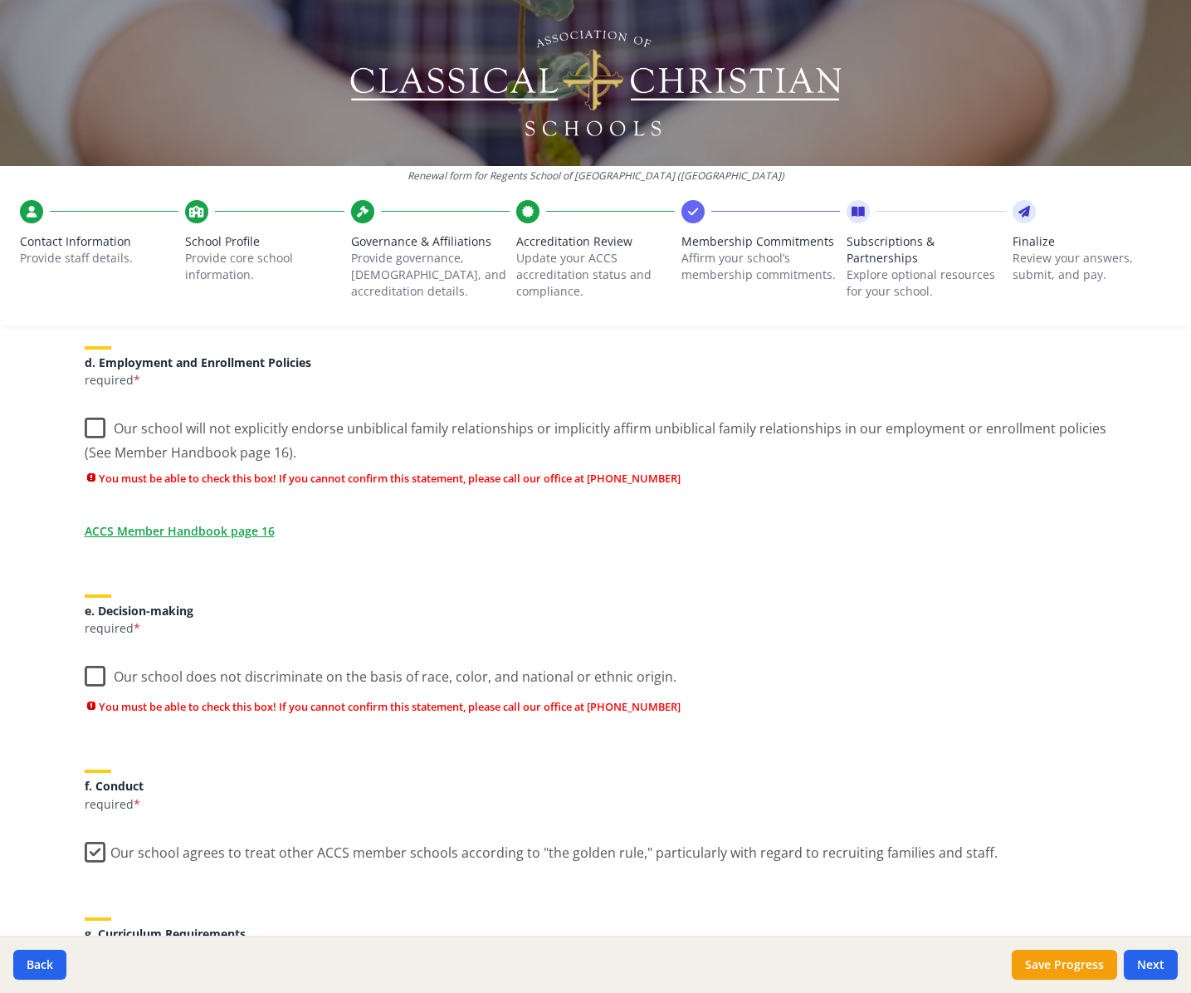
click at [85, 433] on label "Our school will not explicitly endorse unbiblical family relationships or impli…" at bounding box center [596, 435] width 1023 height 56
click at [0, 0] on input "Our school will not explicitly endorse unbiblical family relationships or impli…" at bounding box center [0, 0] width 0 height 0
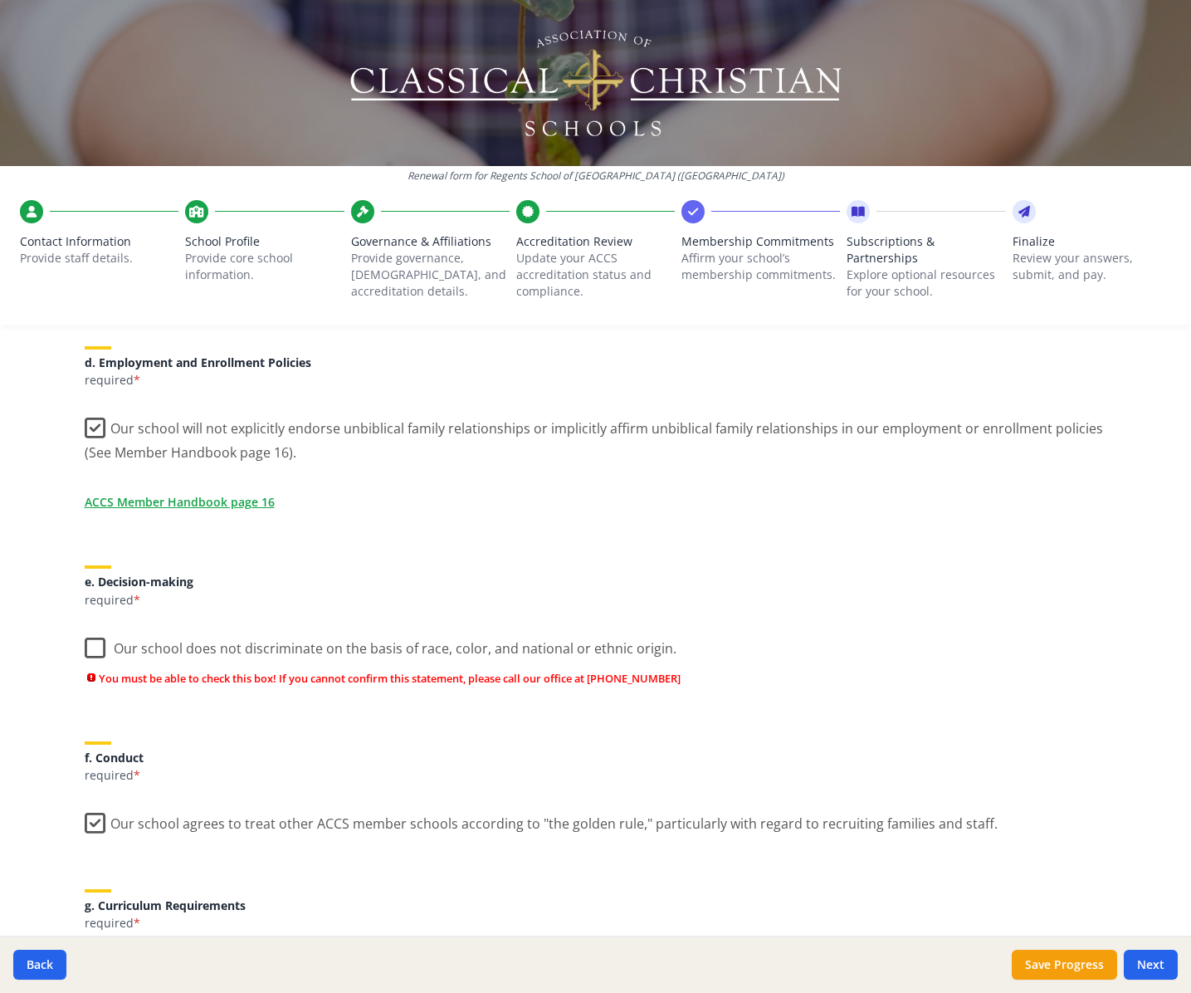
click at [94, 647] on label "Our school does not discriminate on the basis of race, color, and national or e…" at bounding box center [381, 645] width 592 height 36
click at [0, 0] on input "Our school does not discriminate on the basis of race, color, and national or e…" at bounding box center [0, 0] width 0 height 0
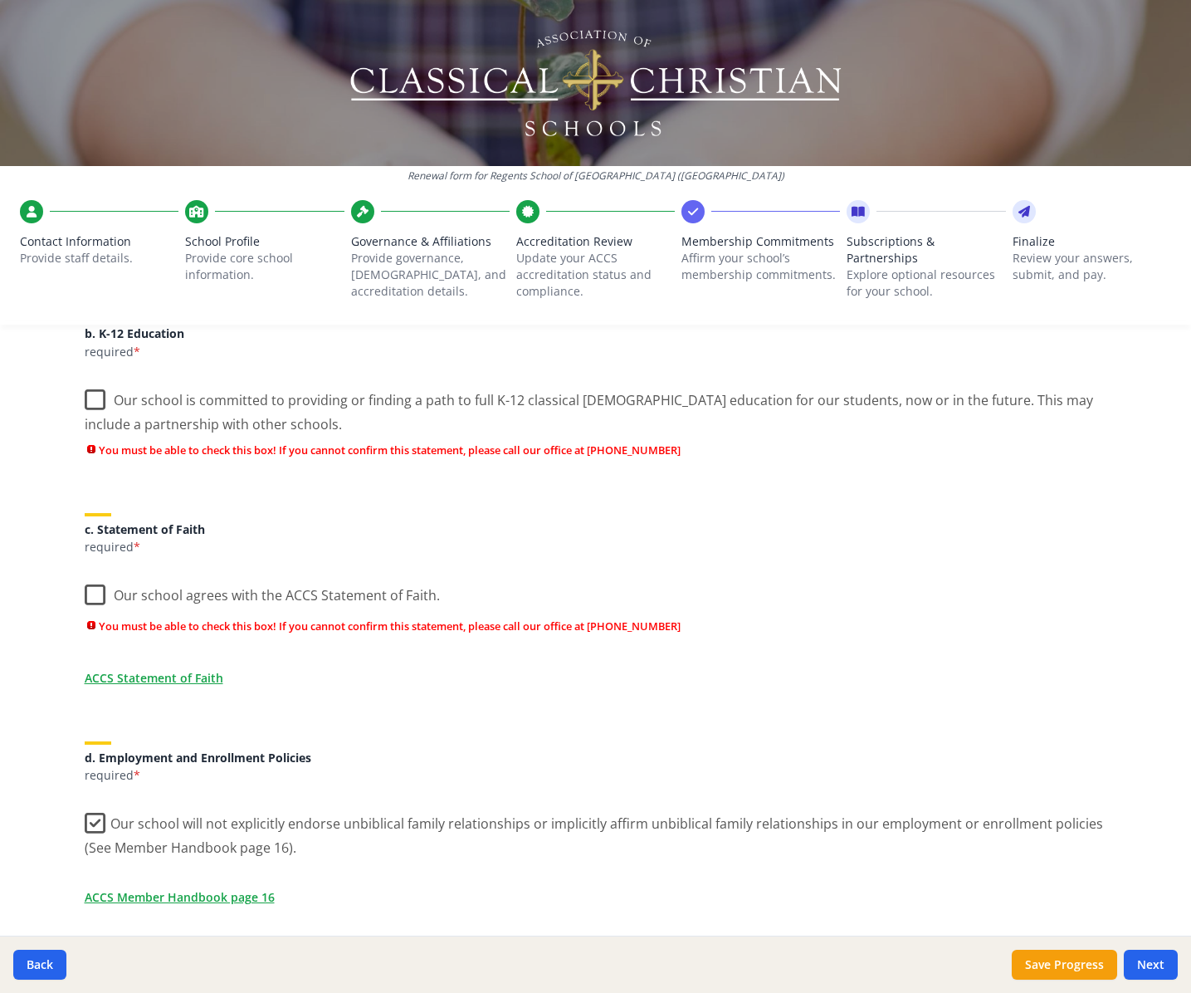
scroll to position [407, 0]
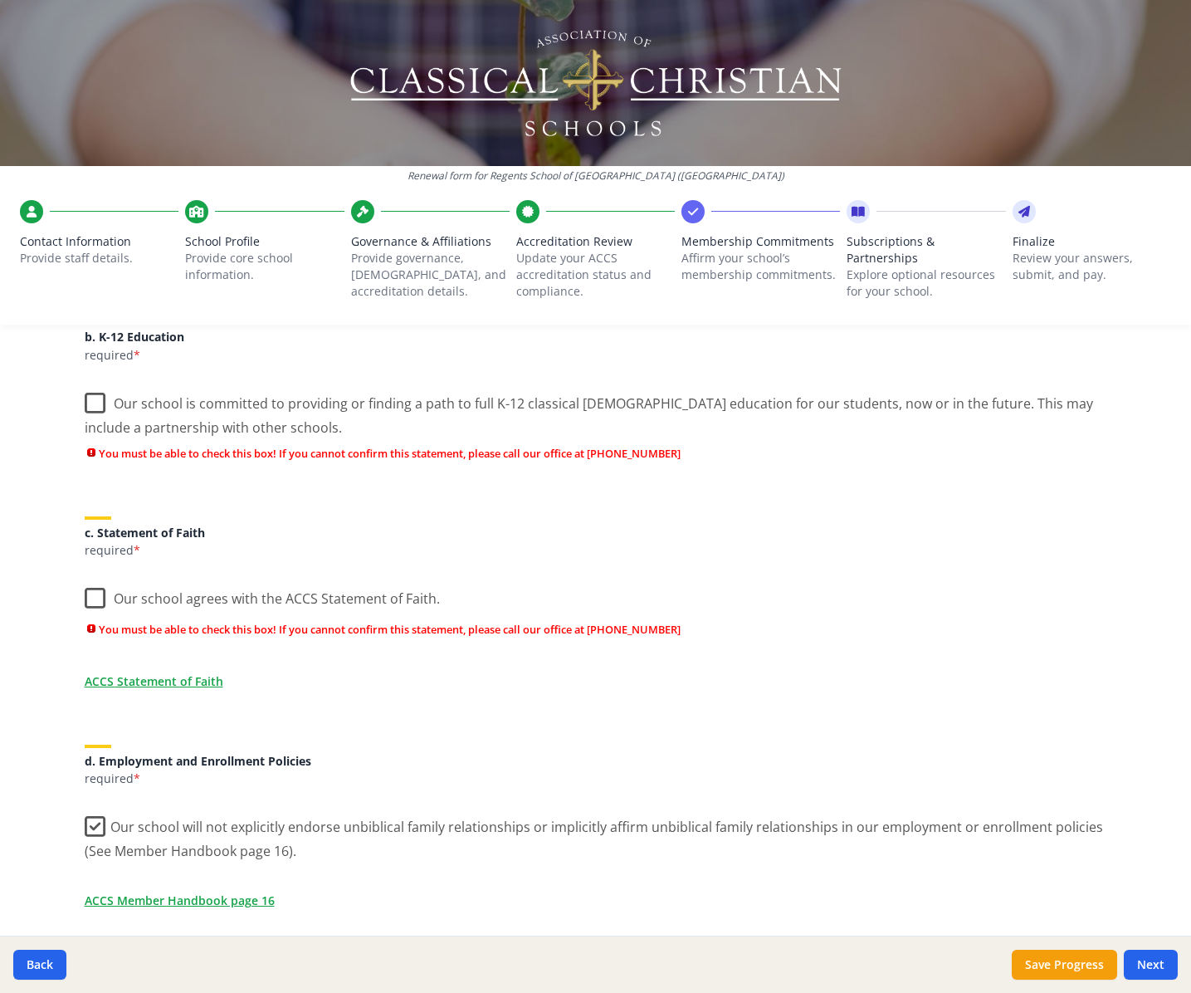
click at [86, 602] on label "Our school agrees with the ACCS Statement of Faith." at bounding box center [262, 595] width 355 height 36
click at [0, 0] on input "Our school agrees with the ACCS Statement of Faith." at bounding box center [0, 0] width 0 height 0
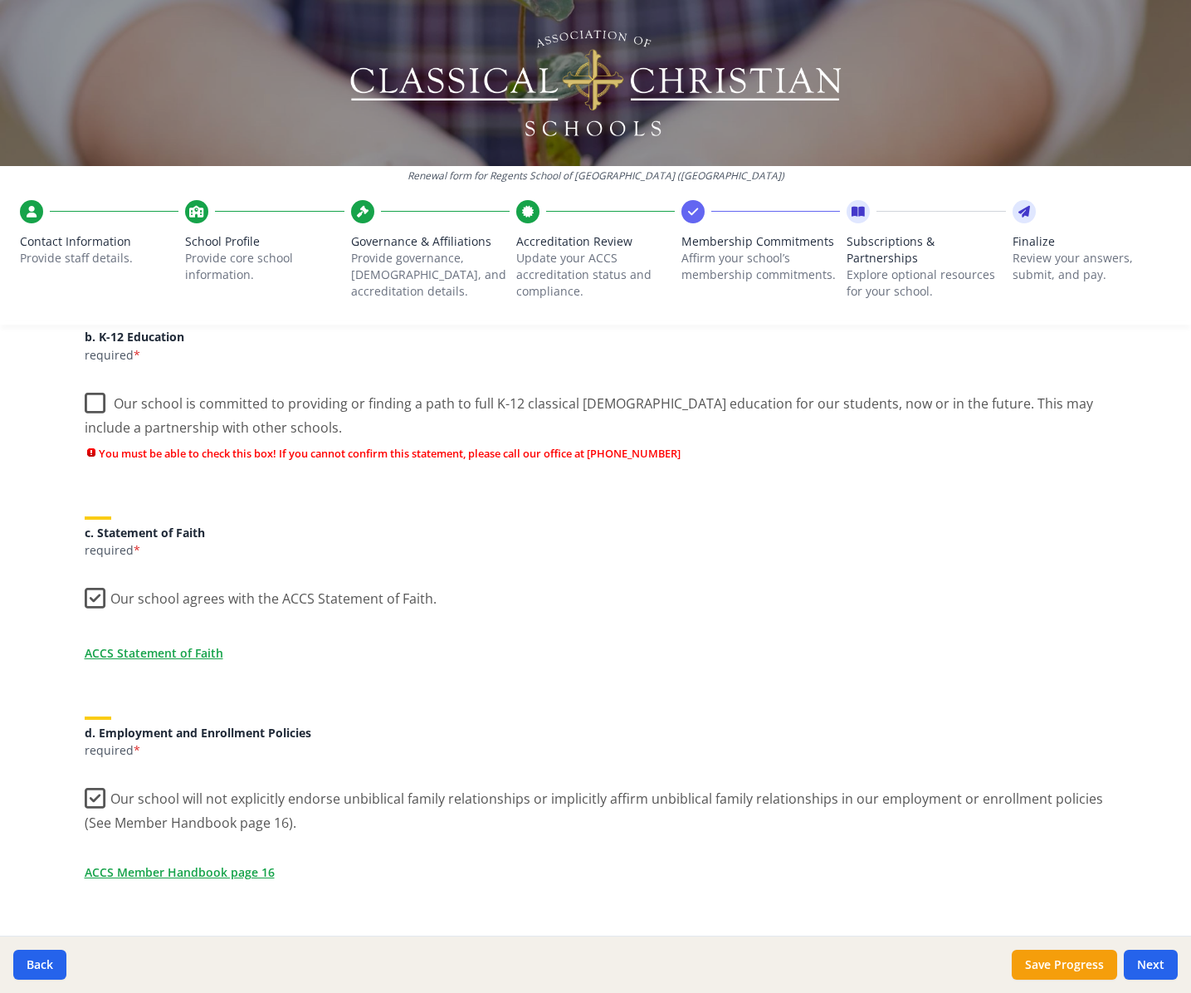
click at [89, 412] on label "Our school is committed to providing or finding a path to full K-12 classical […" at bounding box center [596, 410] width 1023 height 56
click at [0, 0] on input "Our school is committed to providing or finding a path to full K-12 classical […" at bounding box center [0, 0] width 0 height 0
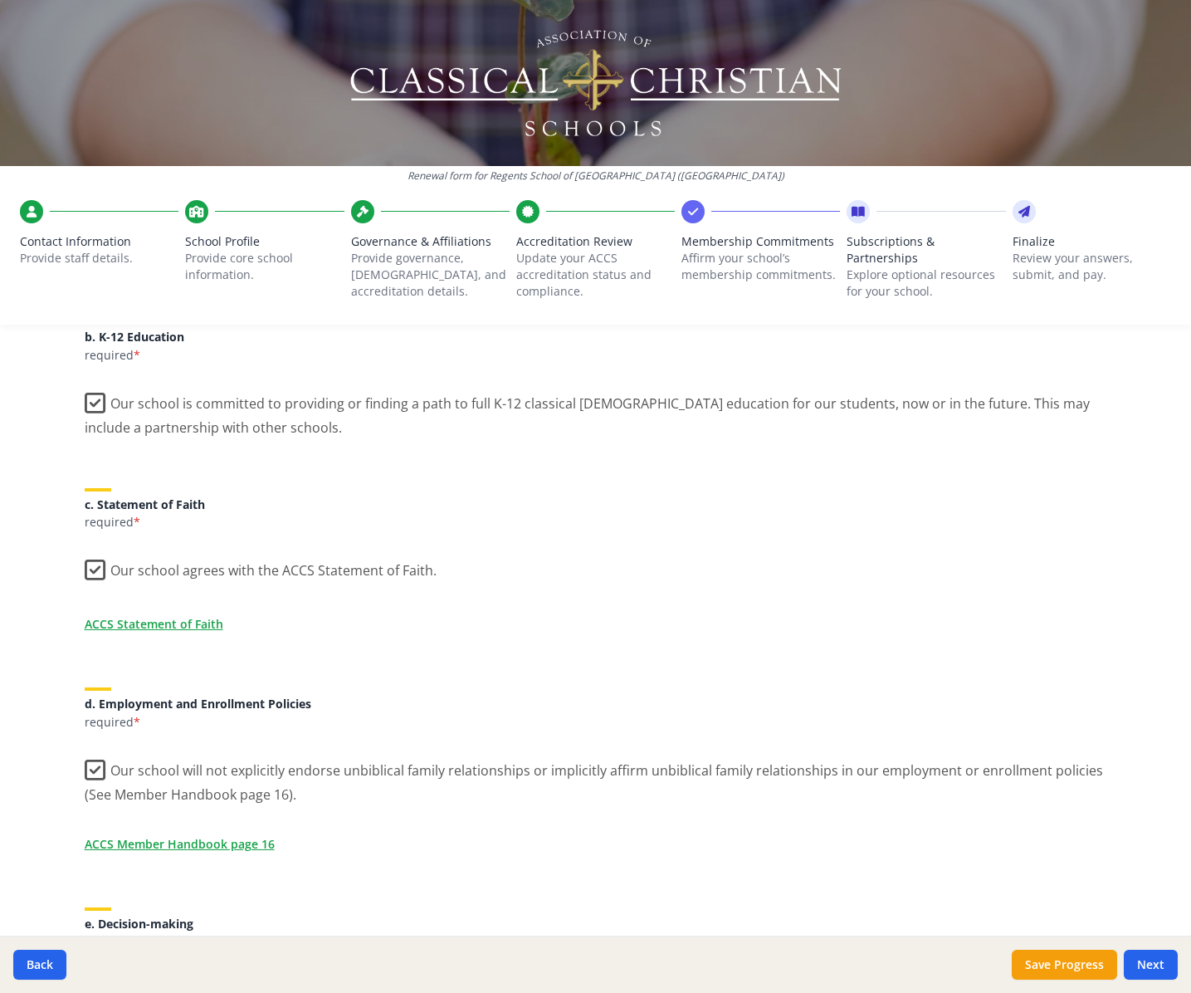
scroll to position [0, 0]
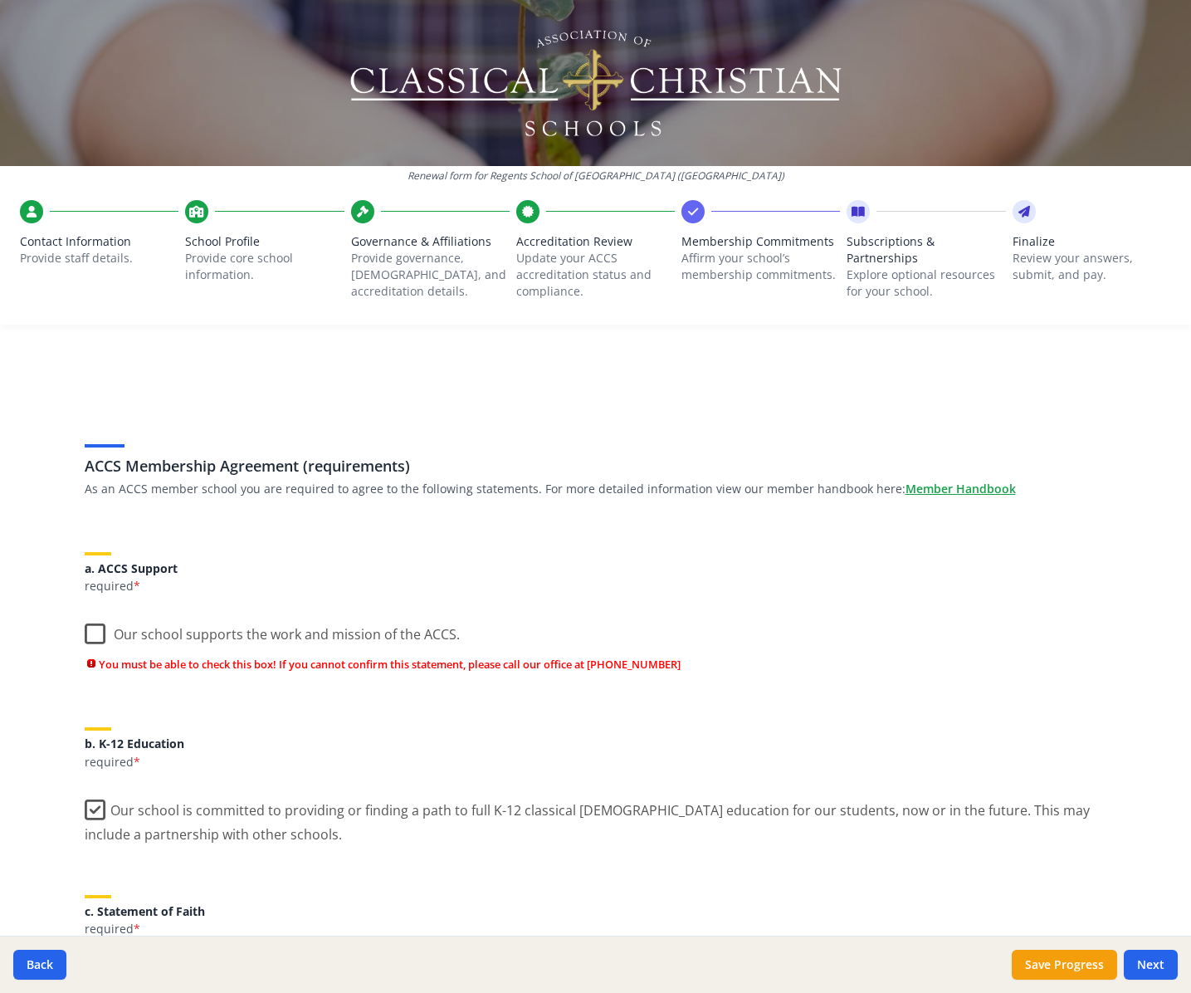
click at [97, 635] on label "Our school supports the work and mission of the ACCS." at bounding box center [272, 631] width 375 height 36
click at [0, 0] on input "Our school supports the work and mission of the ACCS." at bounding box center [0, 0] width 0 height 0
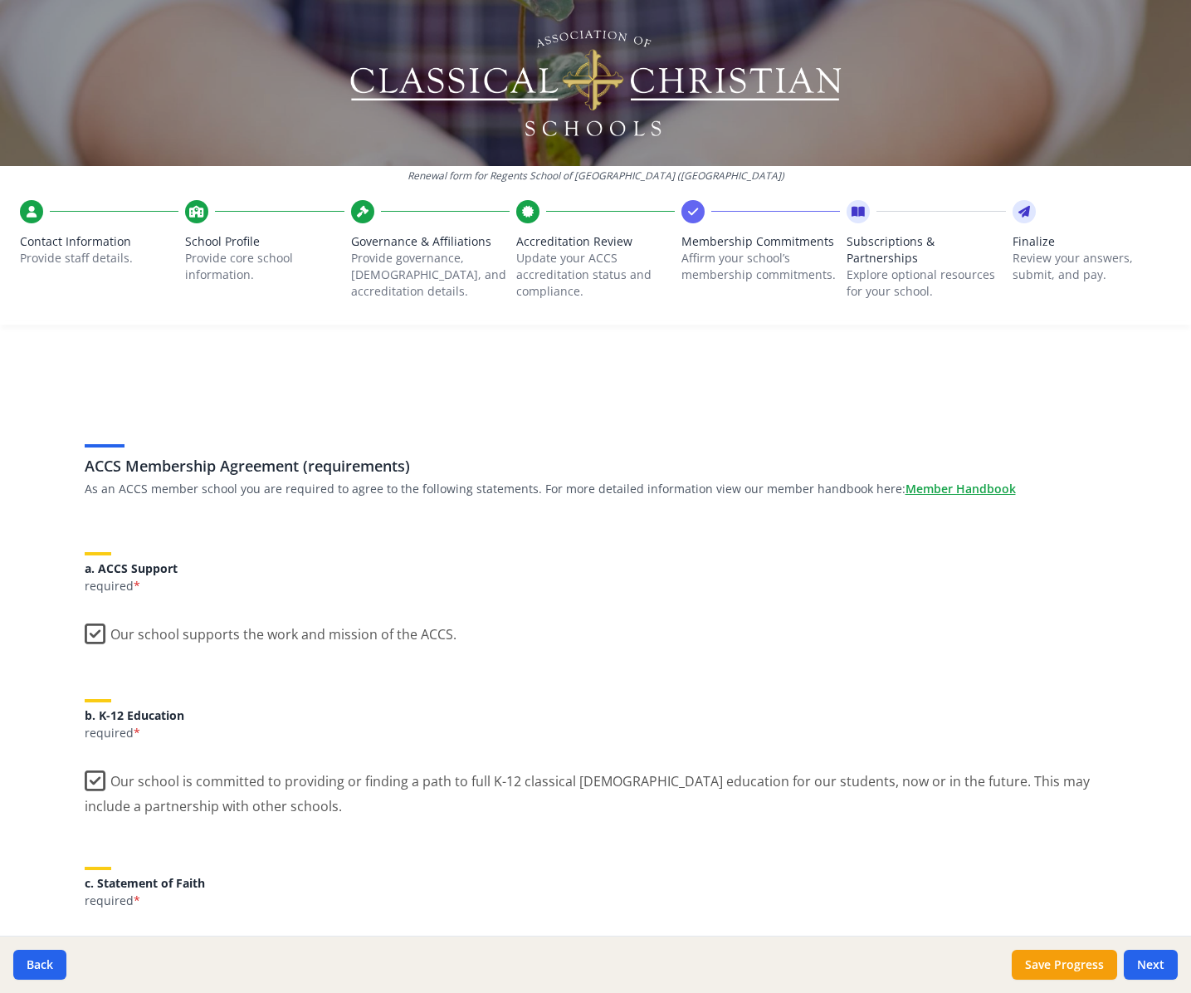
scroll to position [1220, 0]
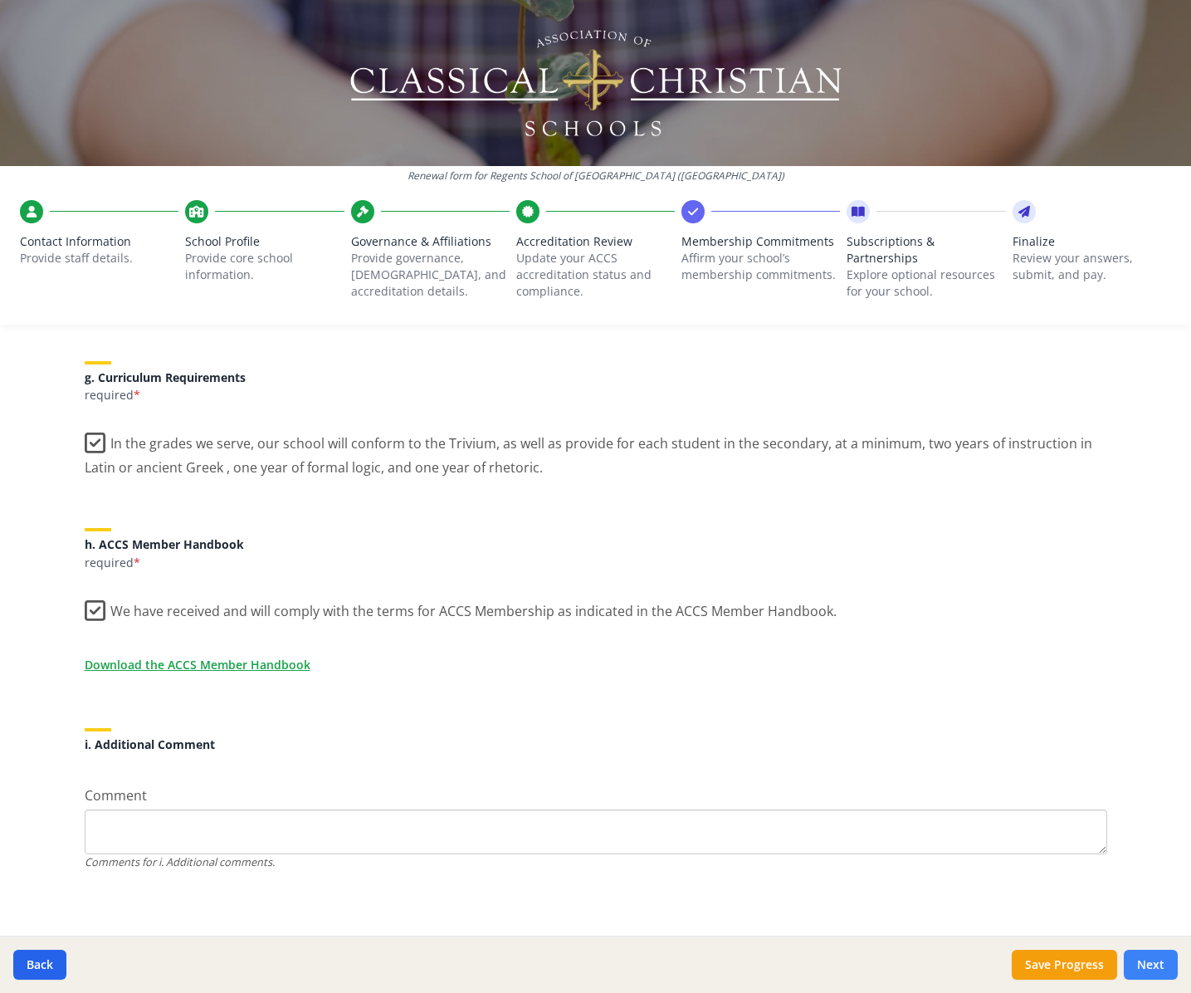
click at [1170, 966] on button "Next" at bounding box center [1151, 965] width 54 height 30
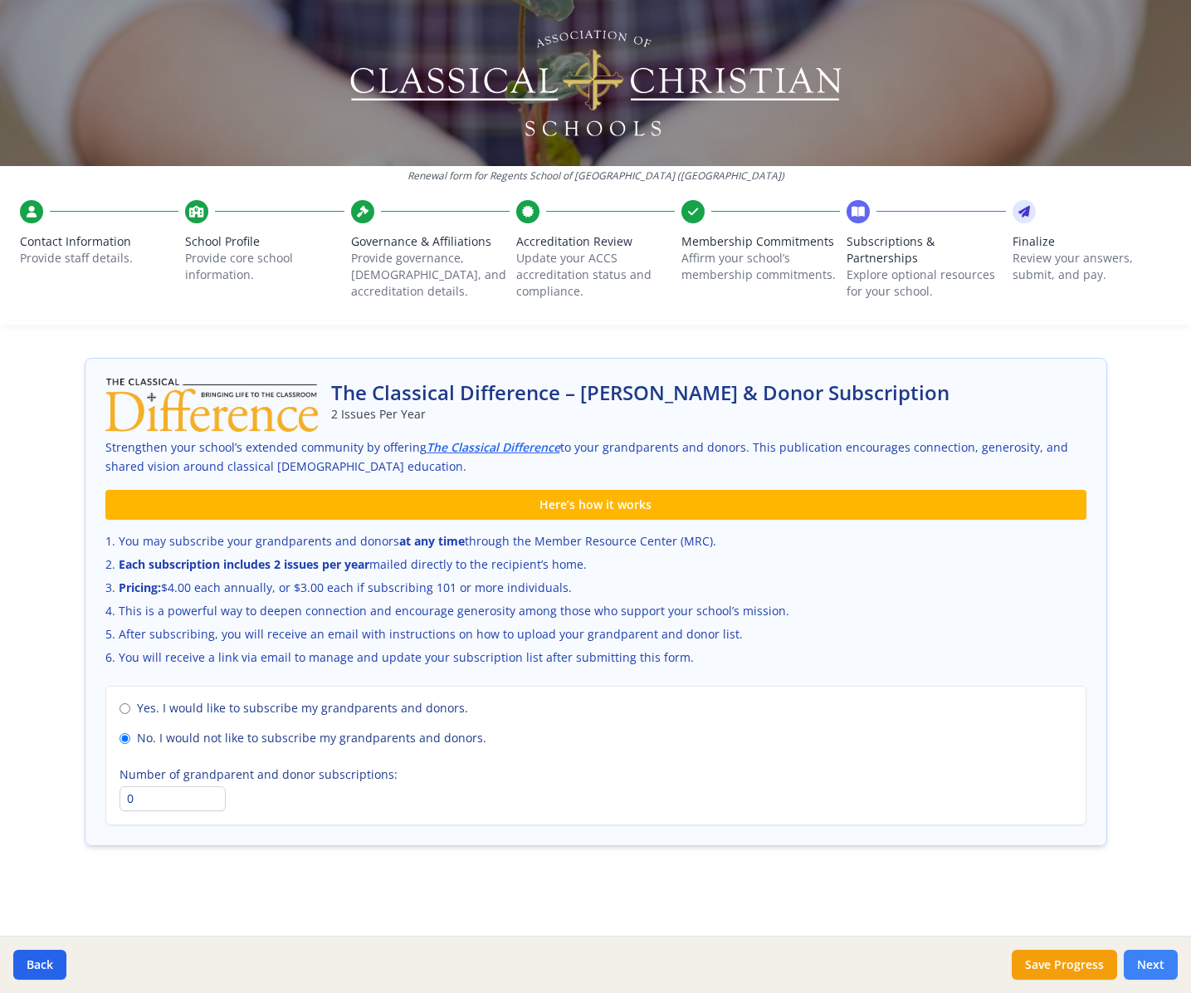
scroll to position [919, 0]
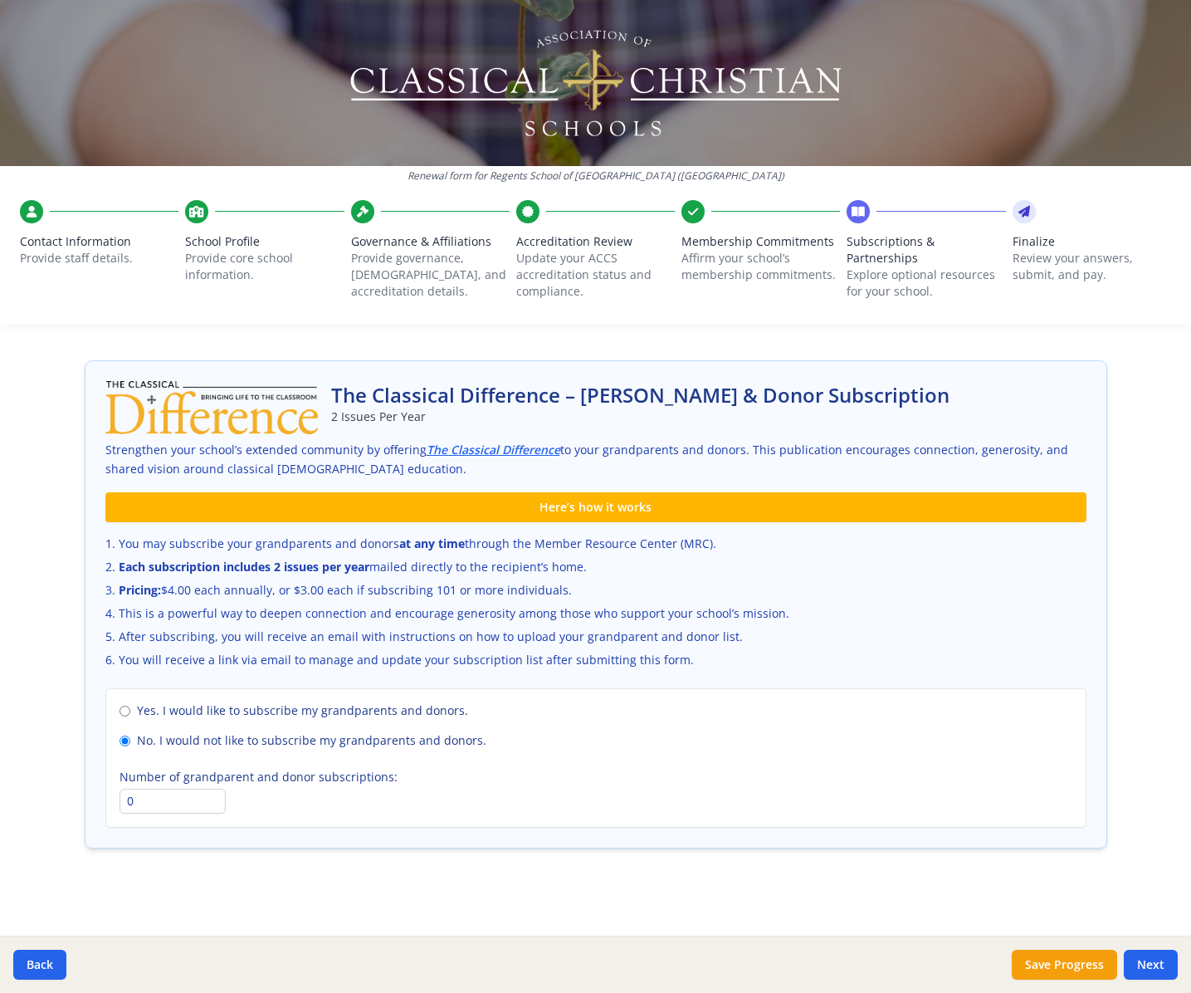
click at [376, 713] on span "Yes. I would like to subscribe my grandparents and donors." at bounding box center [302, 710] width 331 height 17
click at [130, 713] on input "Yes. I would like to subscribe my grandparents and donors." at bounding box center [125, 711] width 11 height 11
radio input "true"
click at [379, 736] on span "No. I would not like to subscribe my grandparents and donors." at bounding box center [312, 740] width 350 height 17
click at [130, 736] on input "No. I would not like to subscribe my grandparents and donors." at bounding box center [125, 741] width 11 height 11
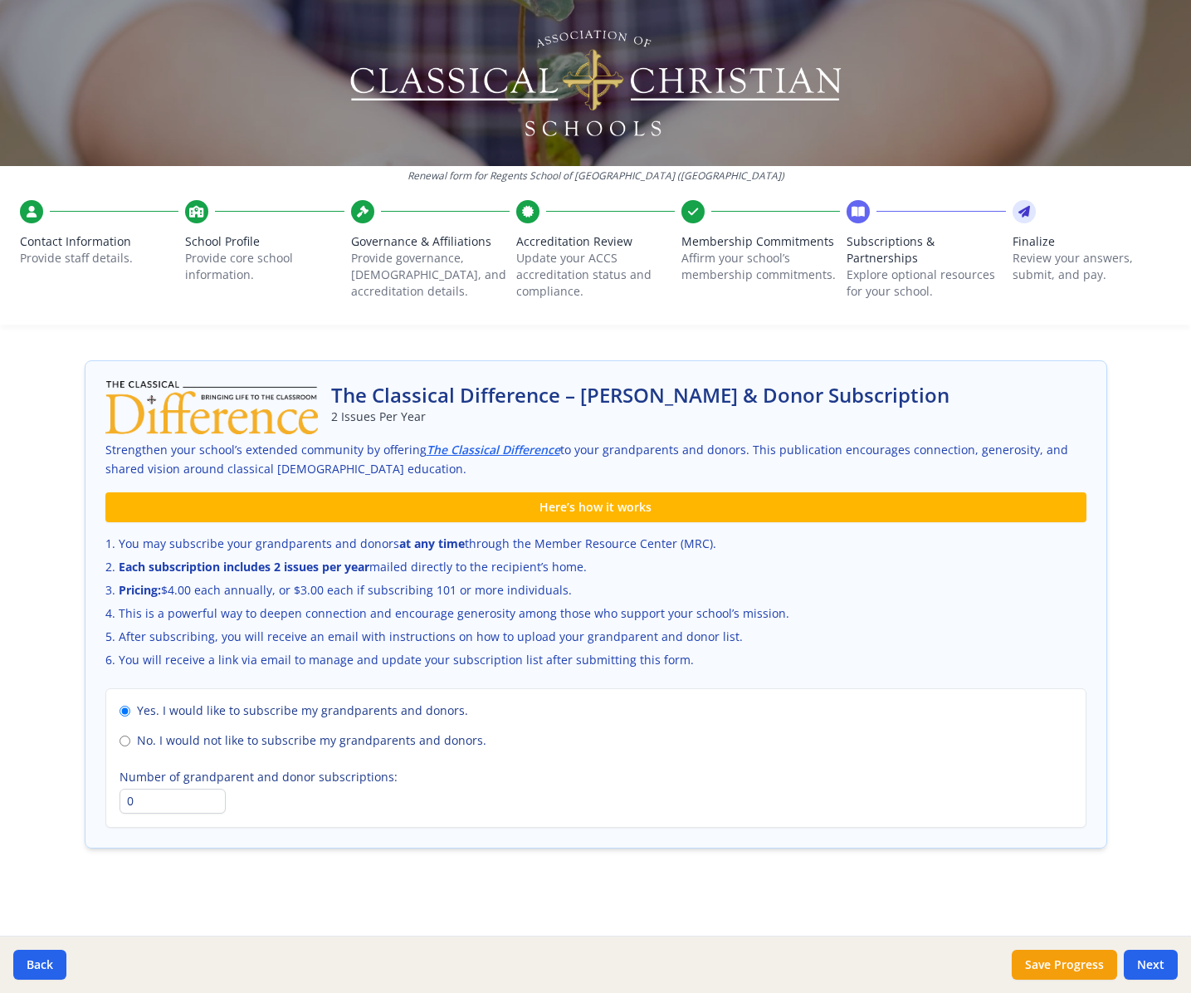
radio input "true"
radio input "false"
click at [1019, 205] on icon at bounding box center [1025, 211] width 12 height 17
click at [1149, 964] on button "Next" at bounding box center [1151, 965] width 54 height 30
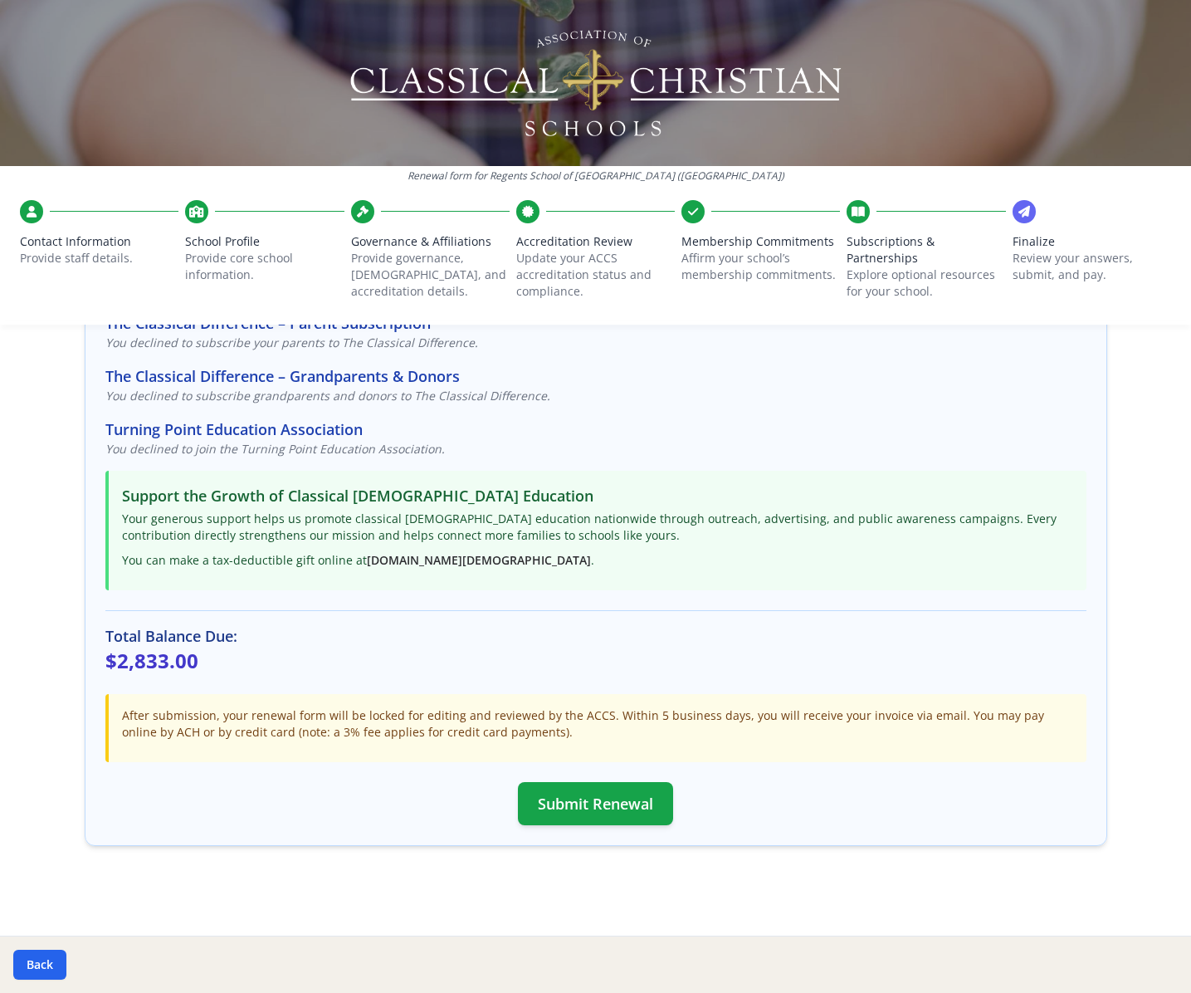
scroll to position [80, 0]
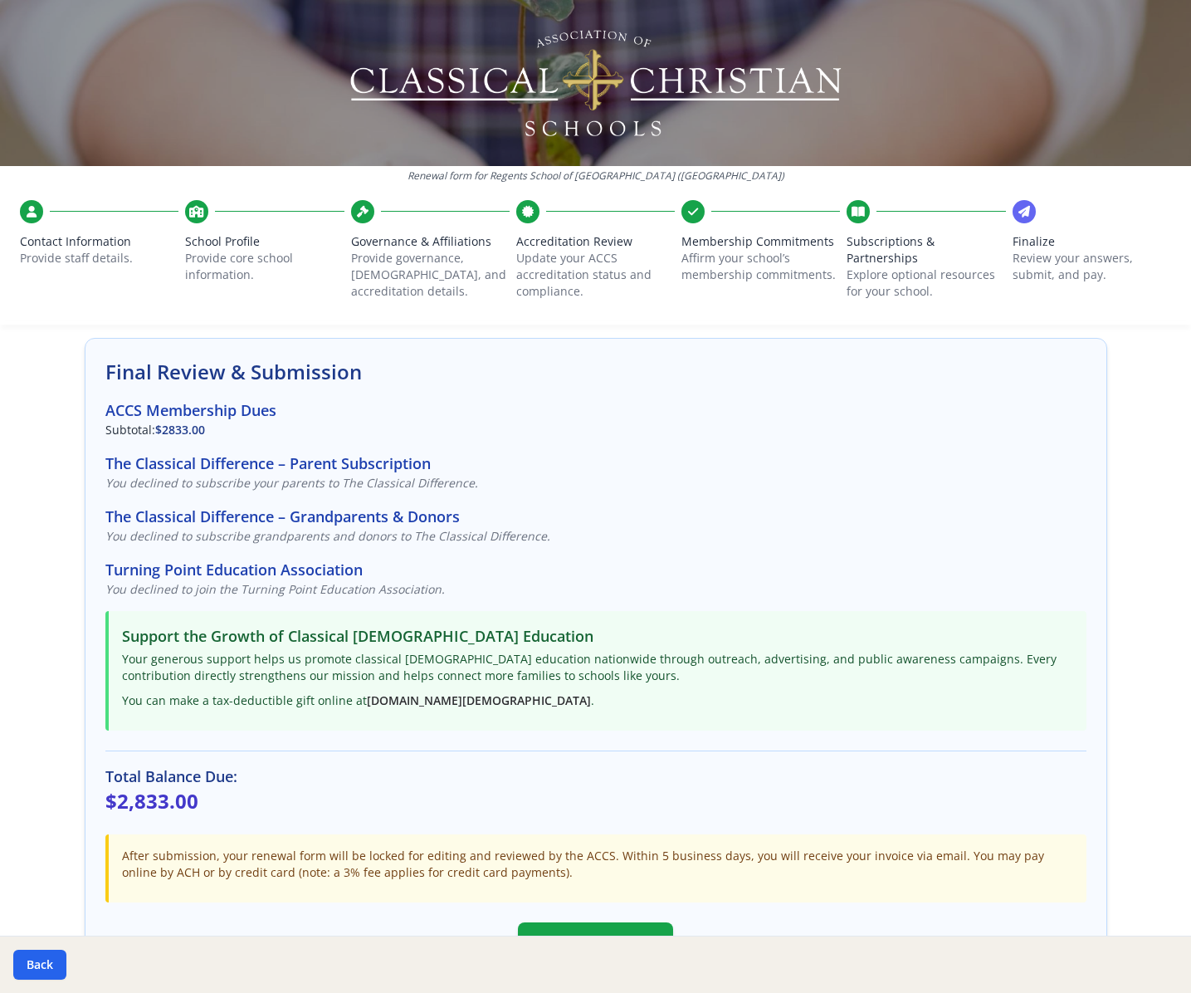
click at [852, 213] on icon at bounding box center [858, 211] width 13 height 17
click at [53, 972] on button "Back" at bounding box center [39, 965] width 53 height 30
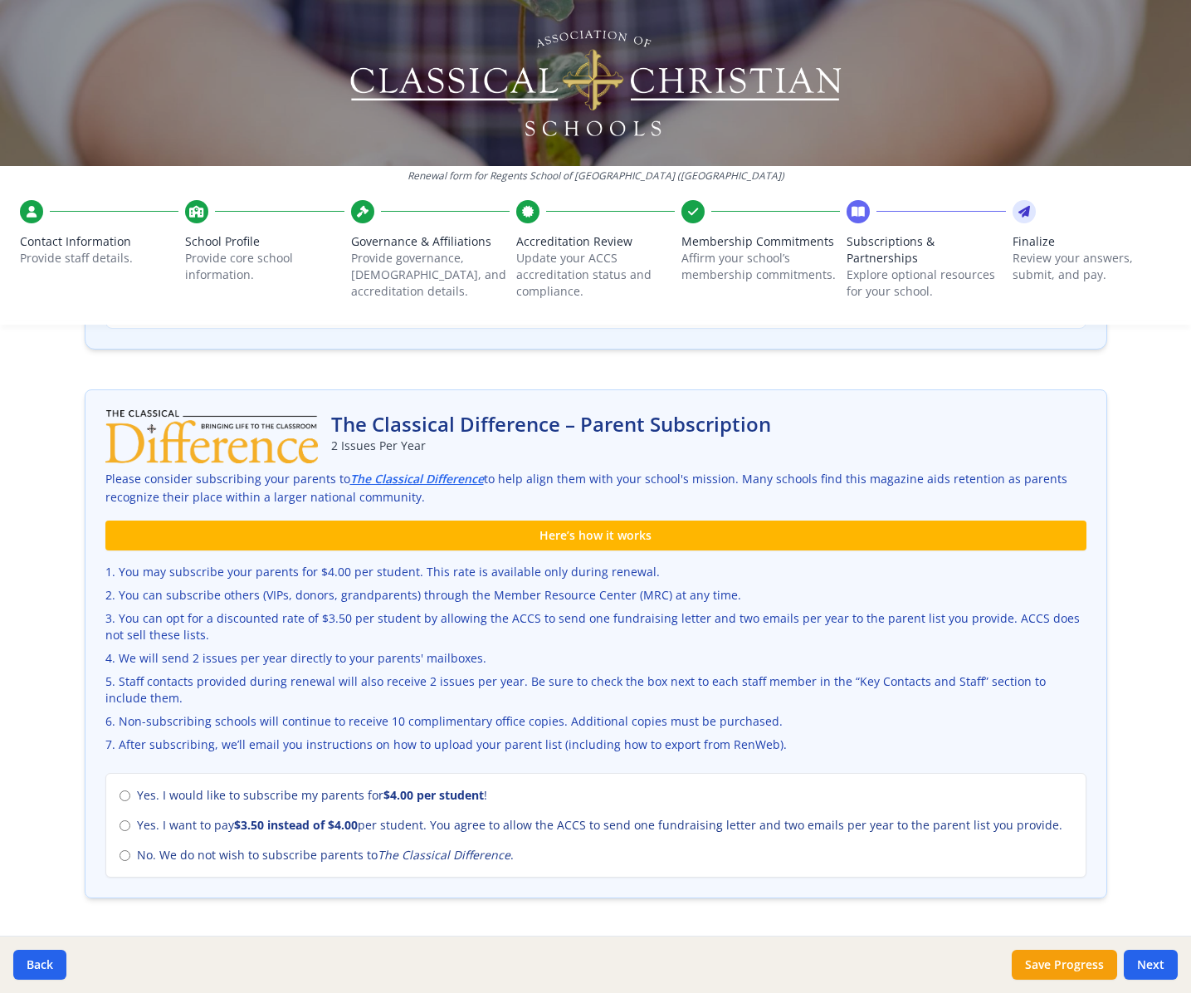
scroll to position [349, 0]
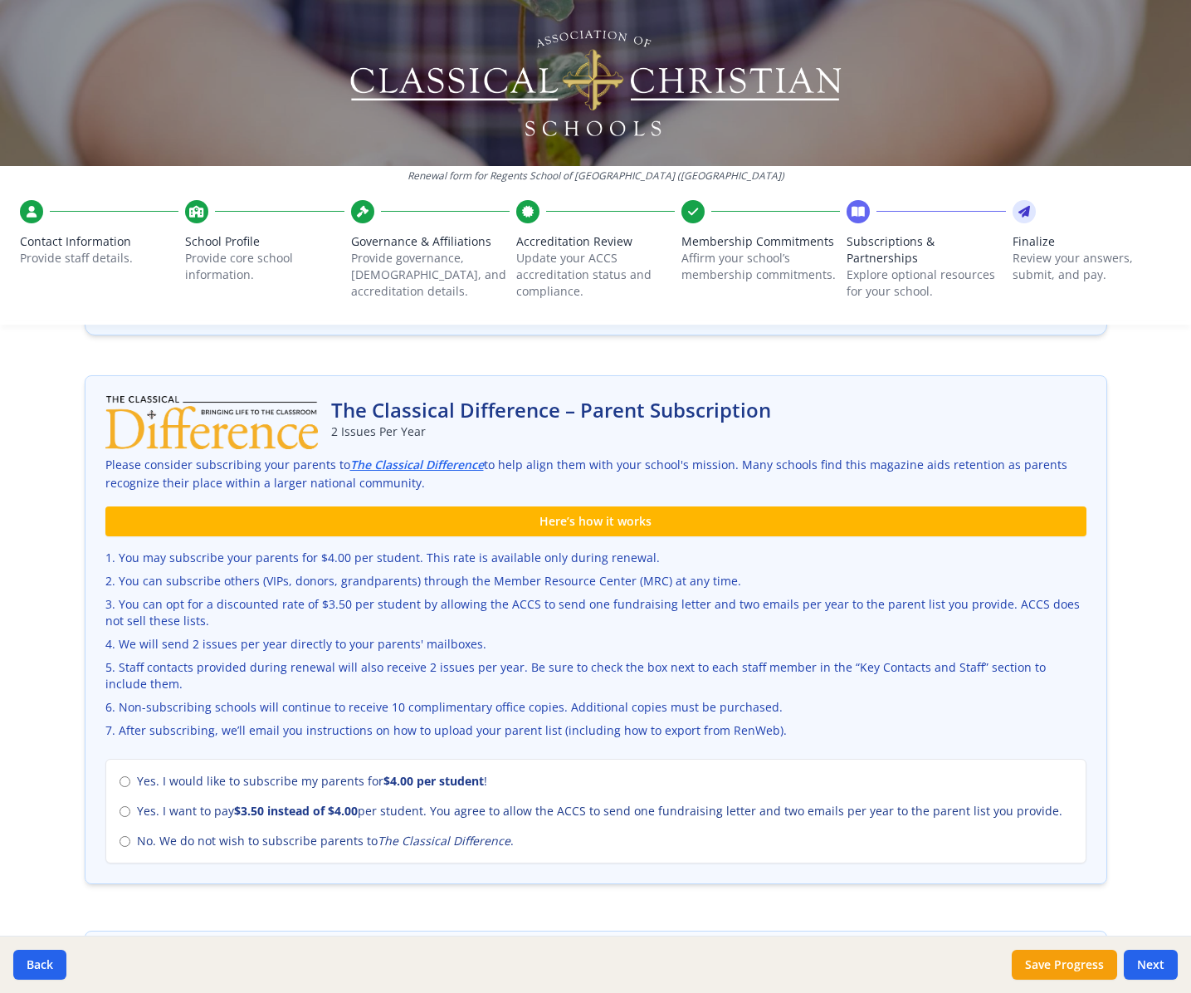
click at [137, 764] on div "Yes. I would like to subscribe my parents for $4.00 per student ! Yes. I want t…" at bounding box center [595, 811] width 981 height 105
click at [156, 775] on span "Yes. I would like to subscribe my parents for $4.00 per student !" at bounding box center [312, 781] width 350 height 17
click at [130, 776] on input "Yes. I would like to subscribe my parents for $4.00 per student !" at bounding box center [125, 781] width 11 height 11
radio input "true"
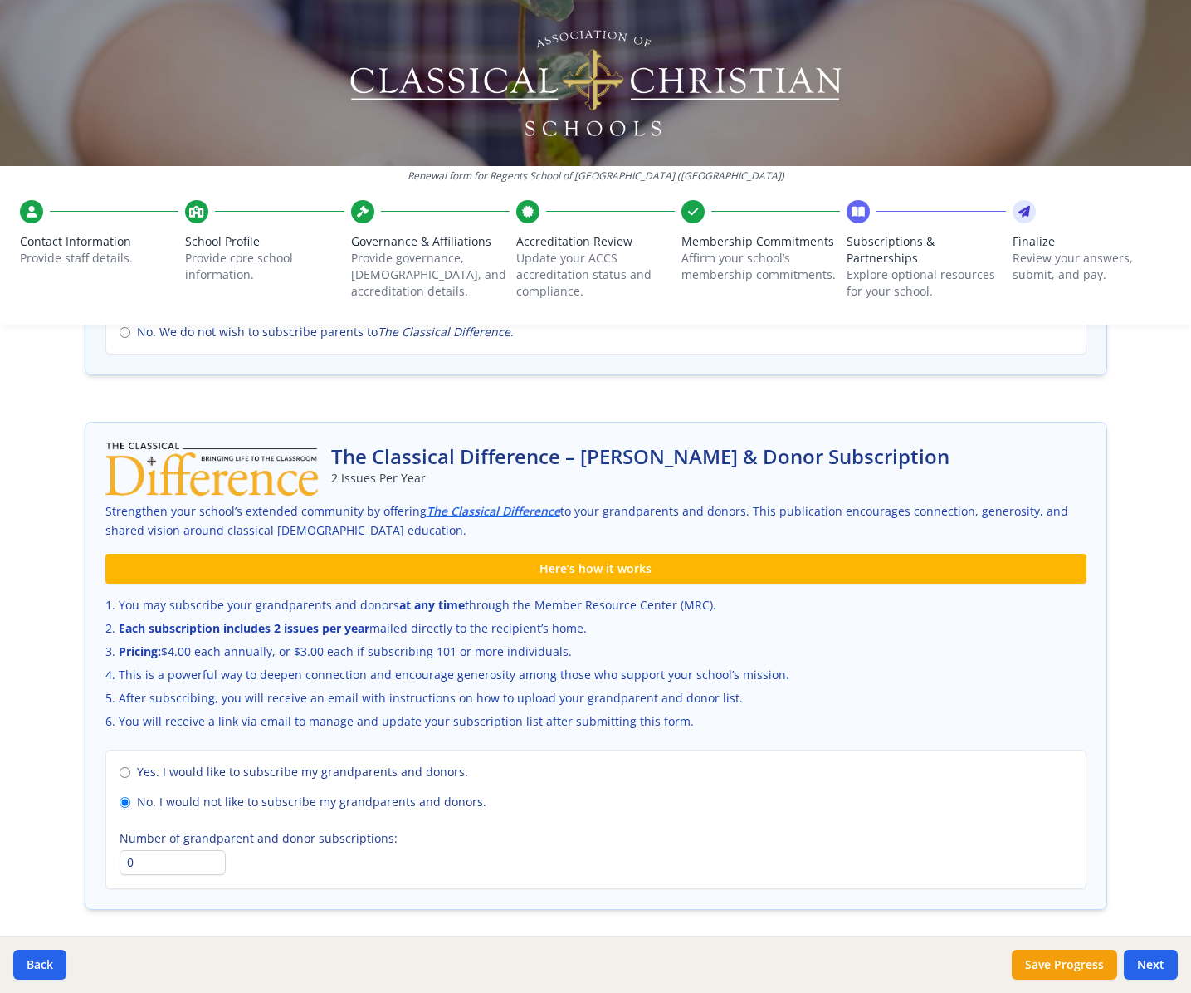
scroll to position [919, 0]
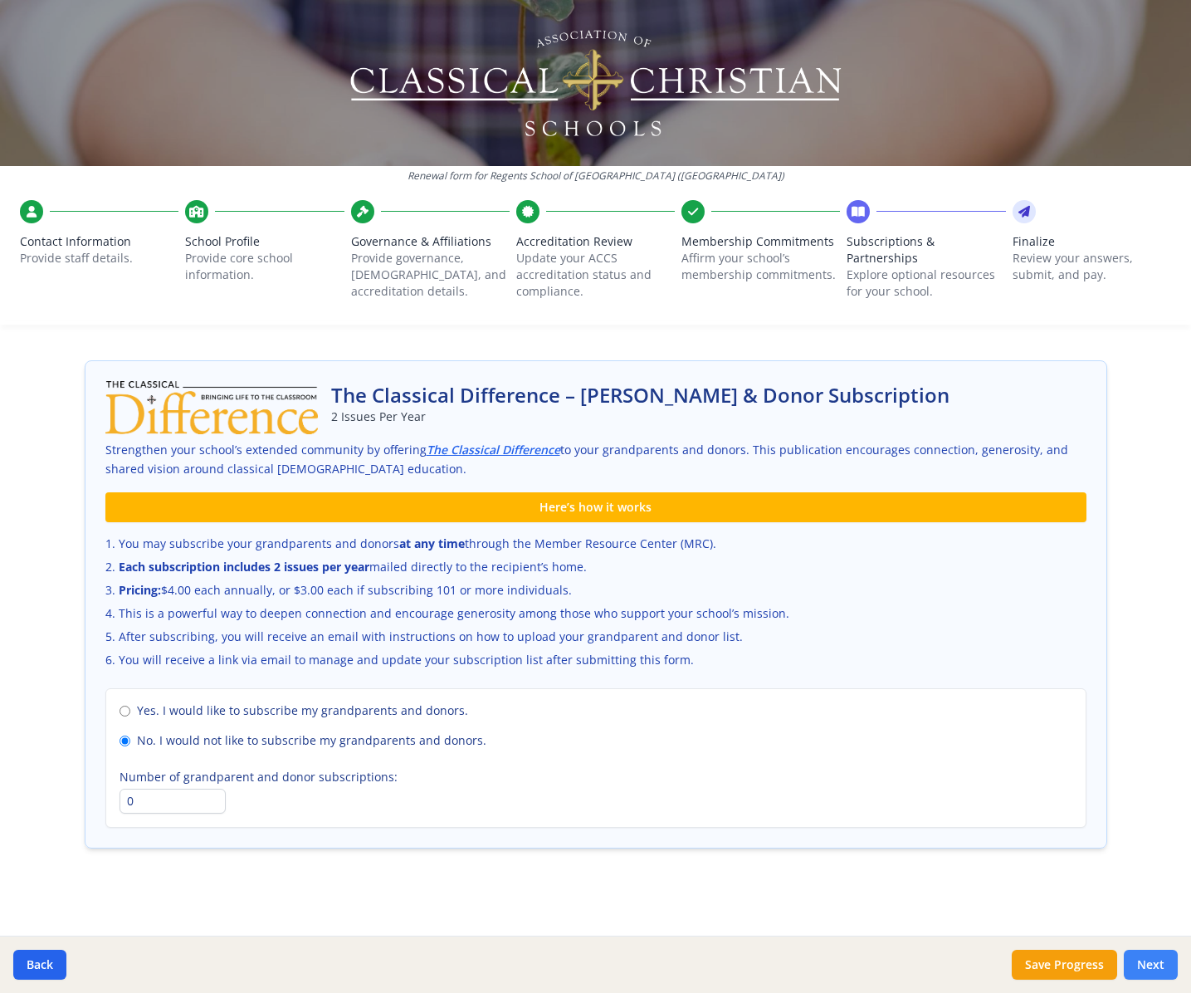
click at [1161, 963] on button "Next" at bounding box center [1151, 965] width 54 height 30
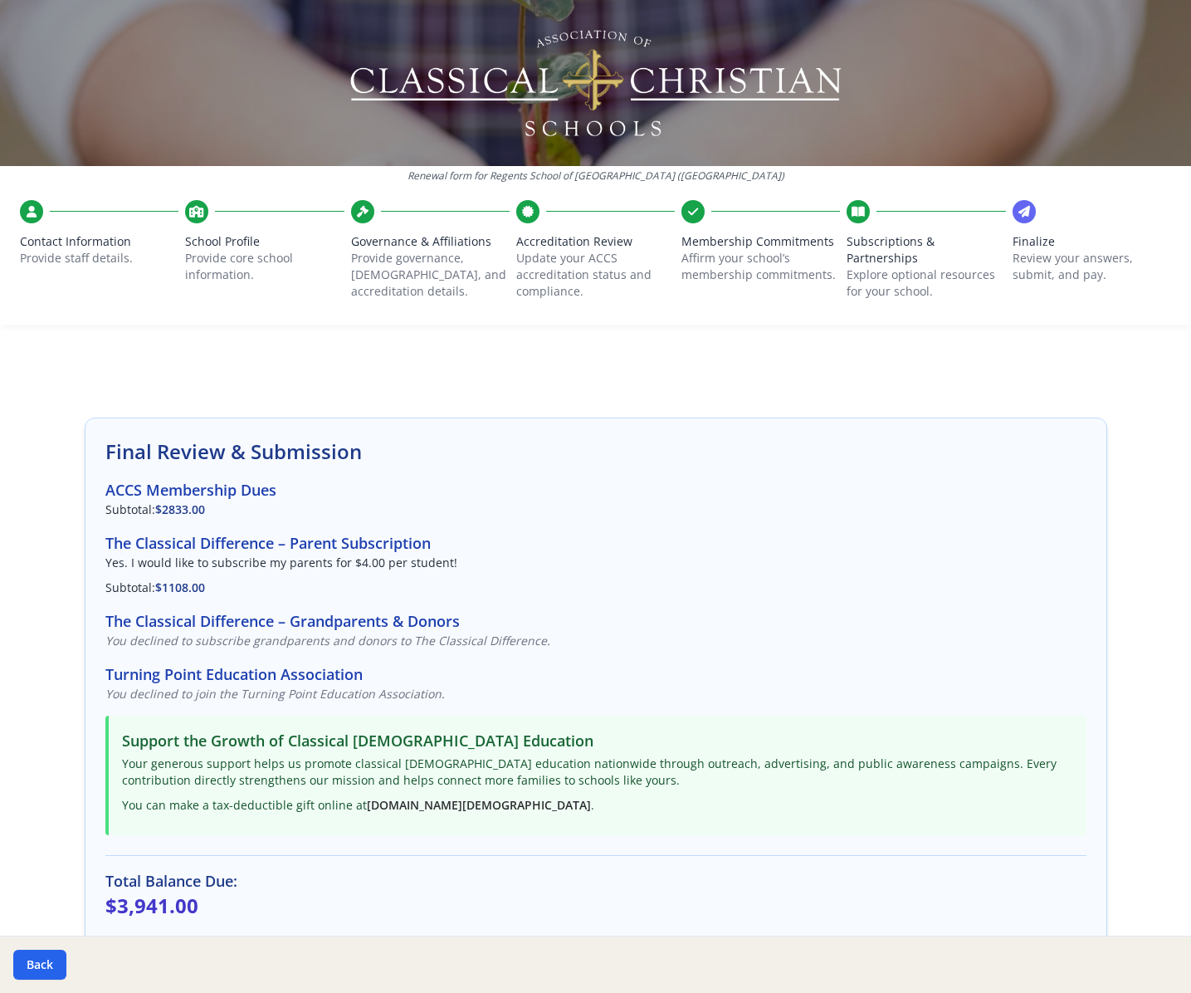
scroll to position [261, 0]
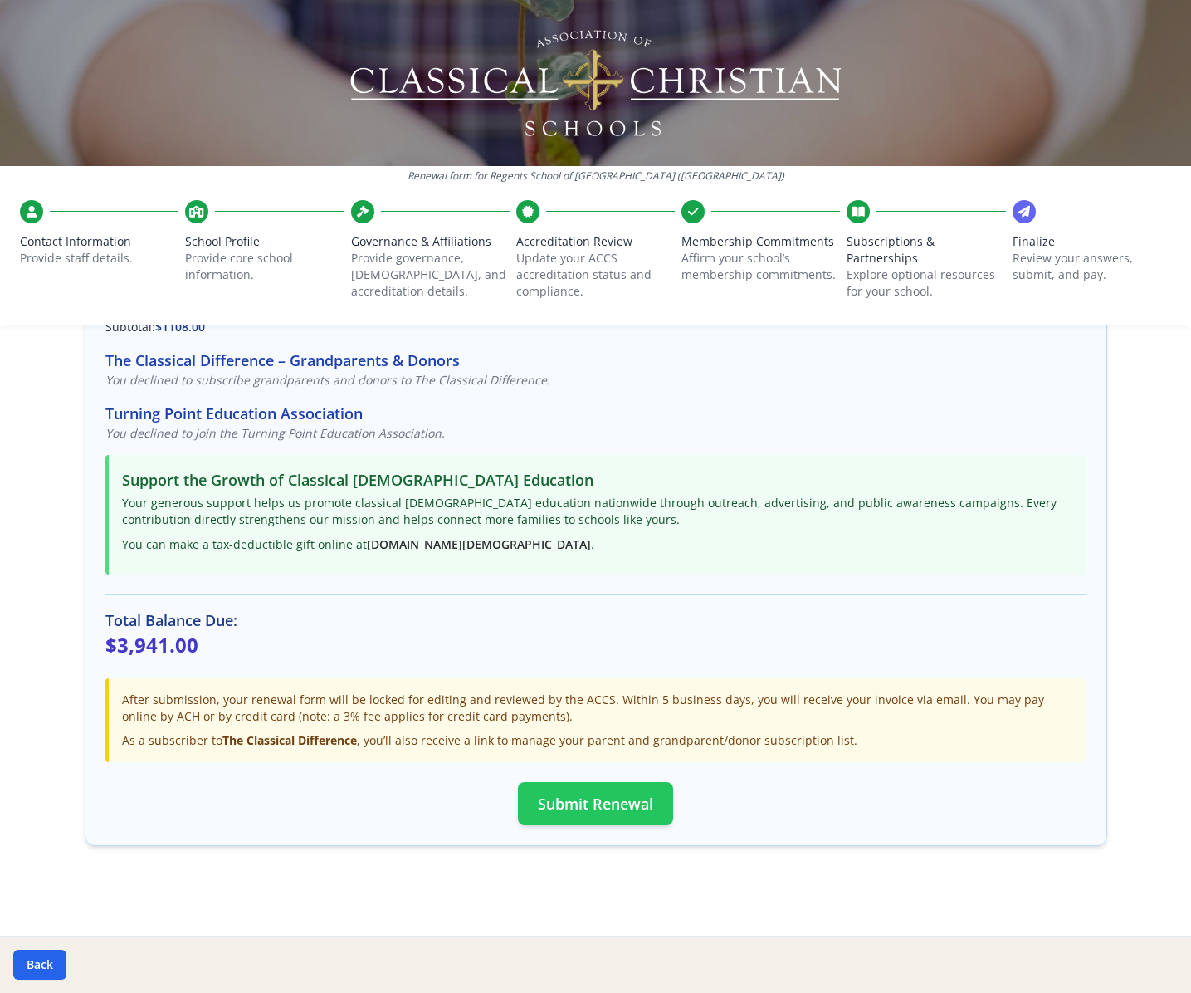
click at [642, 813] on button "Submit Renewal" at bounding box center [595, 803] width 155 height 43
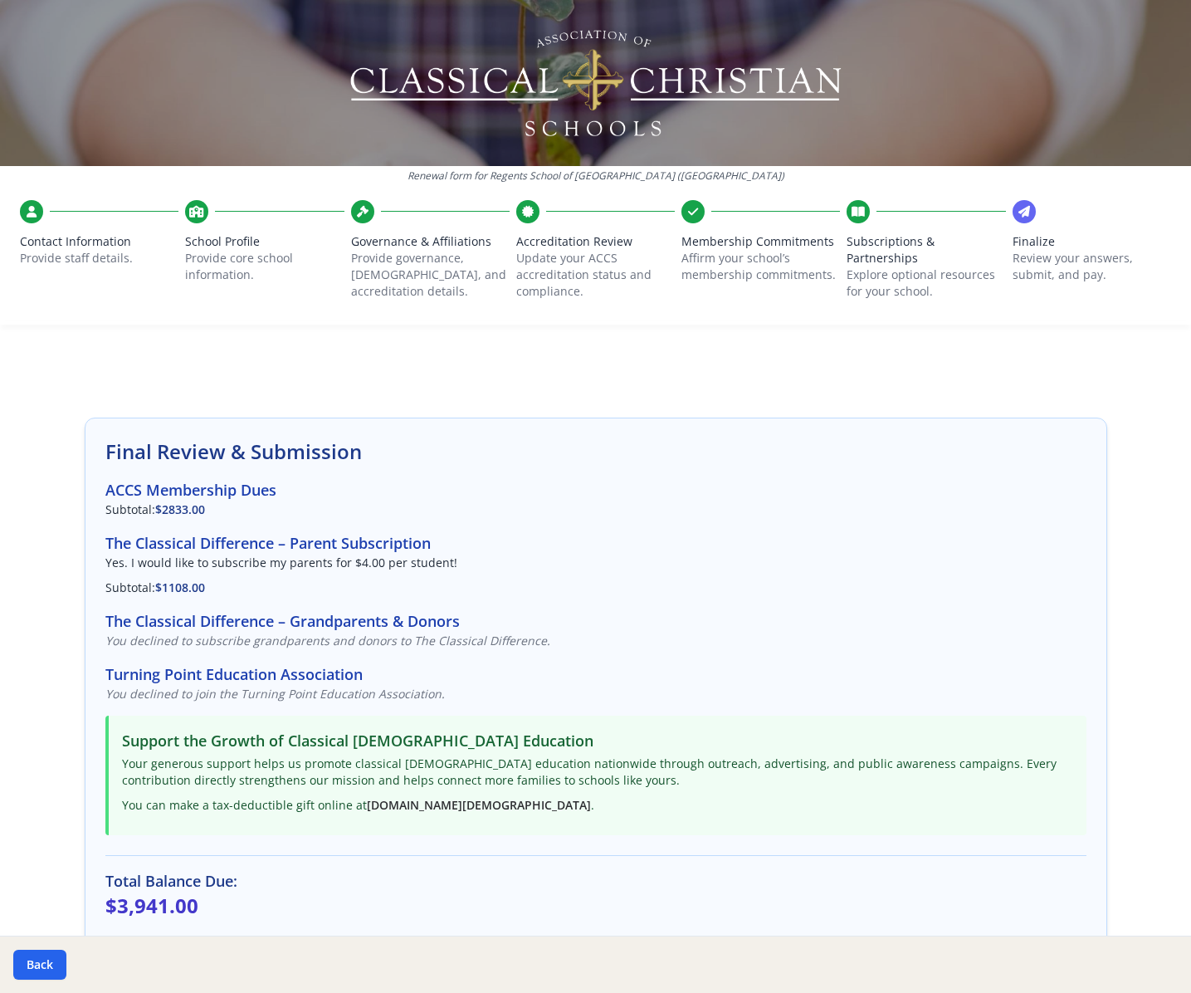
scroll to position [148, 0]
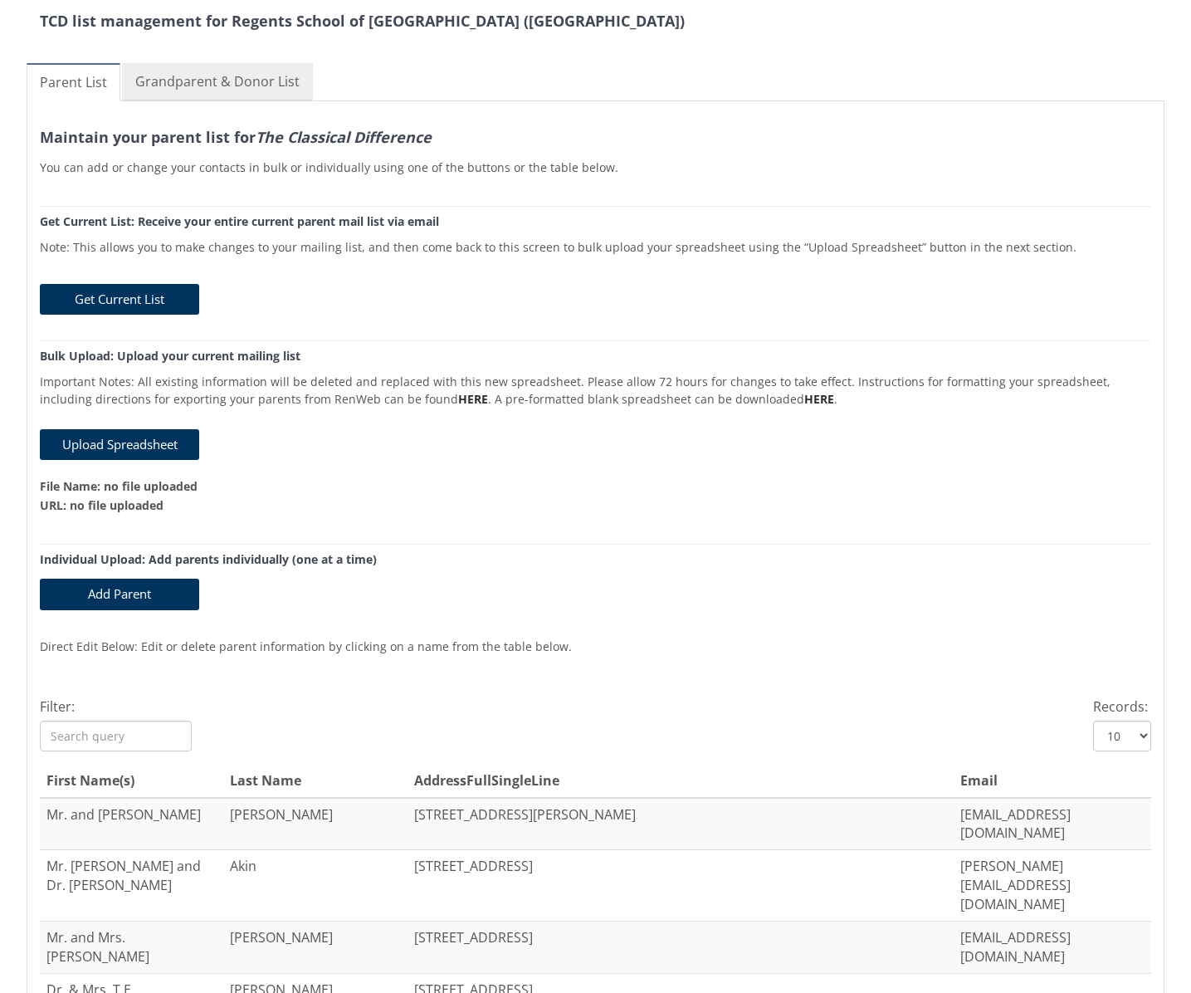
click at [276, 95] on link "Grandparent & Donor List" at bounding box center [217, 81] width 191 height 37
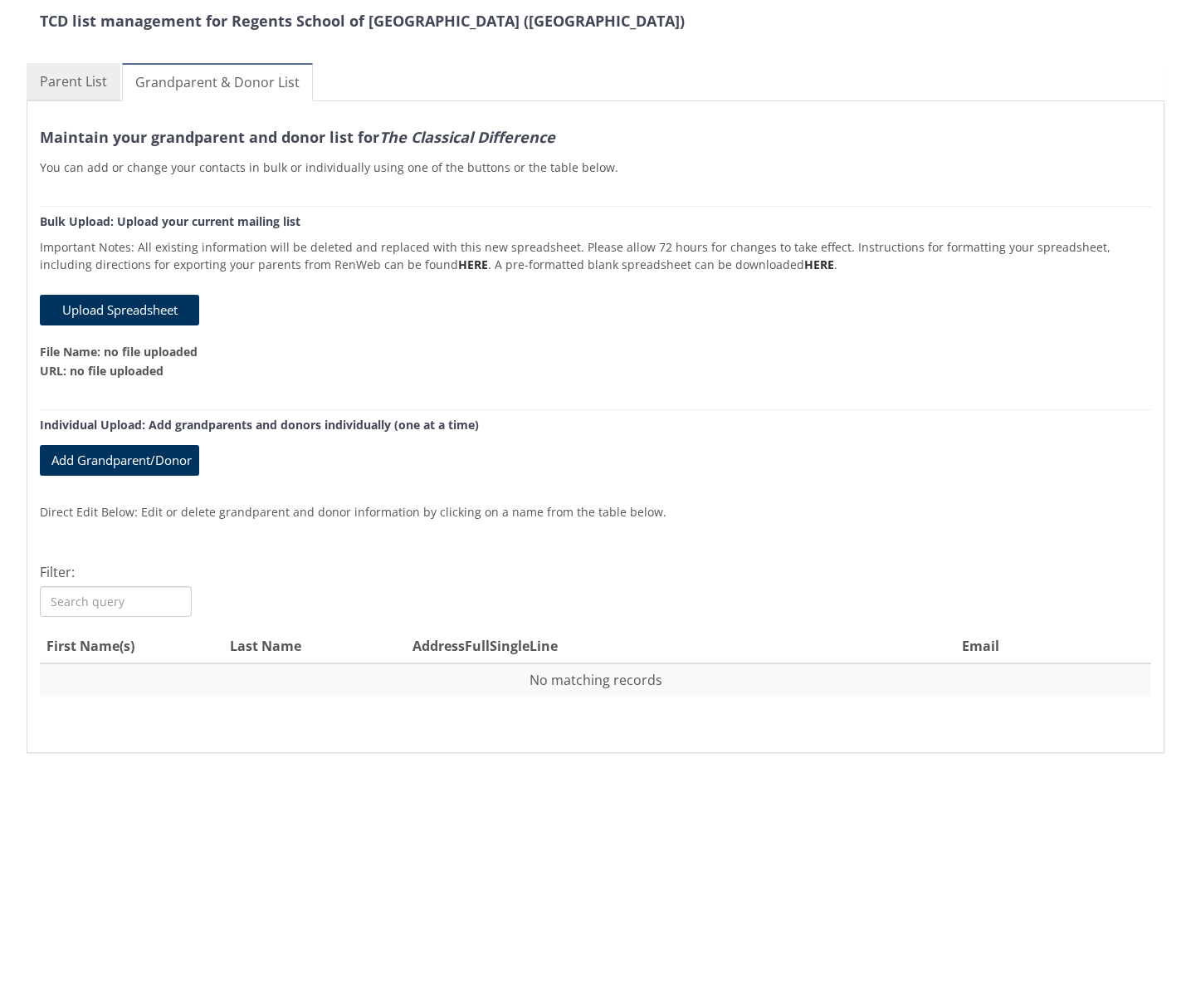
click at [114, 86] on link "Parent List" at bounding box center [74, 81] width 94 height 37
